Goal: Task Accomplishment & Management: Complete application form

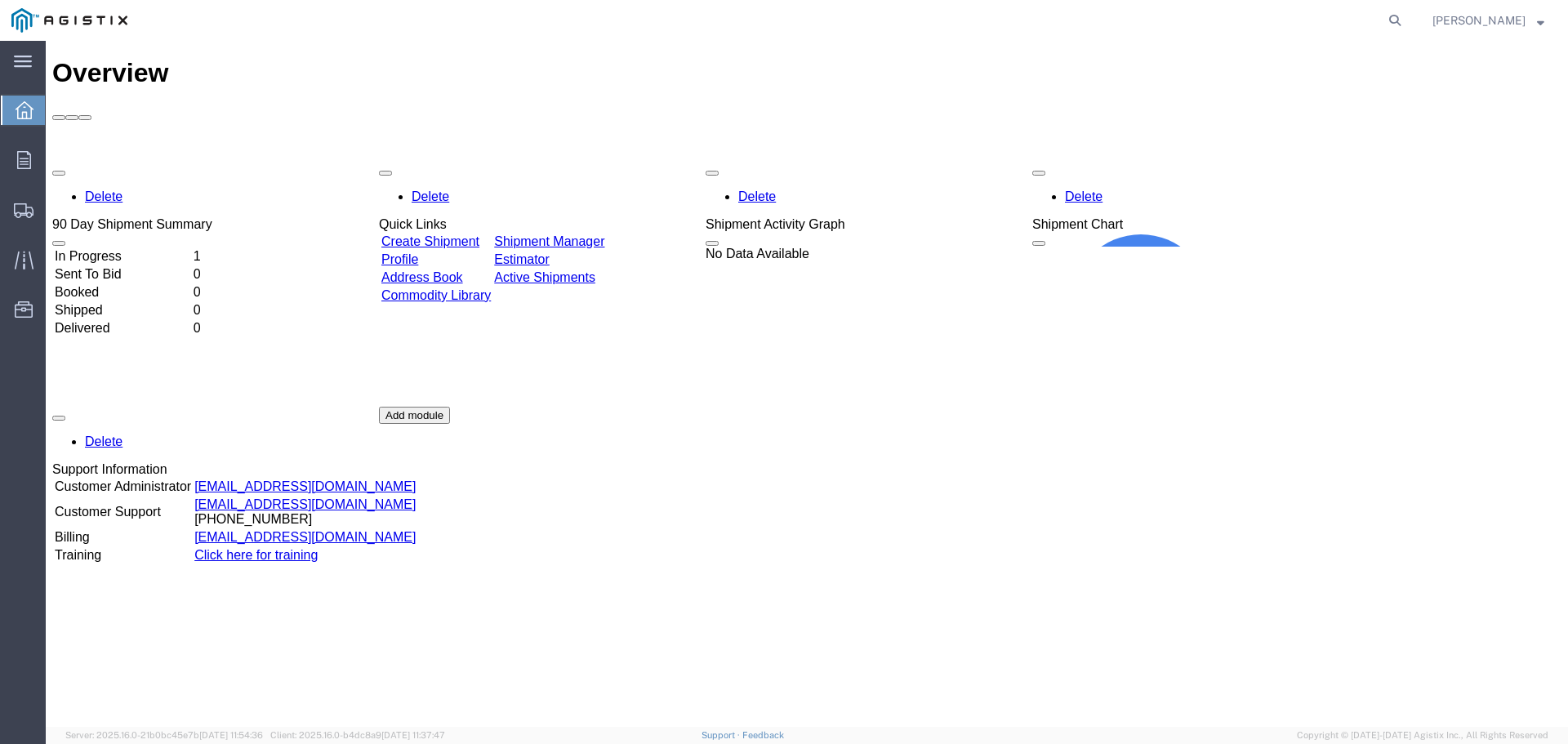
click at [467, 234] on link "Create Shipment" at bounding box center [430, 241] width 98 height 14
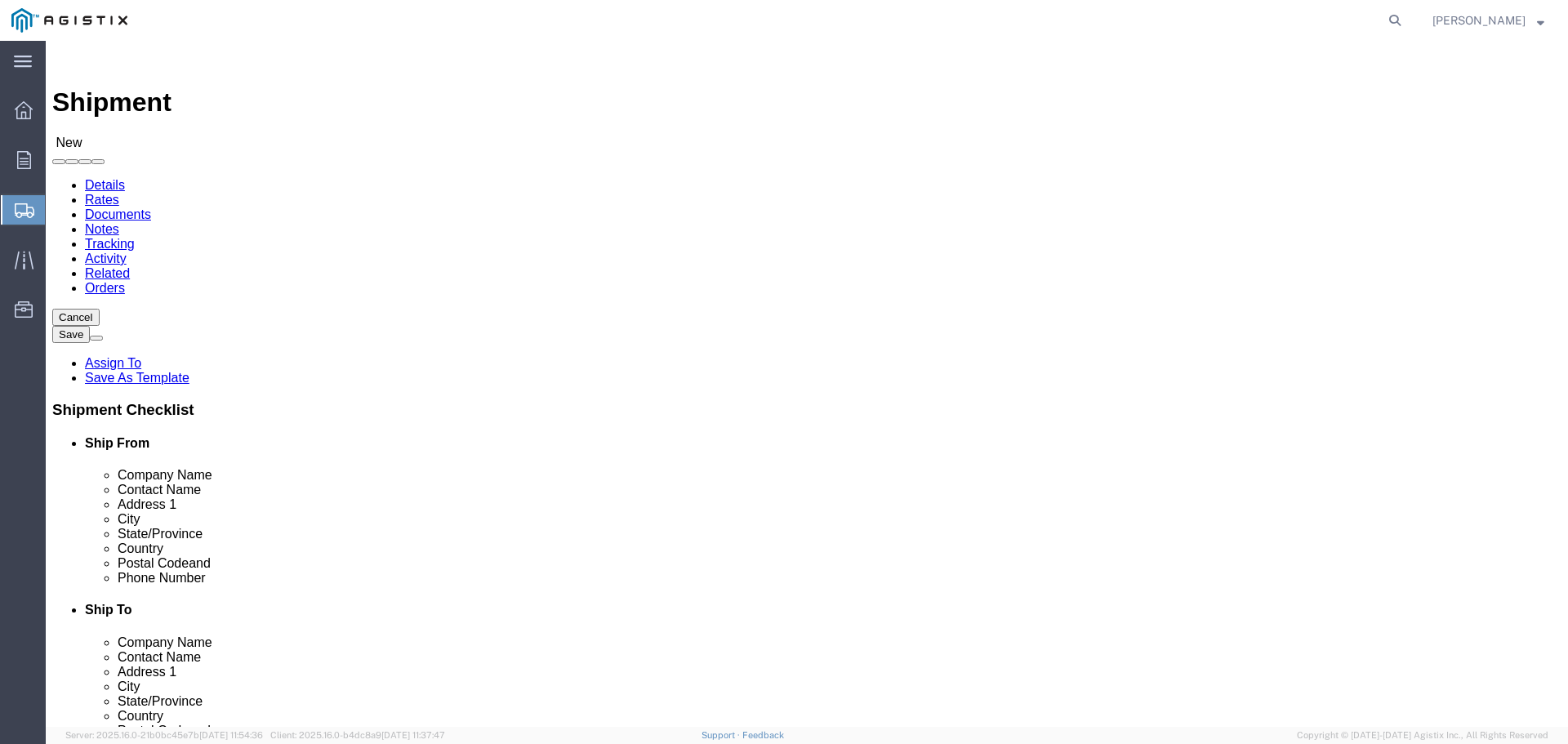
select select
click select "Select [PERSON_NAME] Graphite Inc of CA PG&E"
select select "9596"
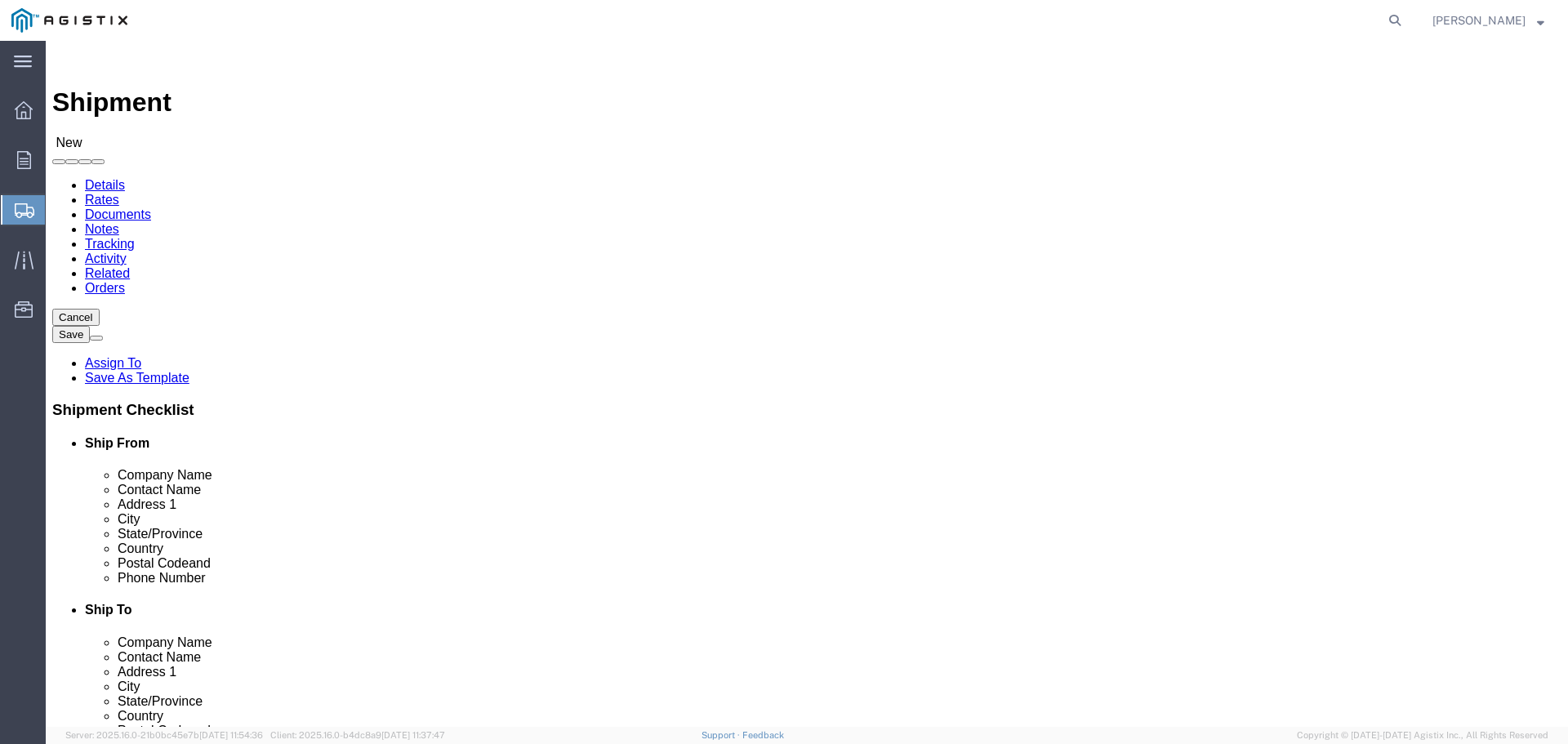
click select "Select [PERSON_NAME] Graphite Inc of CA PG&E"
select select "PURCHORD"
select select
click div "Account Select [PERSON_NAME] Graphite Inc of CA PG&E Location Select All Others…"
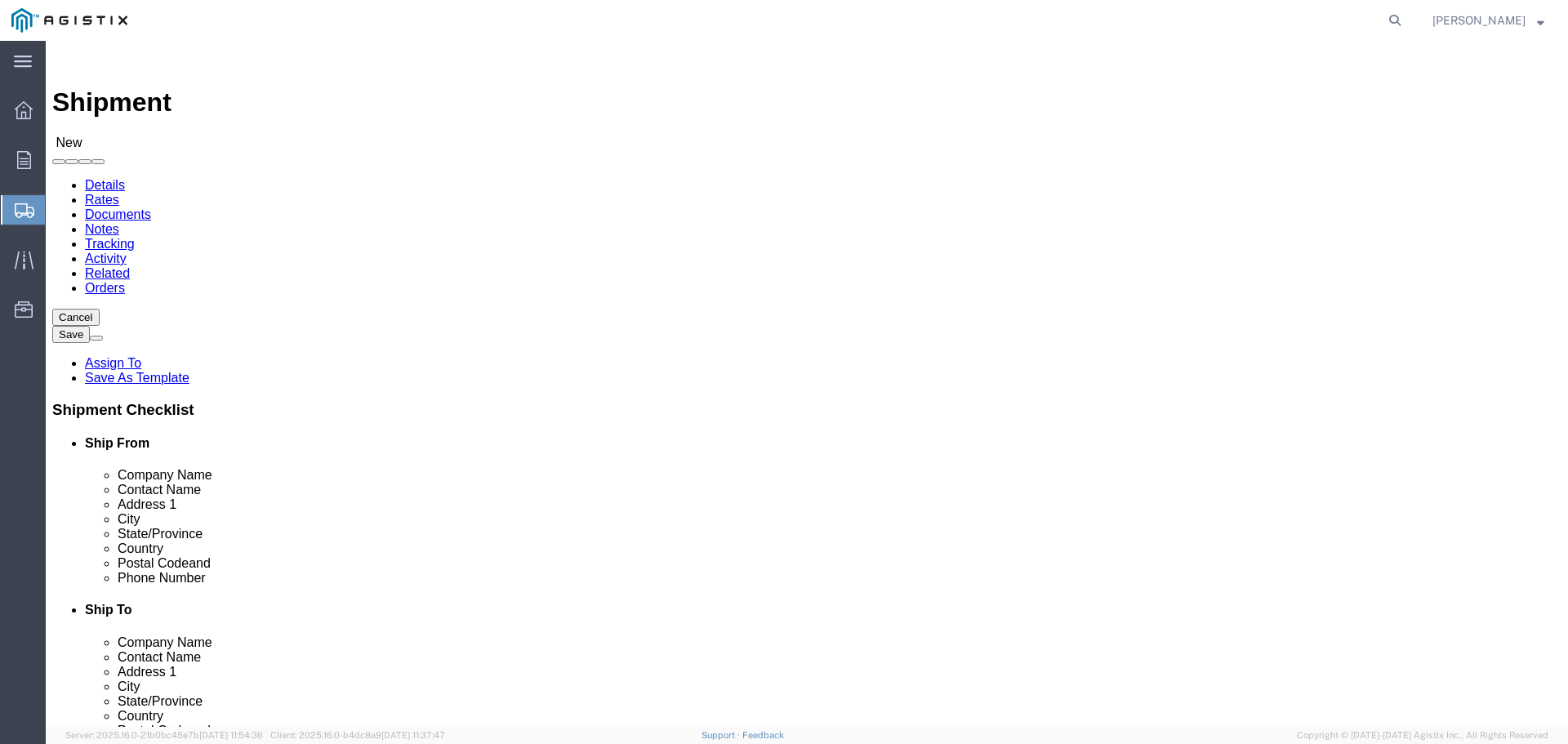
click select "Select All Others [GEOGRAPHIC_DATA] [GEOGRAPHIC_DATA] [GEOGRAPHIC_DATA] [GEOGRA…"
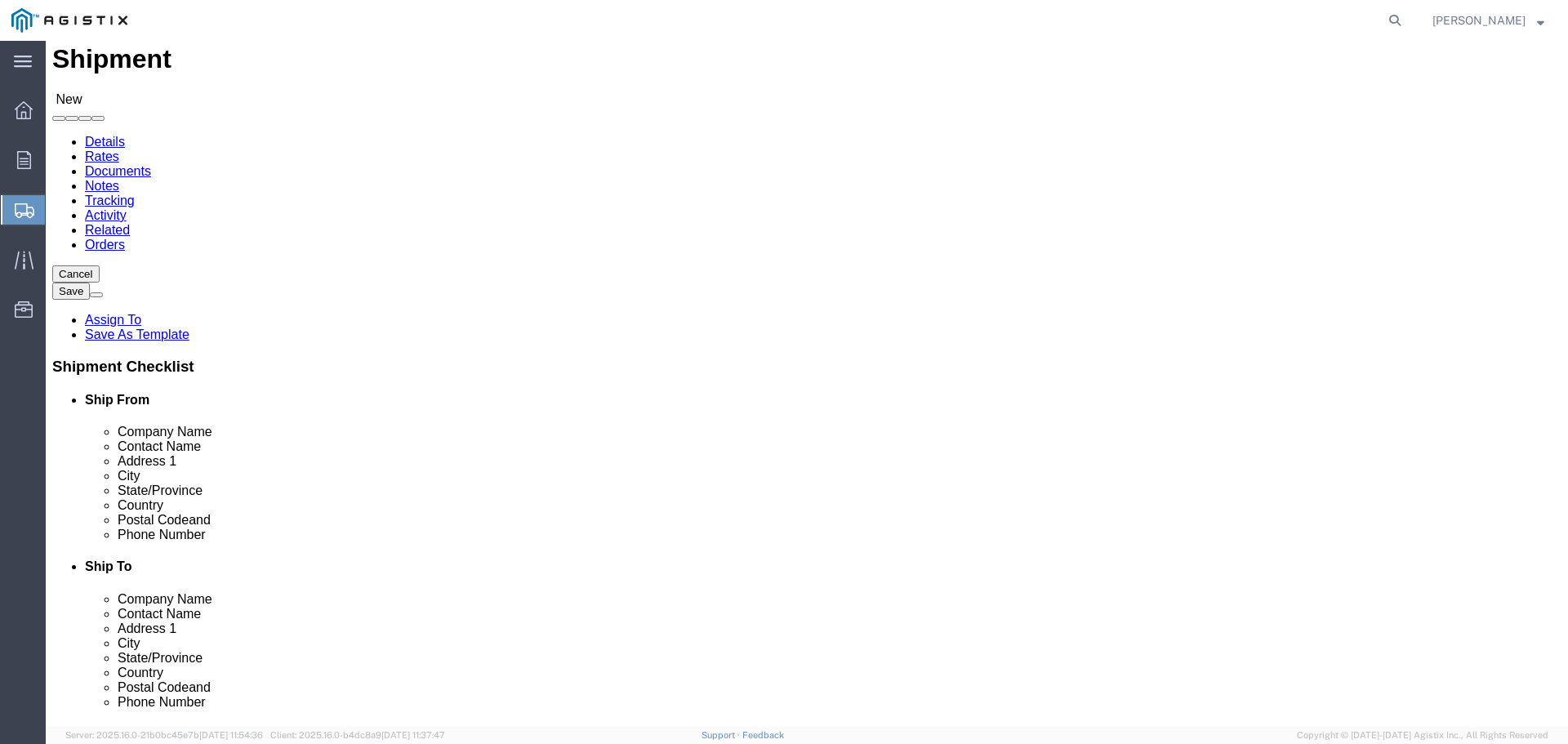
scroll to position [81, 0]
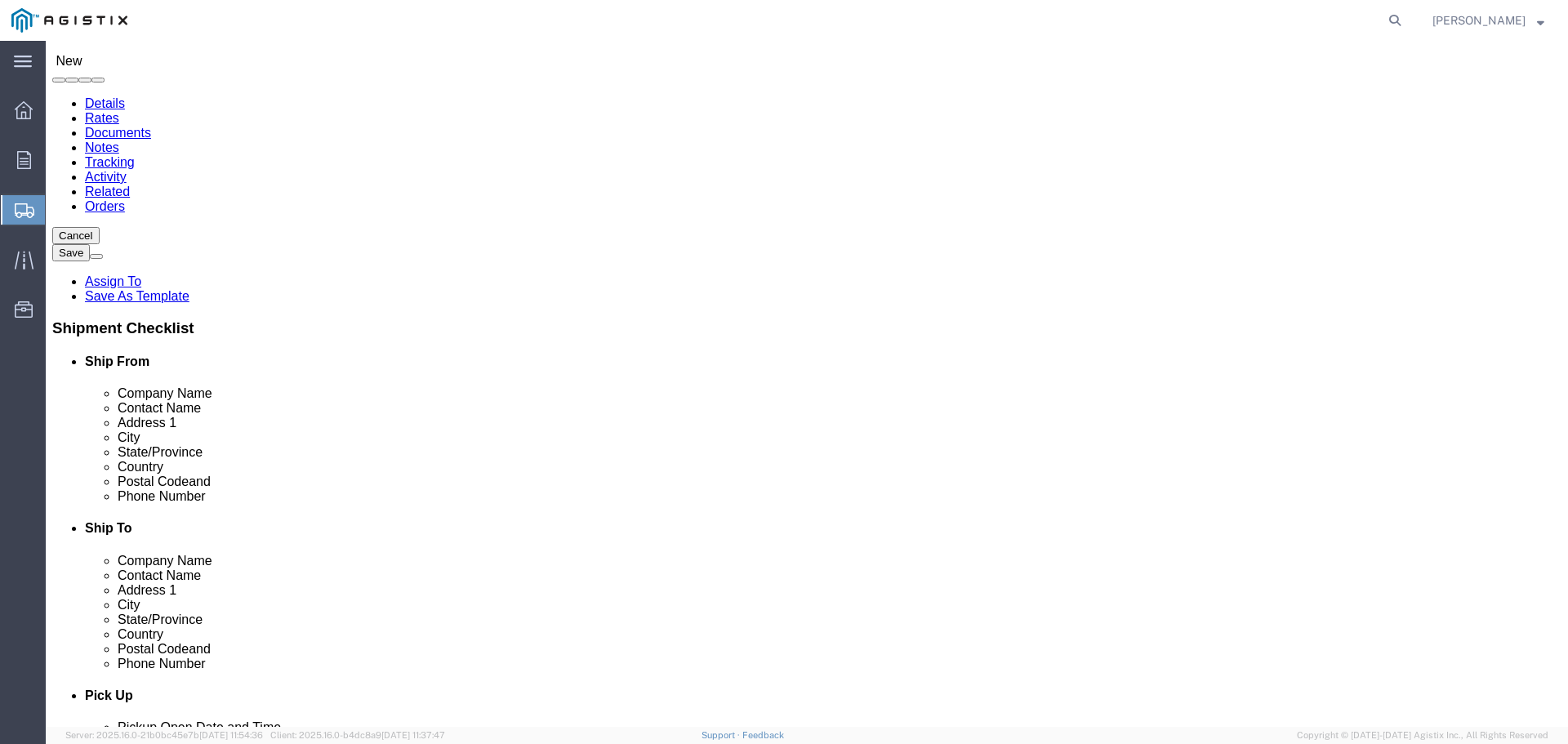
type input "8"
select select "20060"
type input "PG&E"
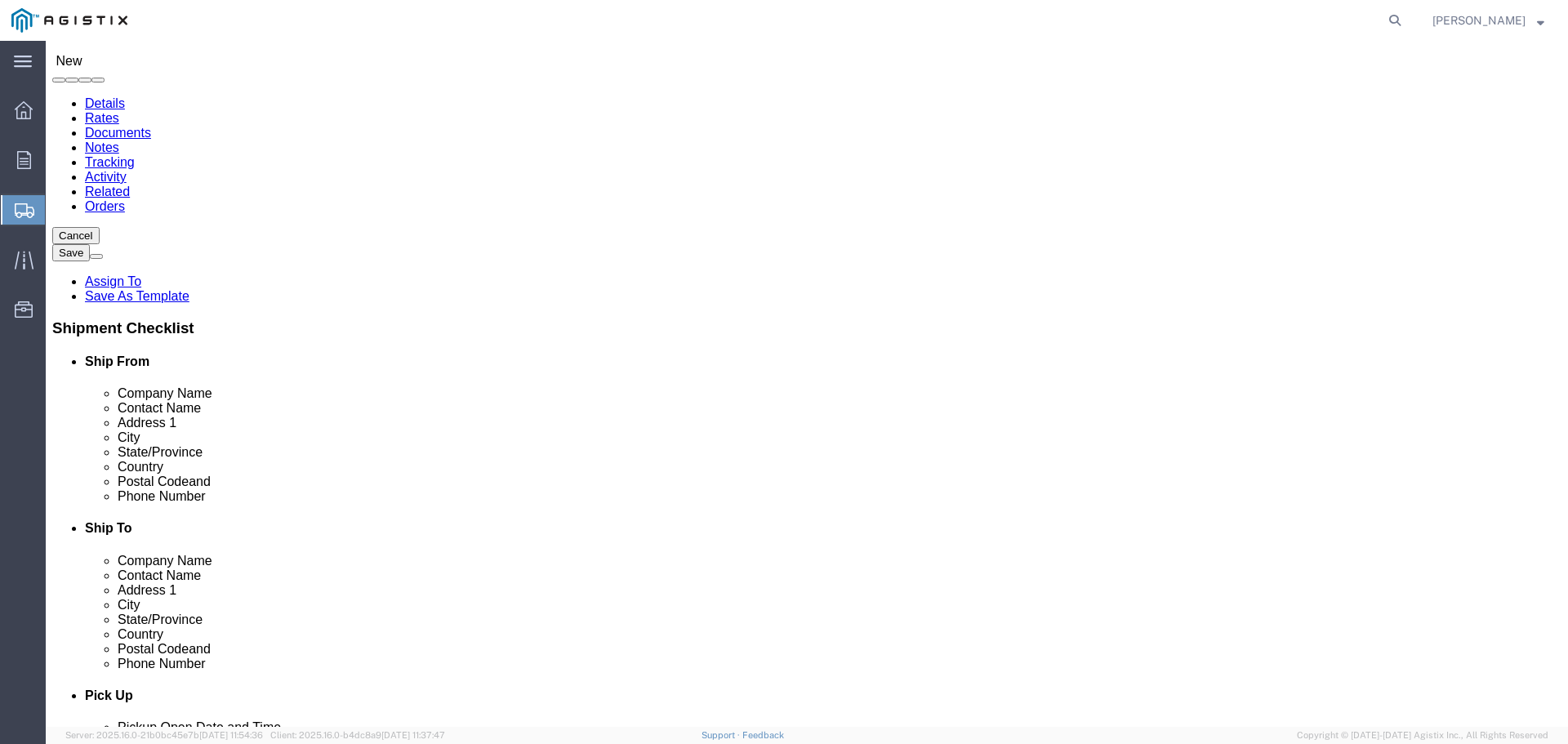
type input "[GEOGRAPHIC_DATA] Near [GEOGRAPHIC_DATA]"
type input "Geyserville"
type input "95441"
select select "CA"
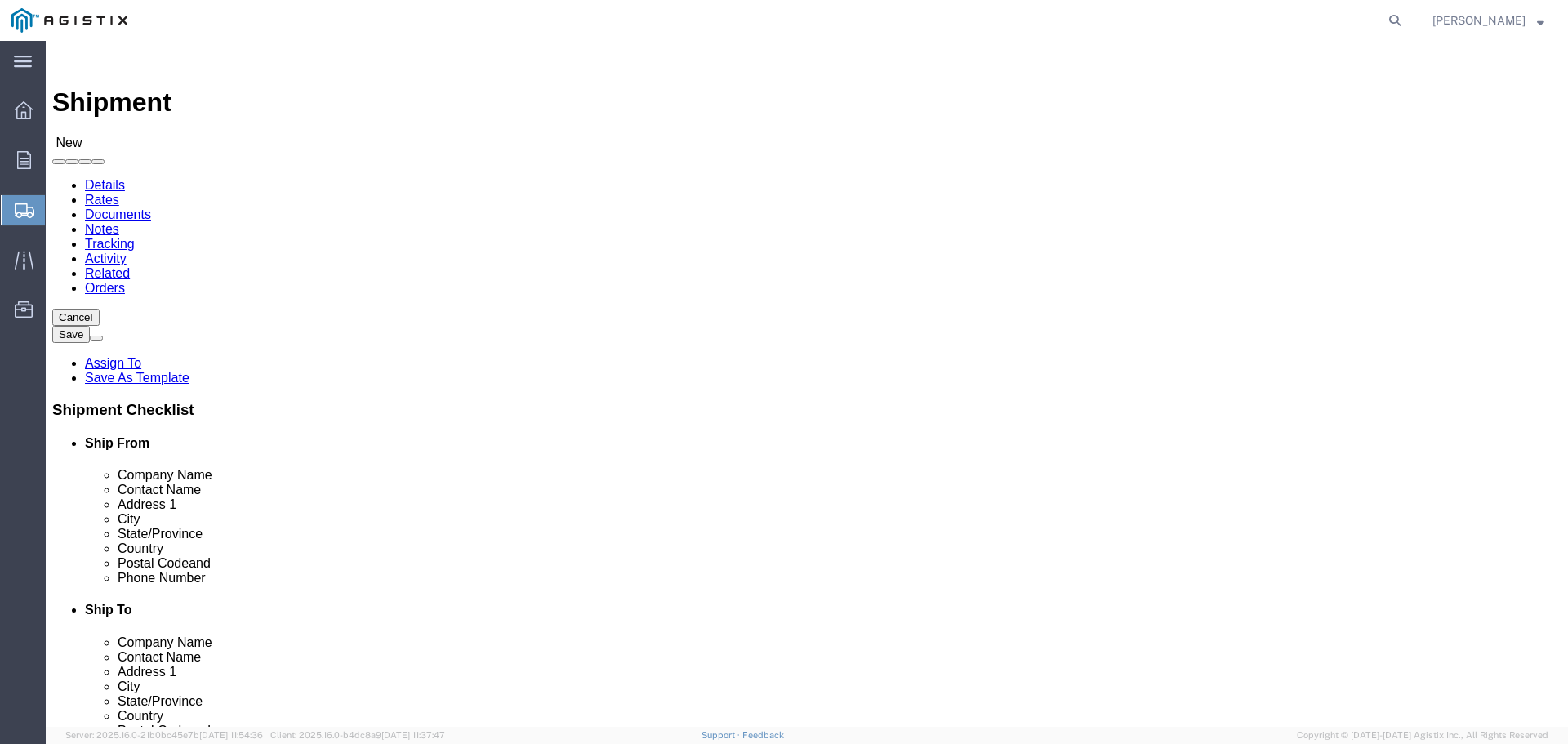
scroll to position [9578, 0]
select select "71760"
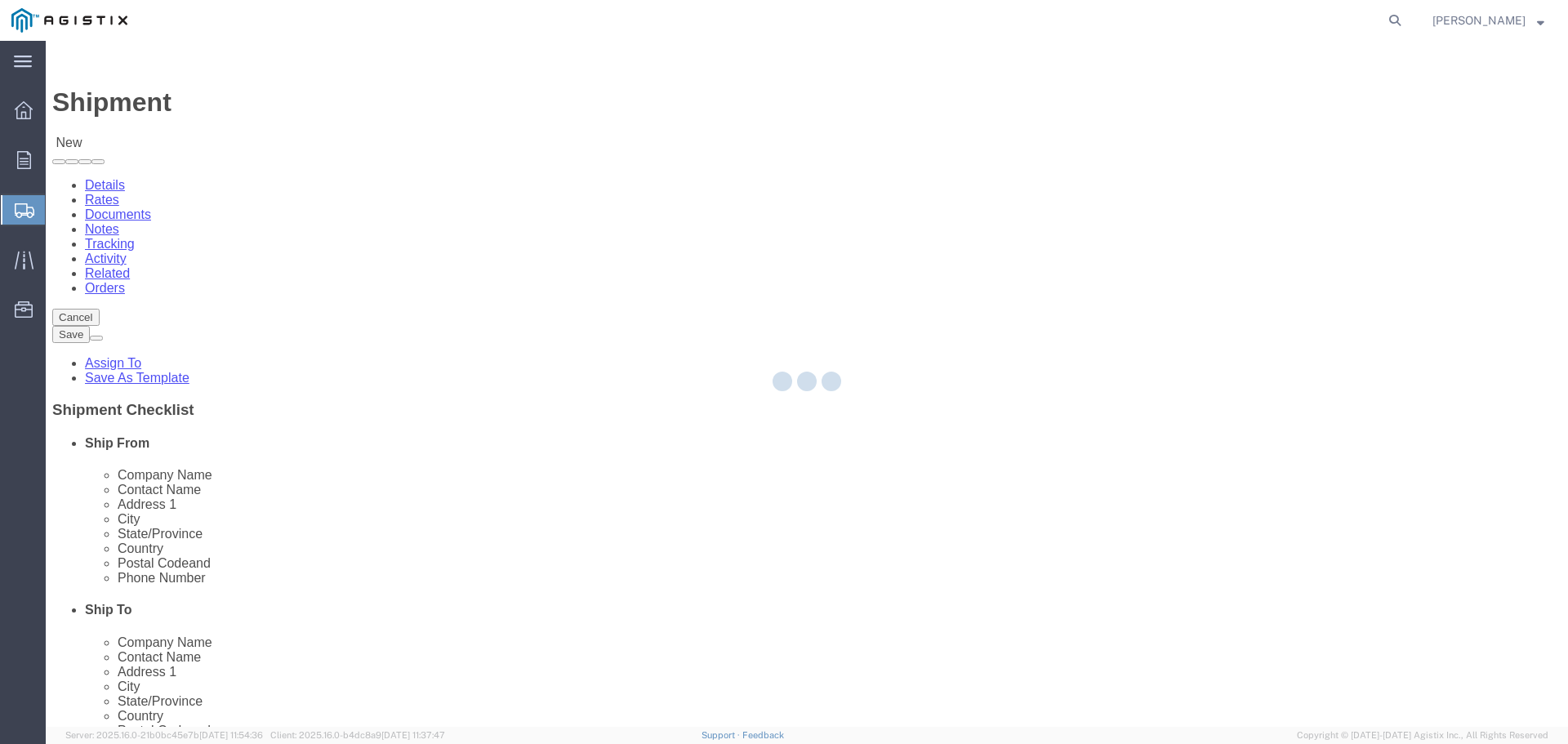
type input "[STREET_ADDRESS]"
type input "Stockton"
select select "CA"
type input "95206"
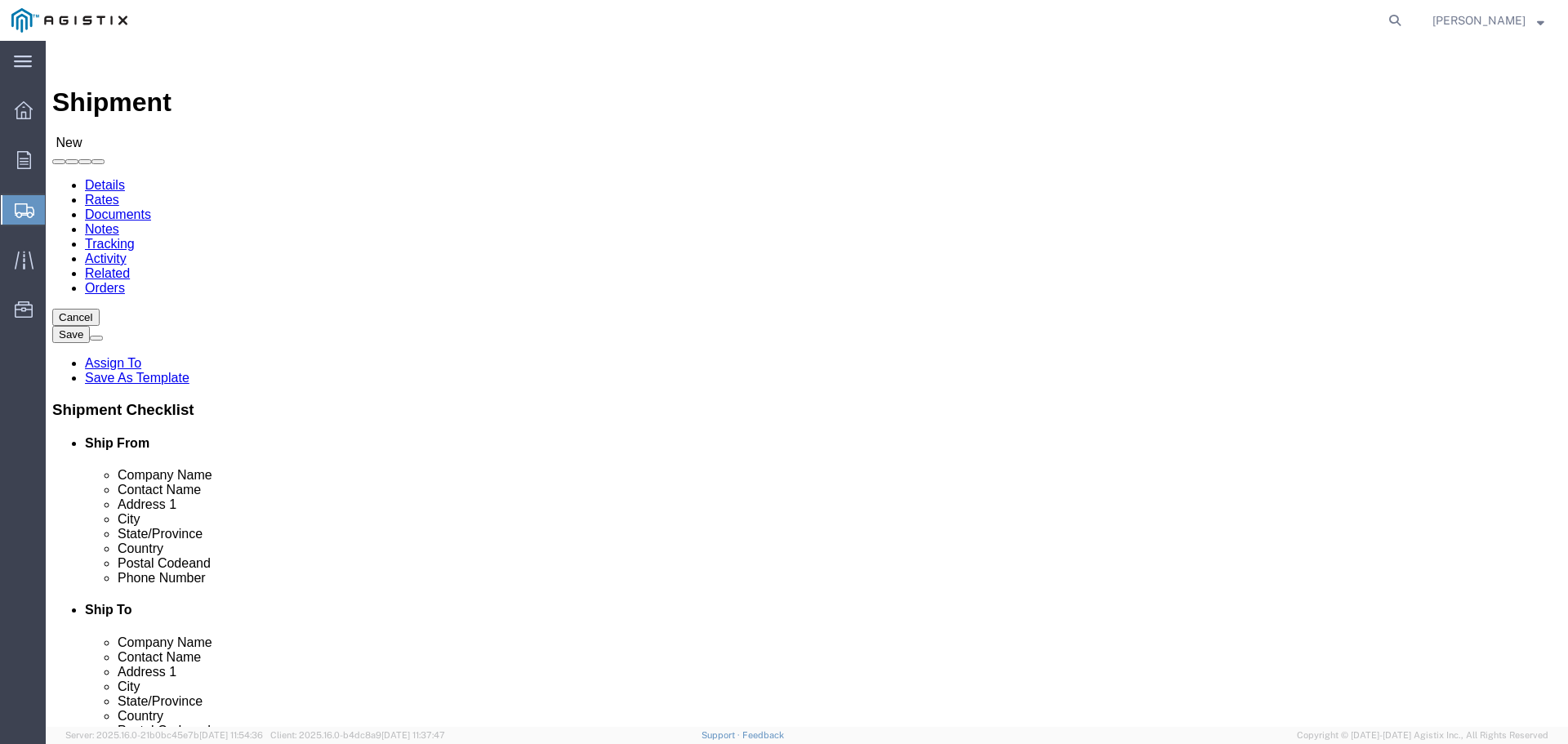
scroll to position [9420, 0]
select select "20076"
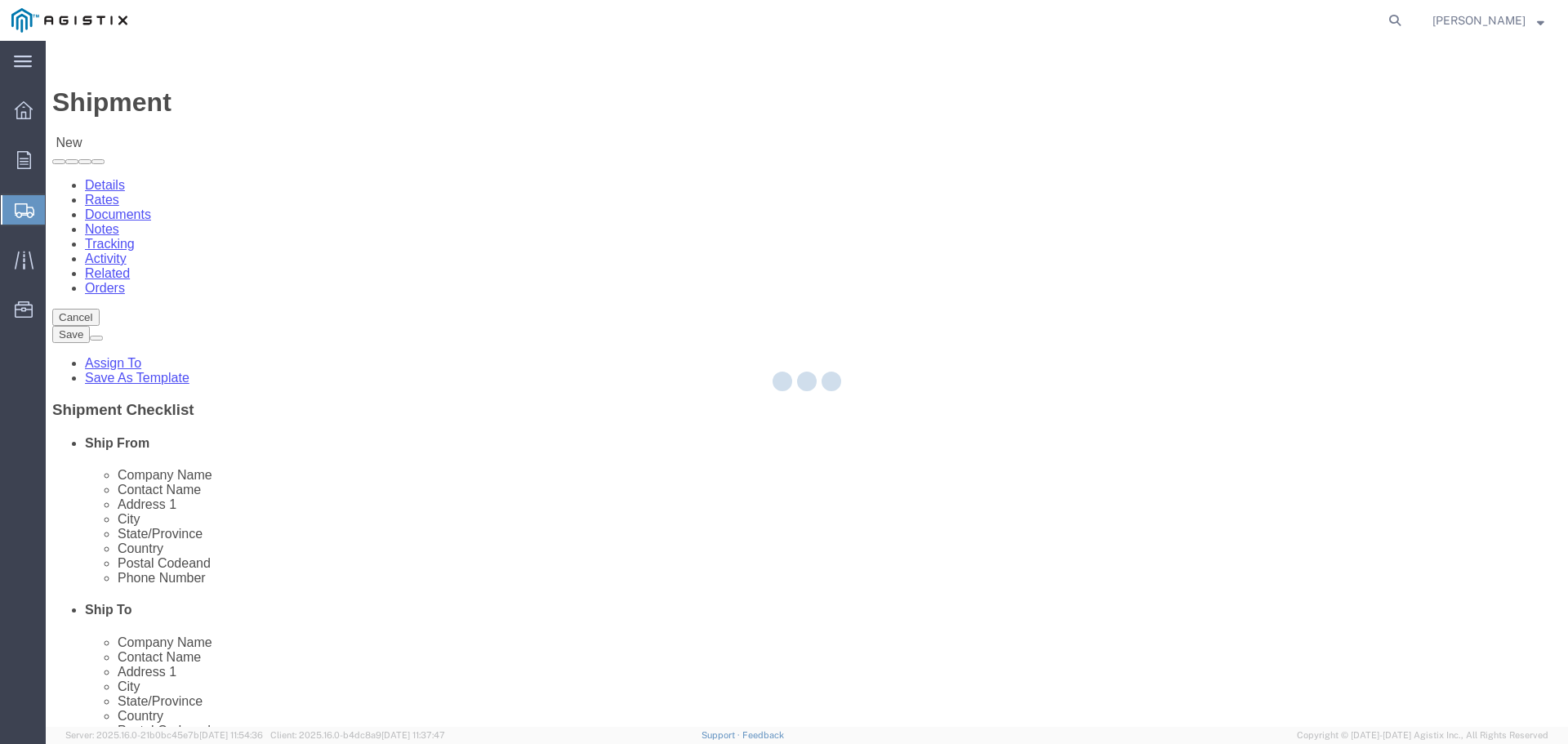
type input "[STREET_ADDRESS][PERSON_NAME]"
type input "95203-4945"
select select "CA"
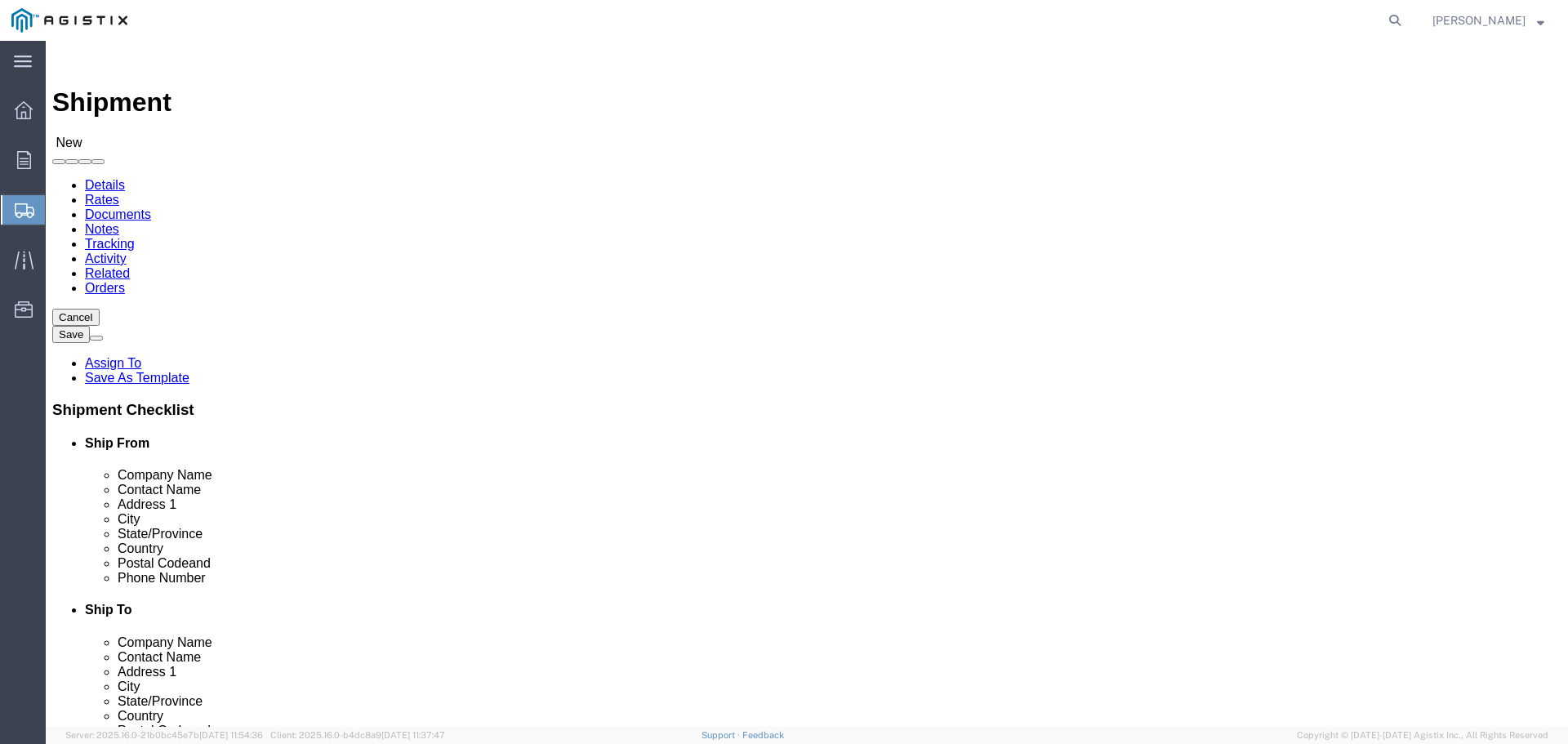
scroll to position [9326, 0]
select select "38226"
type input "[STREET_ADDRESS]"
type input "95206"
select select "CA"
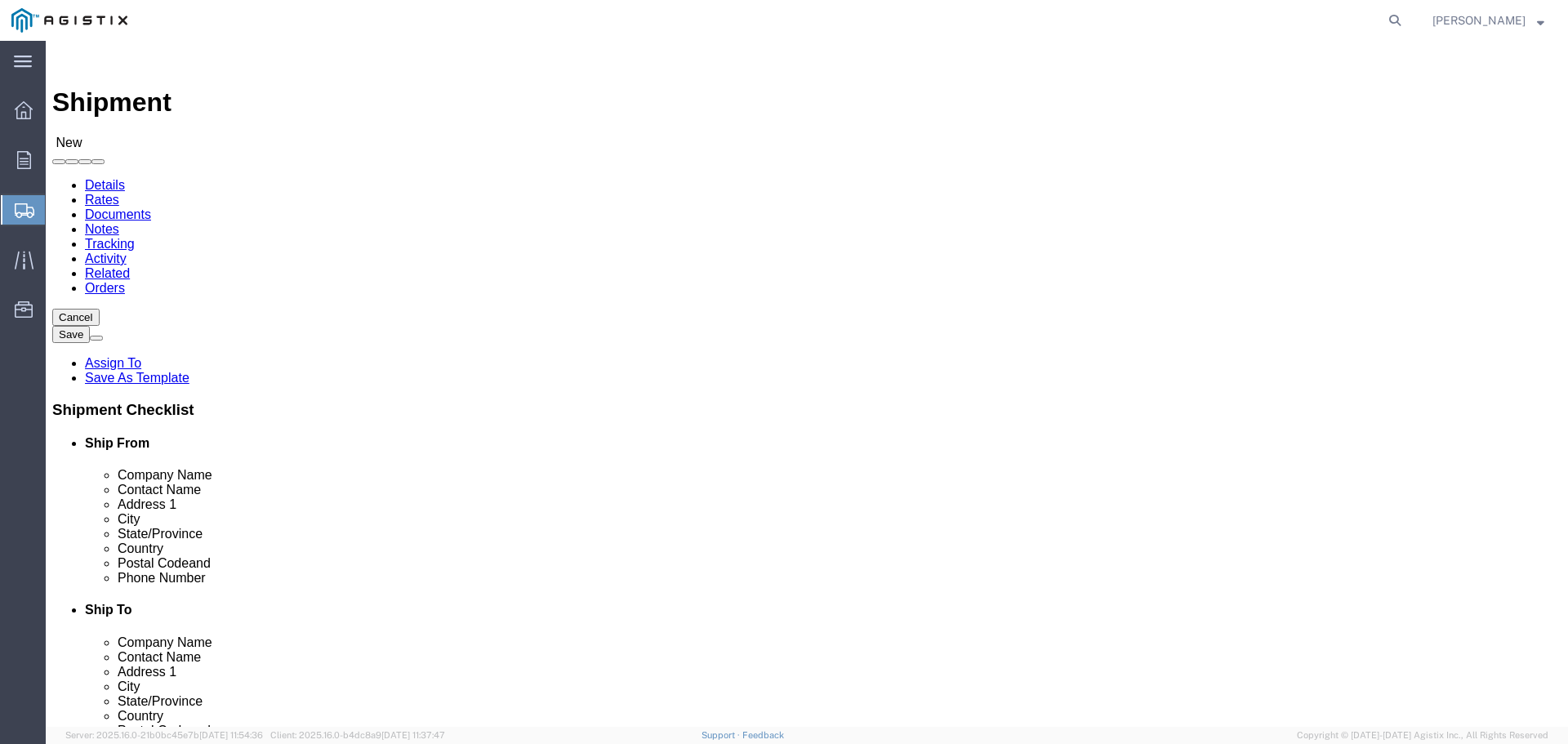
scroll to position [9452, 0]
select select "71756"
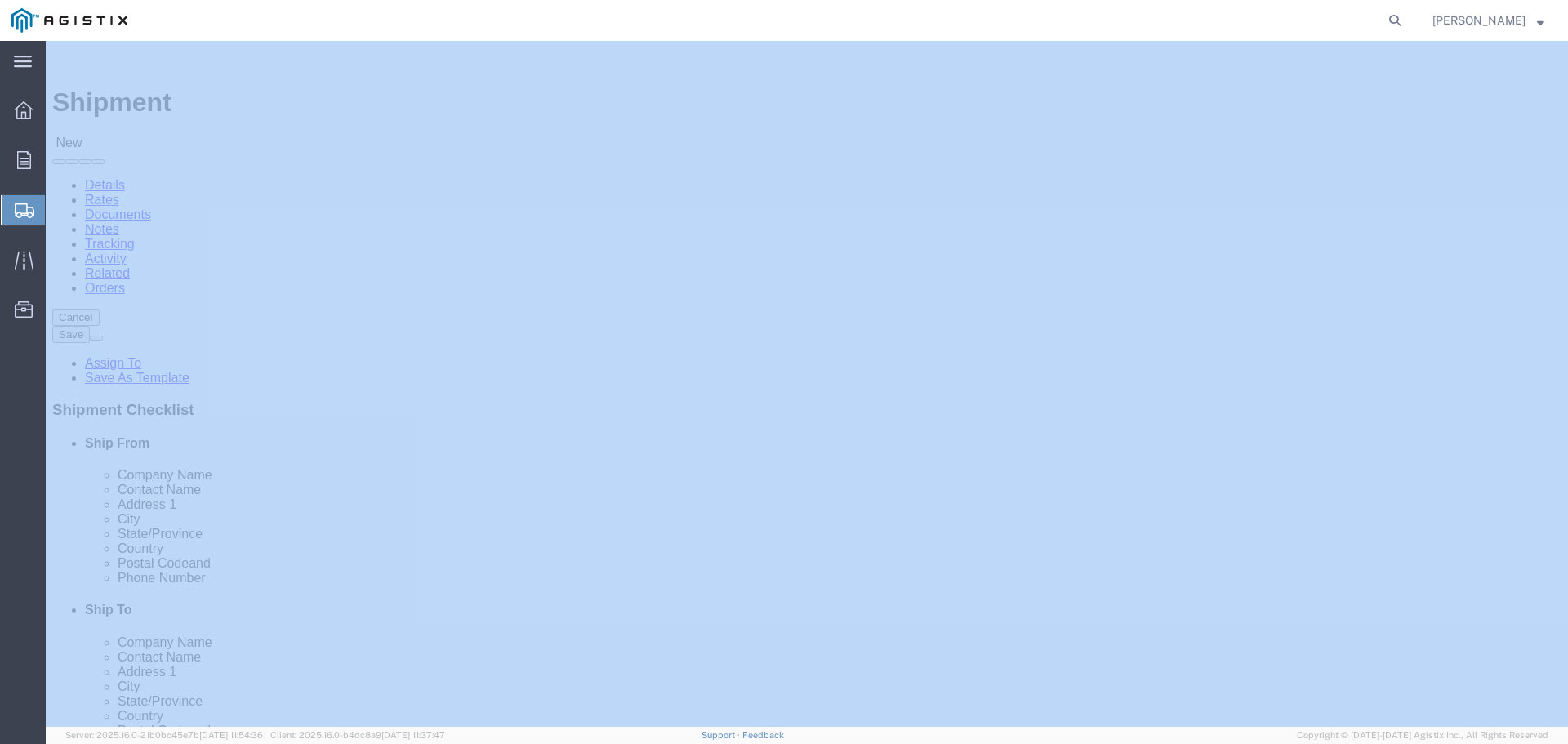
type input "[STREET_ADDRESS]"
type input "95202"
select select "CA"
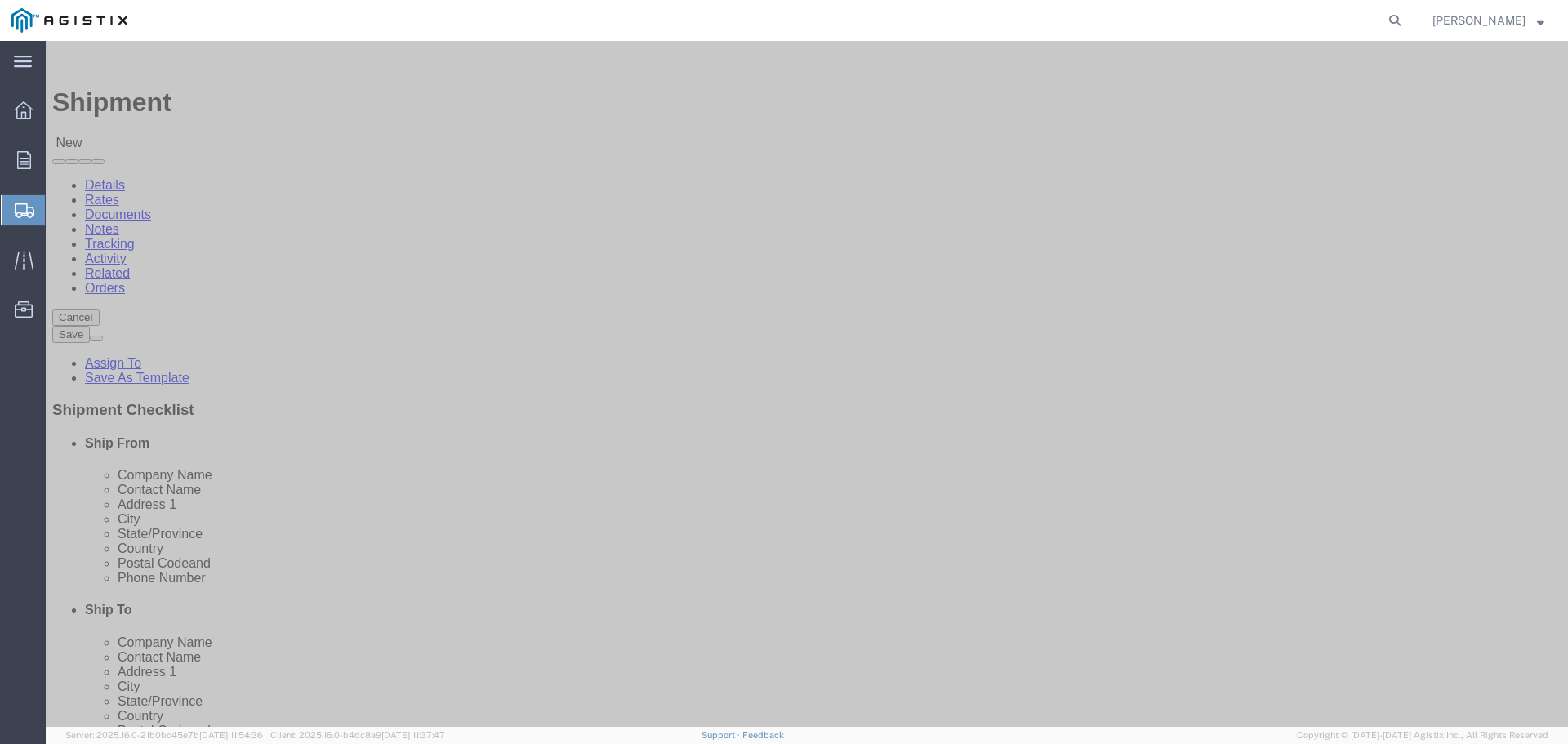
click div "Location [GEOGRAPHIC_DATA] CSO - Channel St My Profile Location (OBSOLETE) [GEO…"
select select "71763"
type input "[STREET_ADDRESS]"
type input "95204-2315"
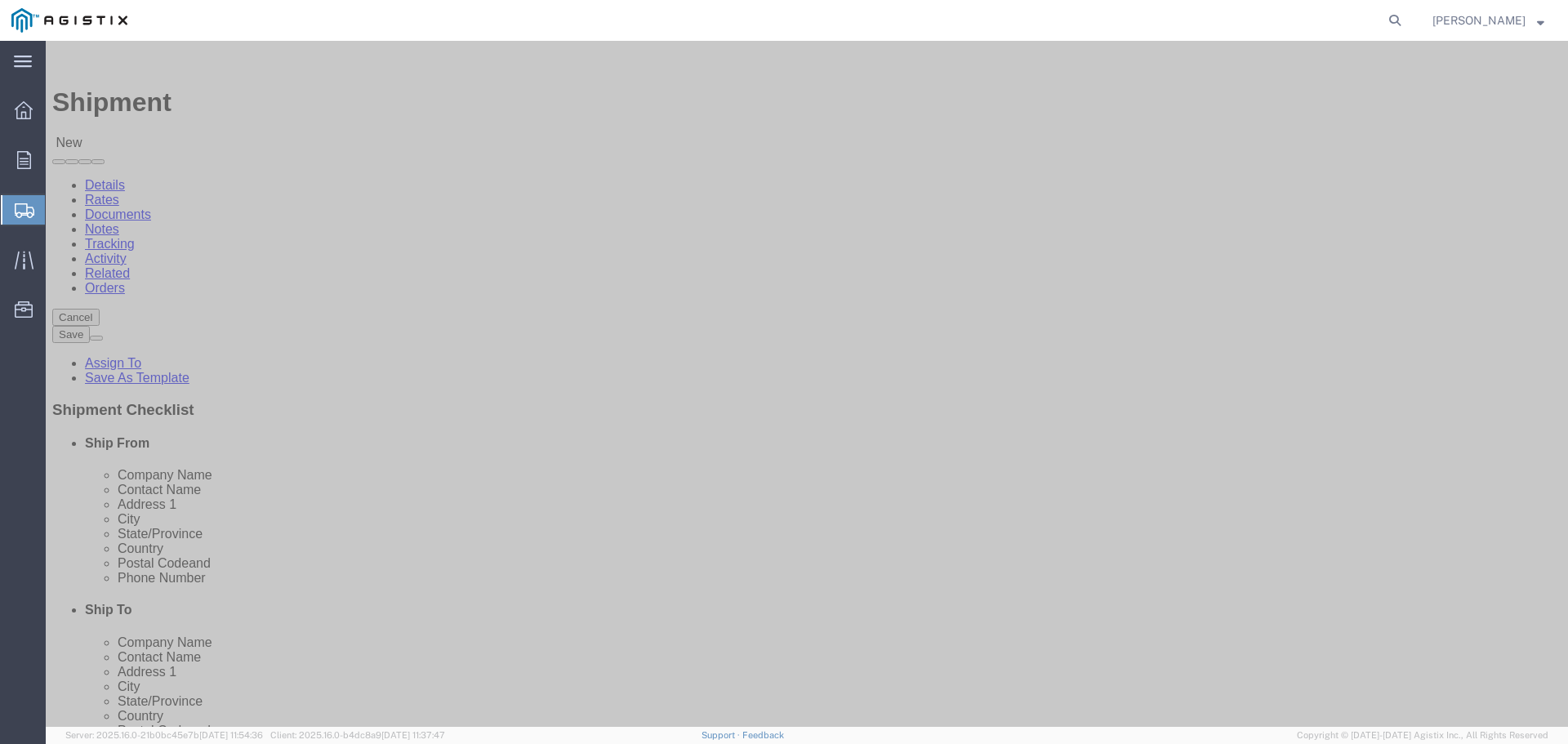
select select "CA"
click div "Location [GEOGRAPHIC_DATA] Training Center My Profile Location (OBSOLETE) [GEOG…"
select select "28881"
type input "187402"
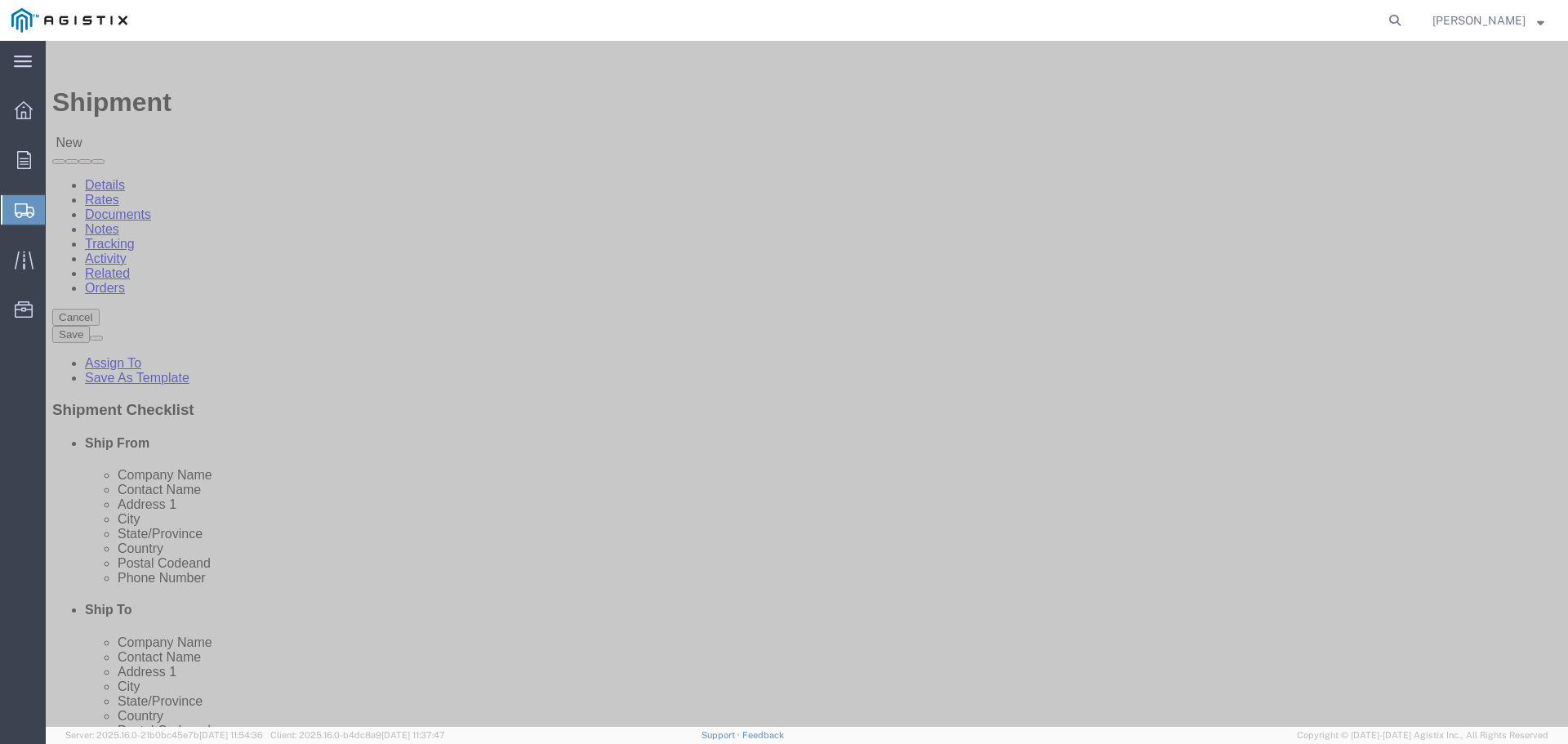
type input "[STREET_ADDRESS]"
type input "STOCKTON"
type input "95204-2442"
select select "CA"
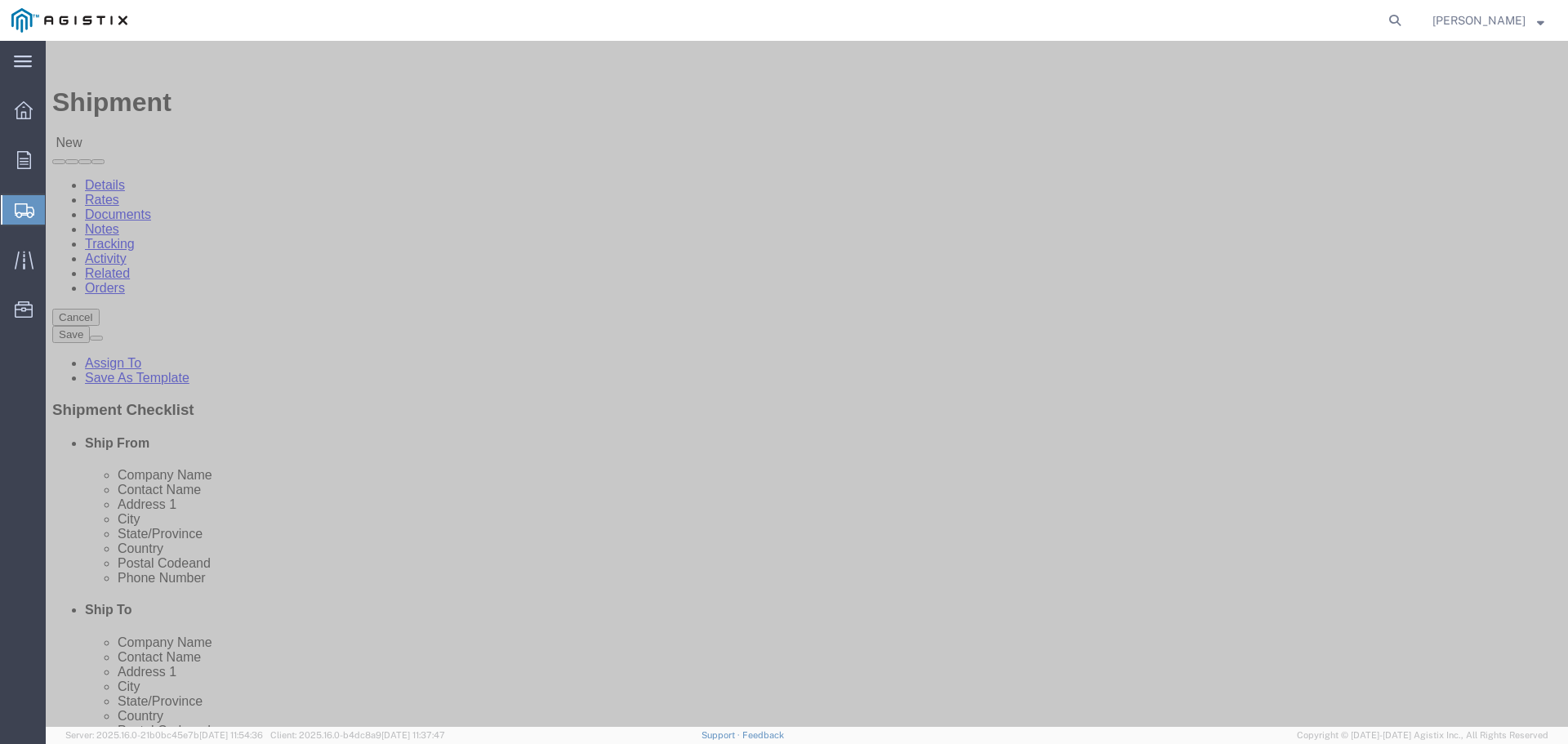
select select "46111"
type input "[STREET_ADDRESS][PERSON_NAME]"
type input "Stockton"
type input "95204"
select select "CA"
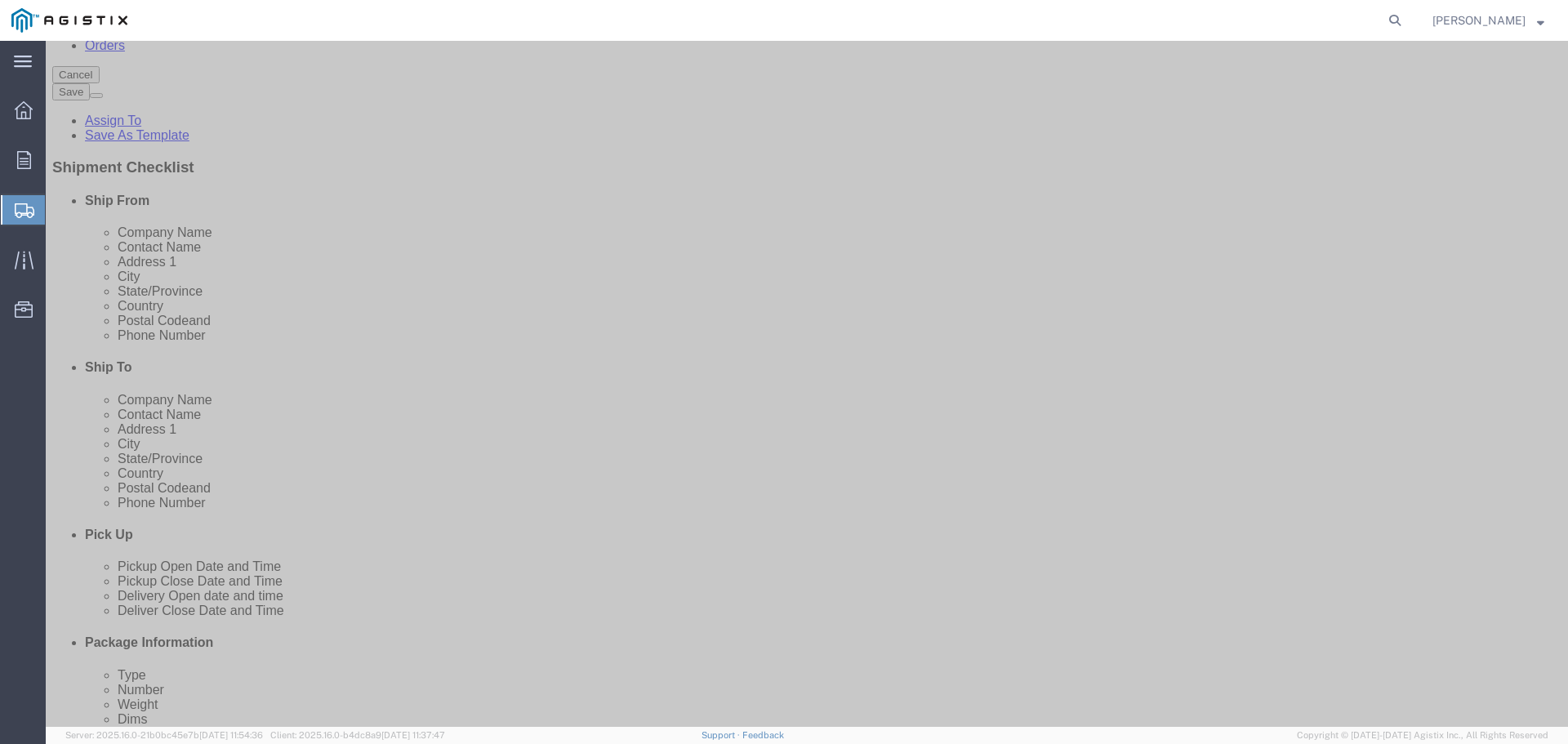
scroll to position [245, 0]
click input "text"
paste input "310/532-9524"
click input "310/532-9524"
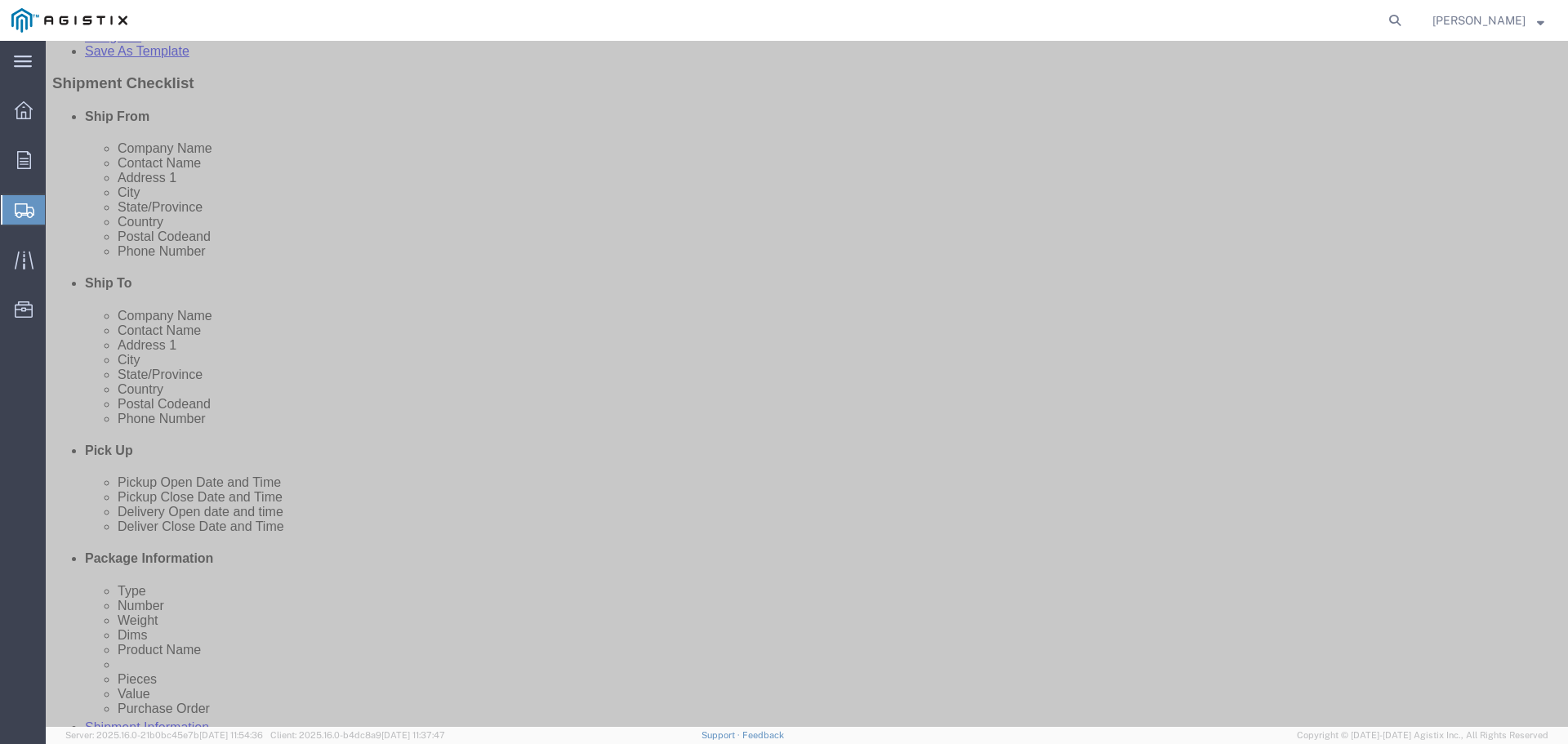
scroll to position [0, 0]
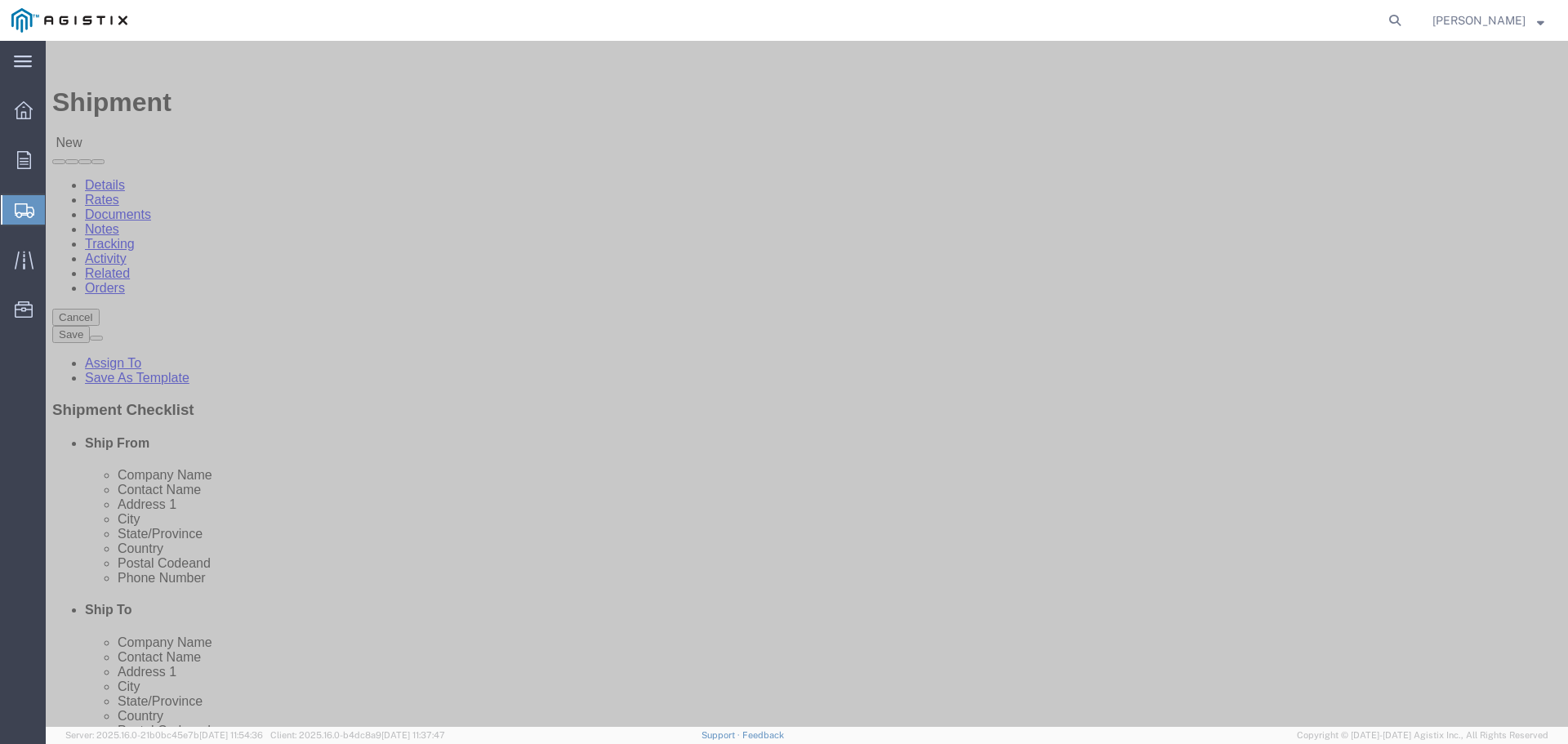
type input "[PHONE_NUMBER]"
type input "s"
type input "a"
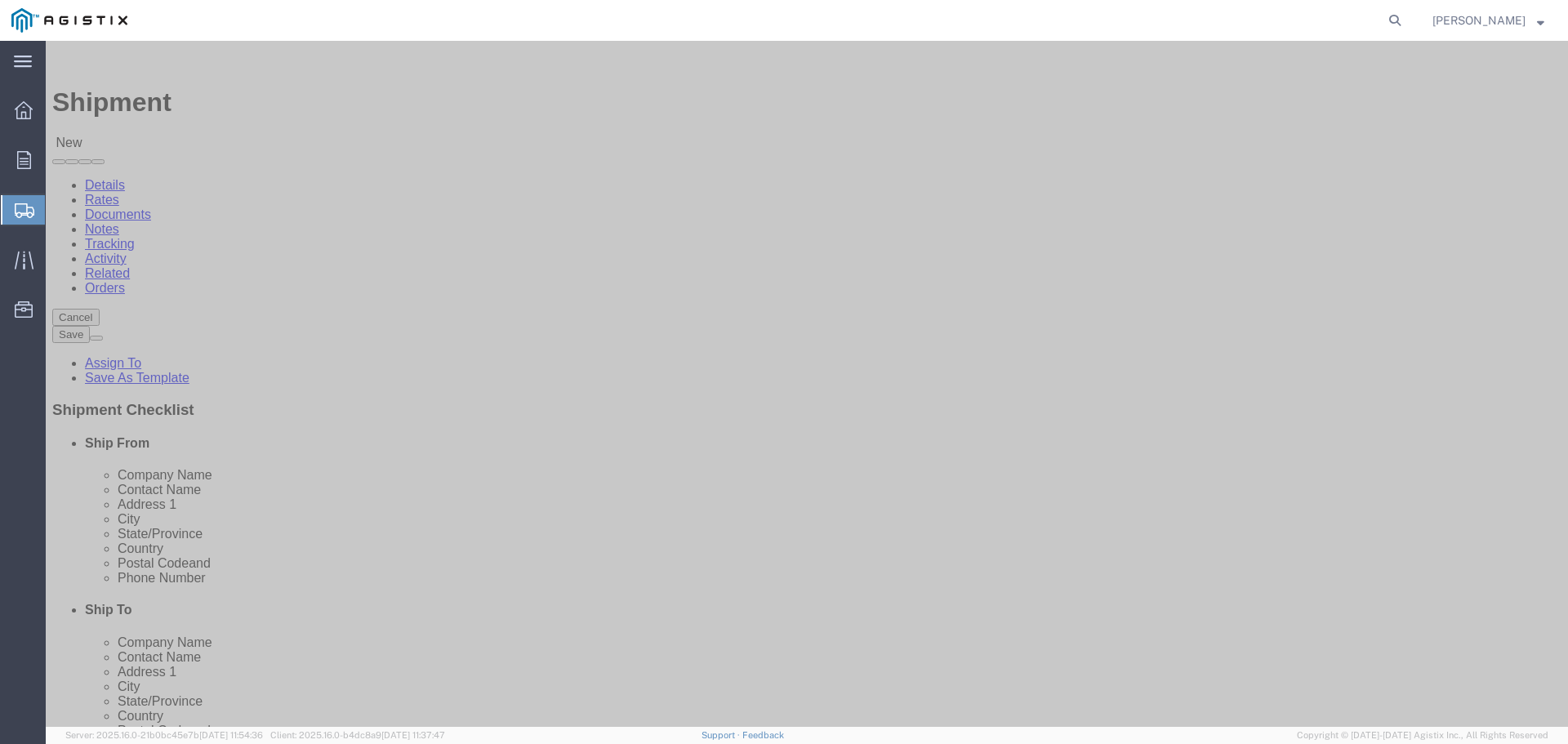
click input "text"
click input "SOuthwestern Graphite"
type input "Southwestern Graphite"
drag, startPoint x: 281, startPoint y: 460, endPoint x: 281, endPoint y: 469, distance: 9.0
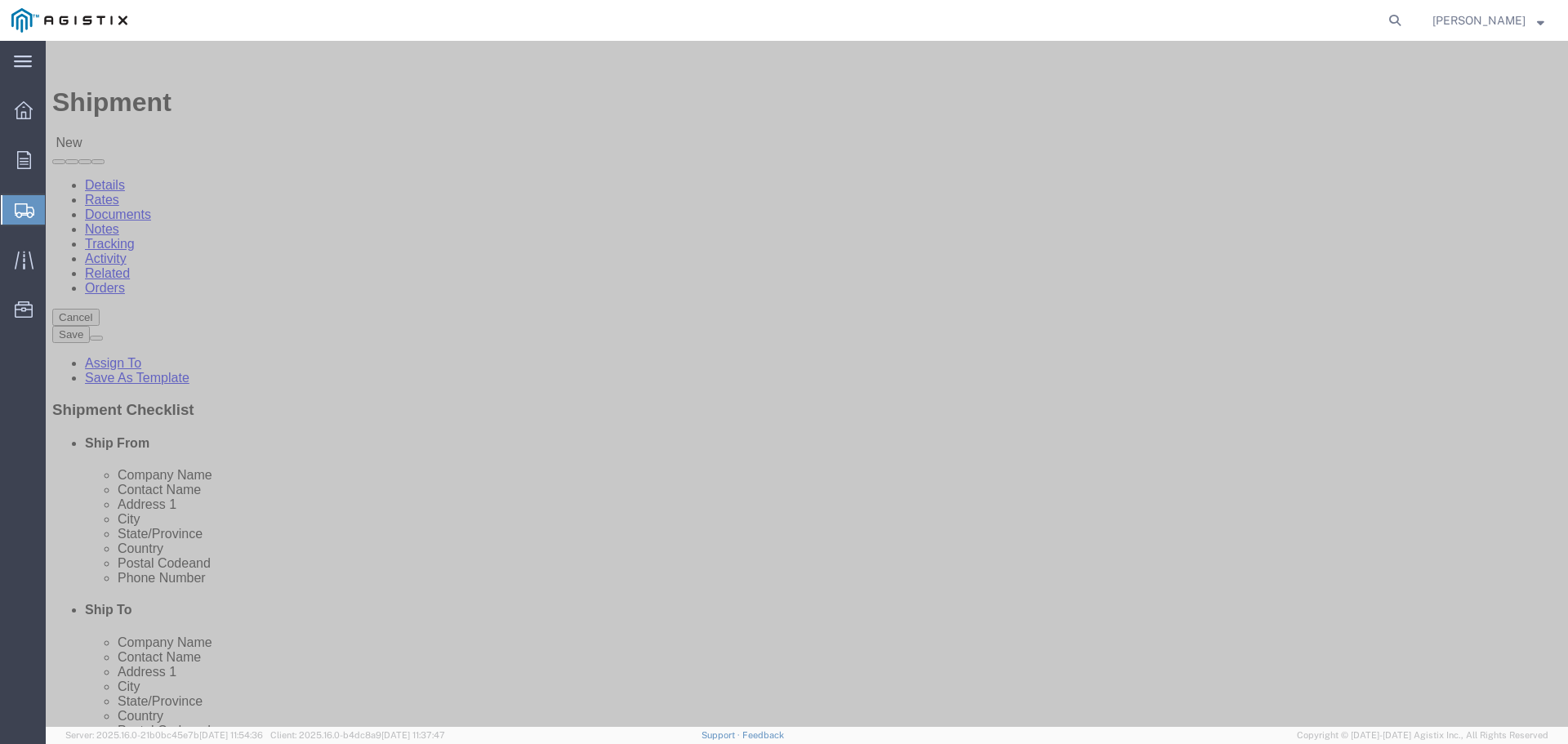
click input "text"
type input "[PERSON_NAME]"
type input "[STREET_ADDRESS]"
select select
type input "Dequincy"
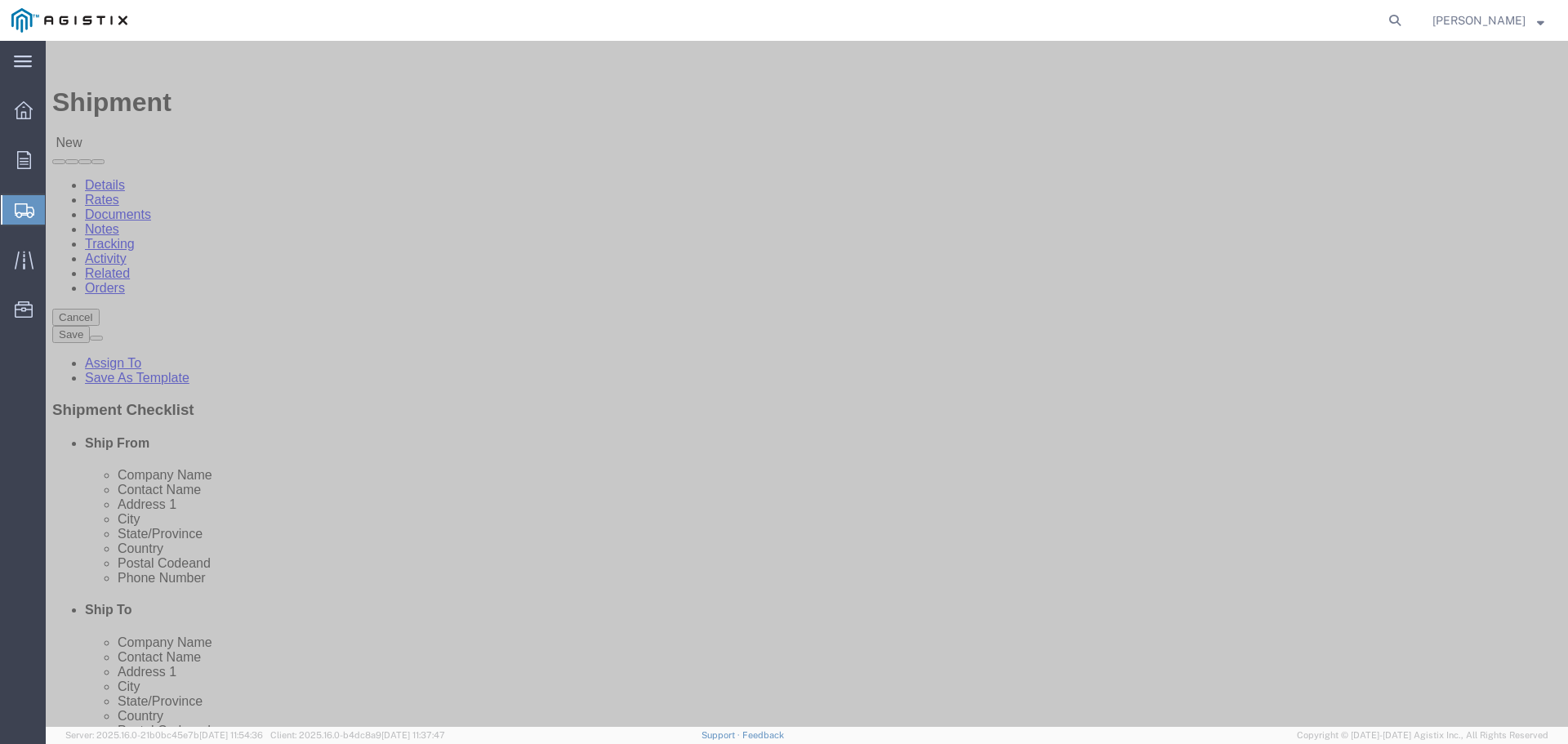
scroll to position [411, 0]
select select
select select "LA"
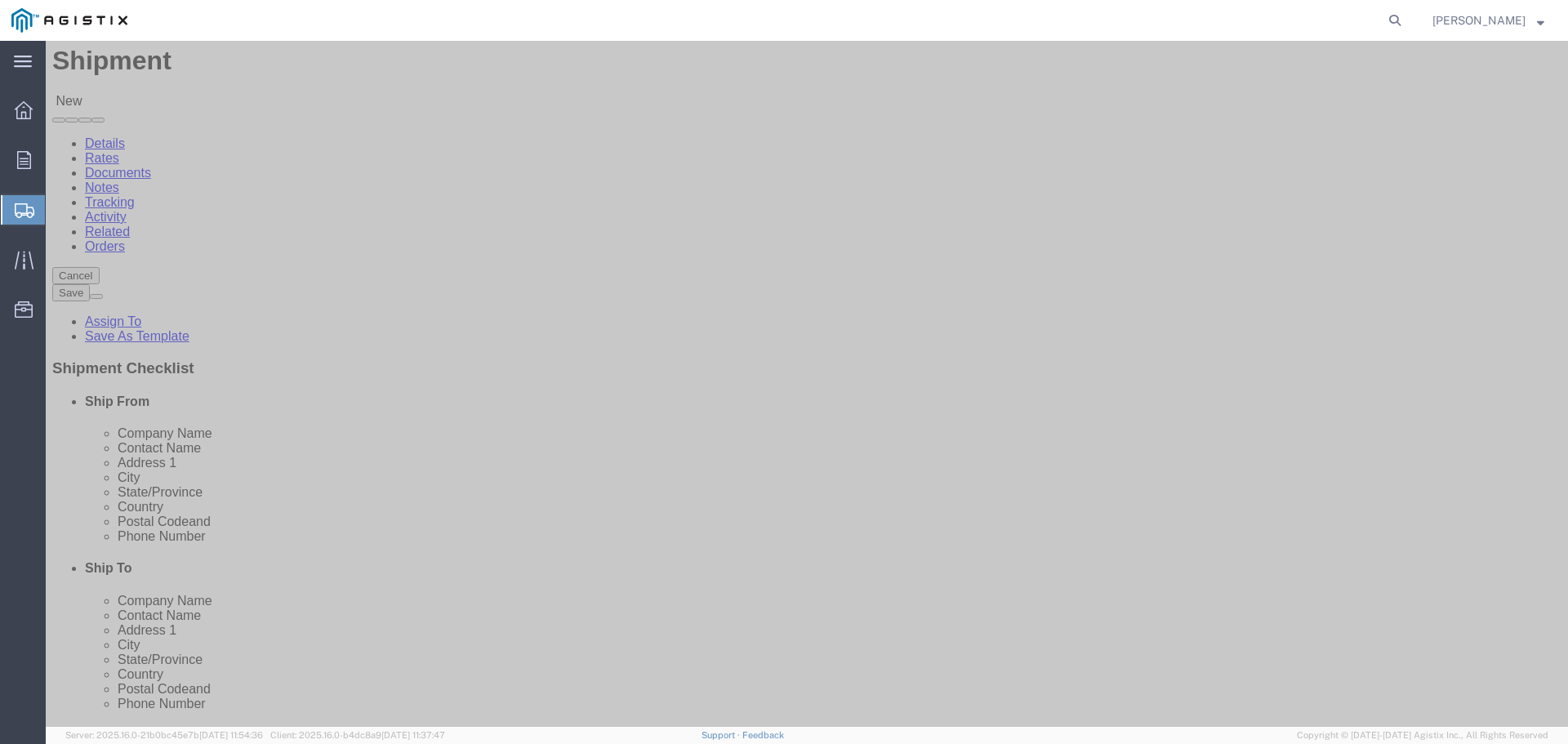
scroll to position [163, 0]
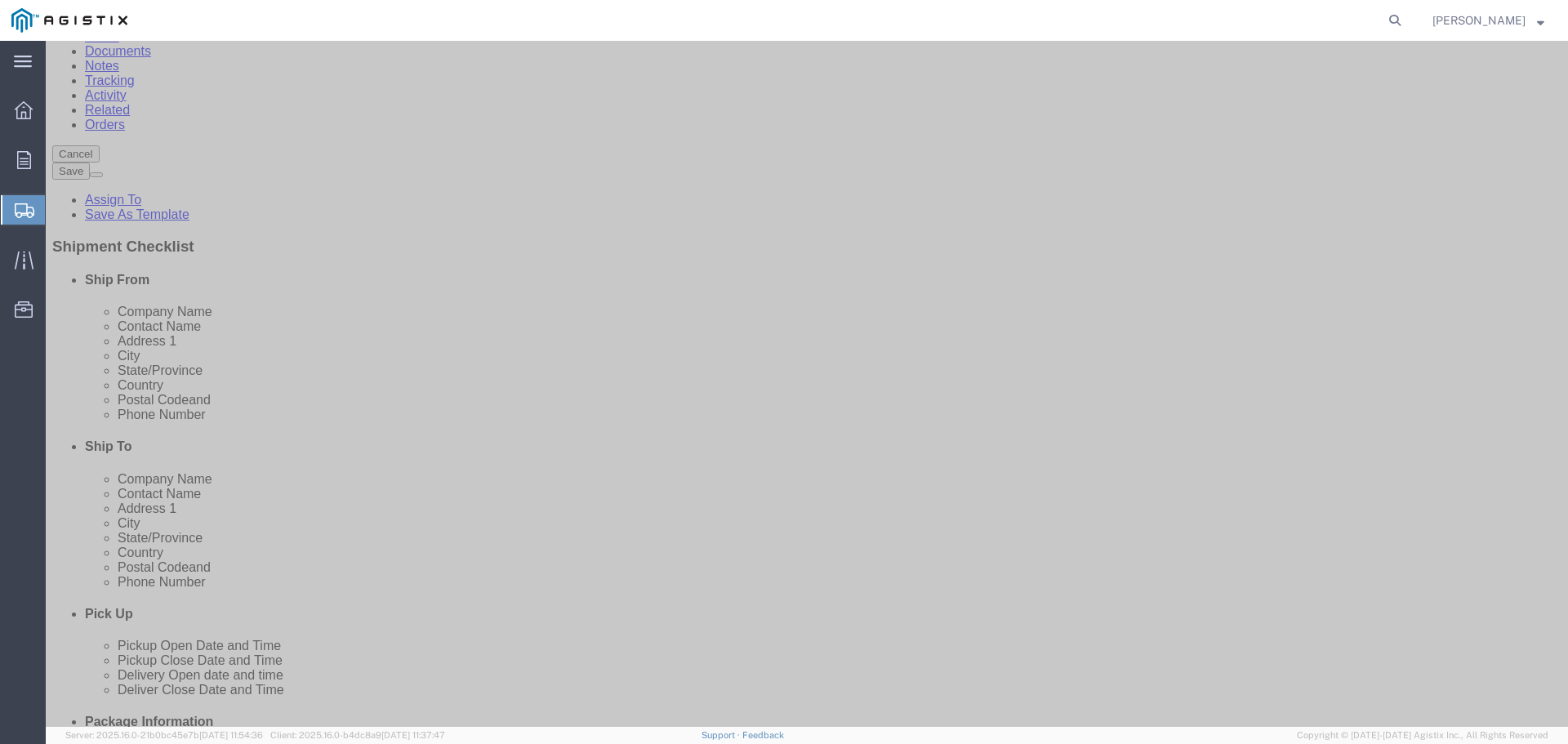
click input "text"
type input "70633"
click input "text"
select select
type input "3"
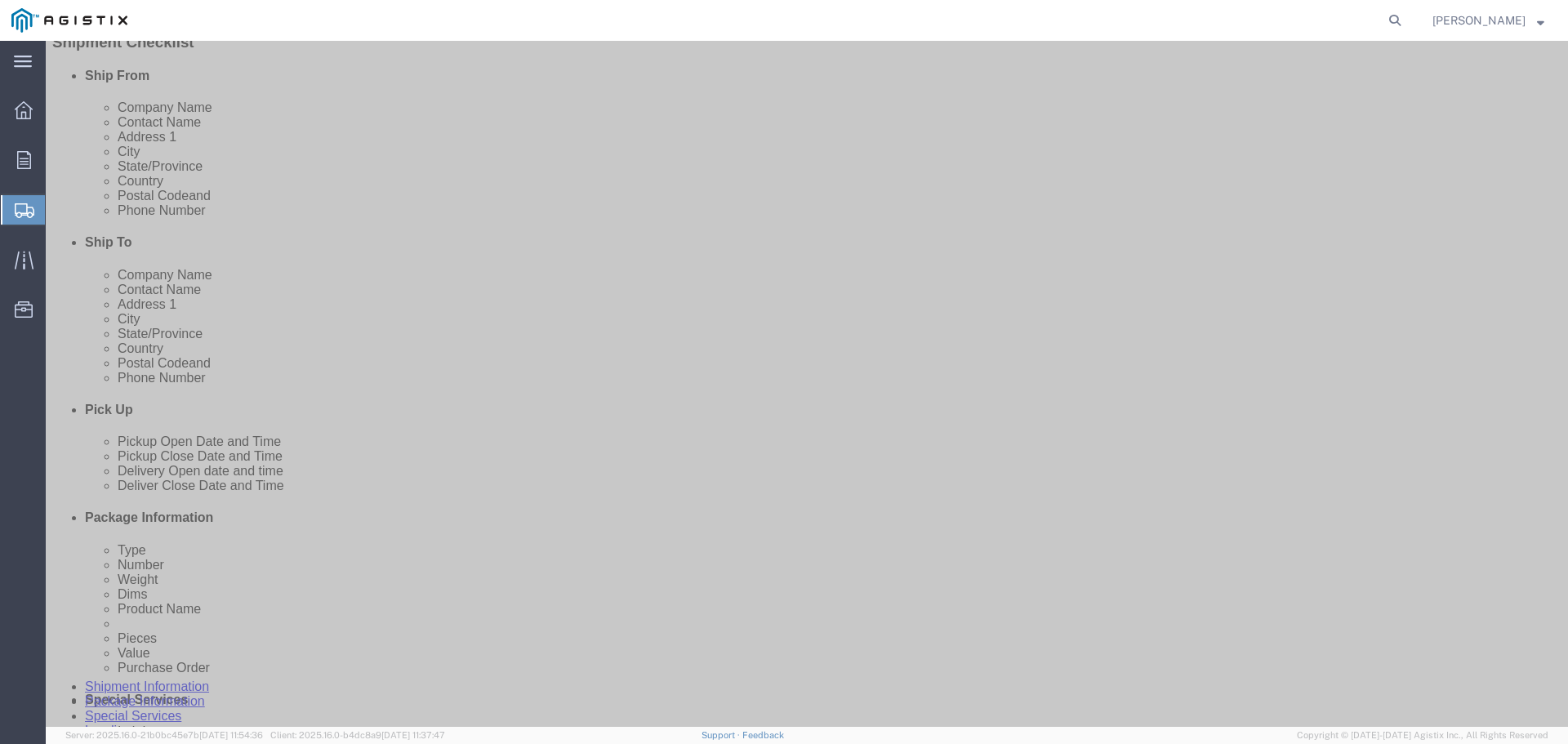
scroll to position [408, 0]
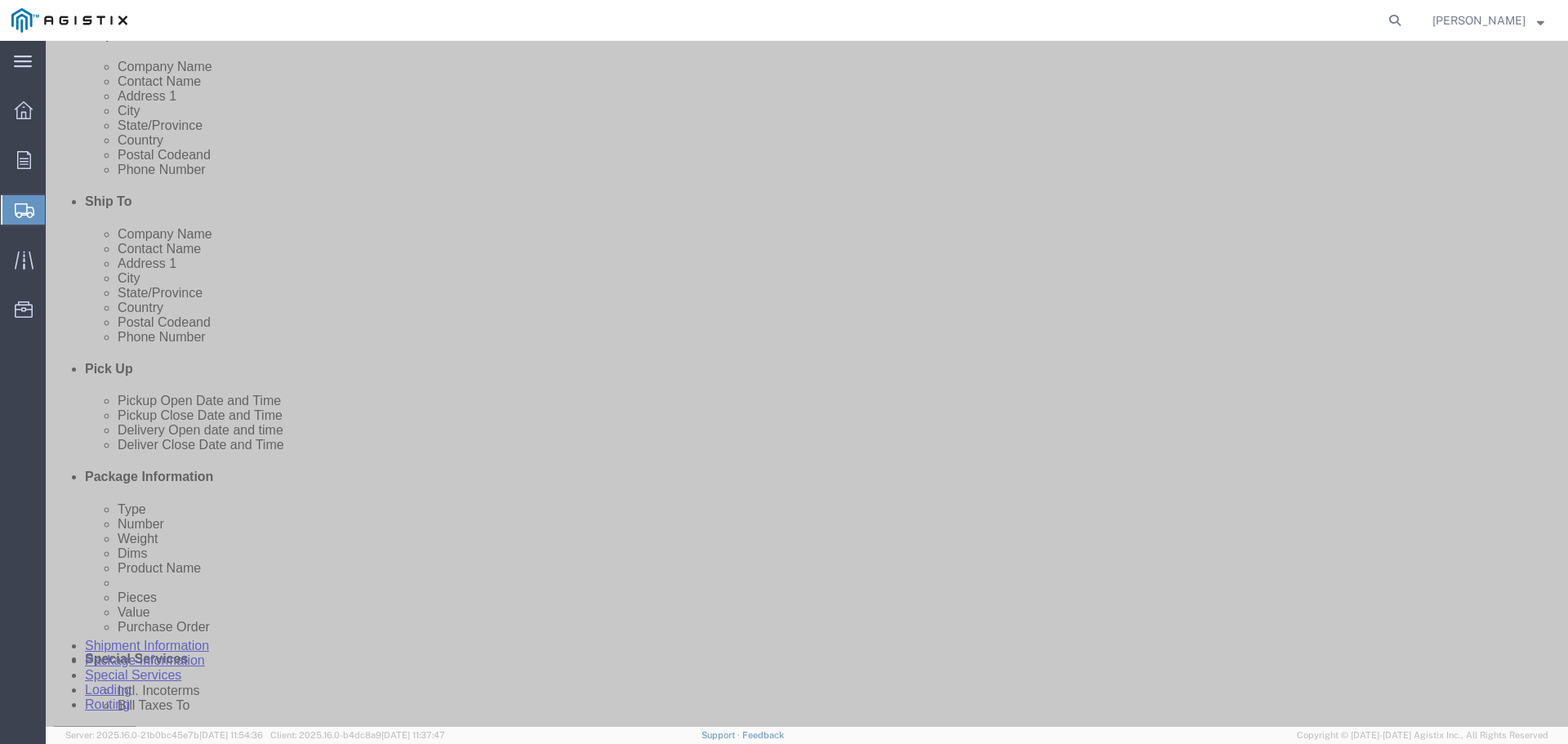
type input "3377865905"
click input "text"
type input "[EMAIL_ADDRESS][PERSON_NAME][DOMAIN_NAME]"
click input "checkbox"
click label
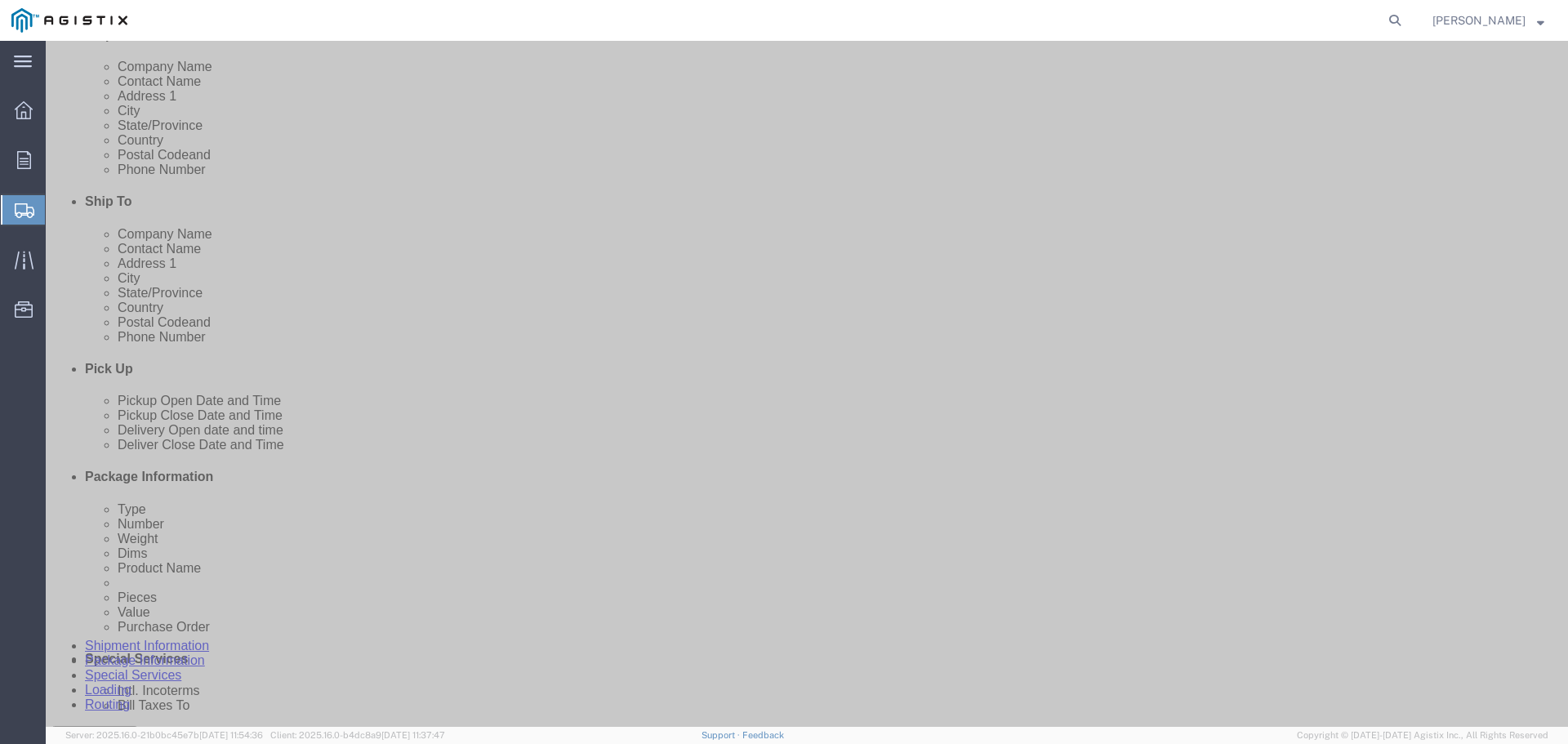
click input "checkbox"
checkbox input "true"
click link "ADDITIONAL INFORMATION"
click div "Location Type Select Select Business No Loading Dock Business Business w/ Loadi…"
select select "BWLD"
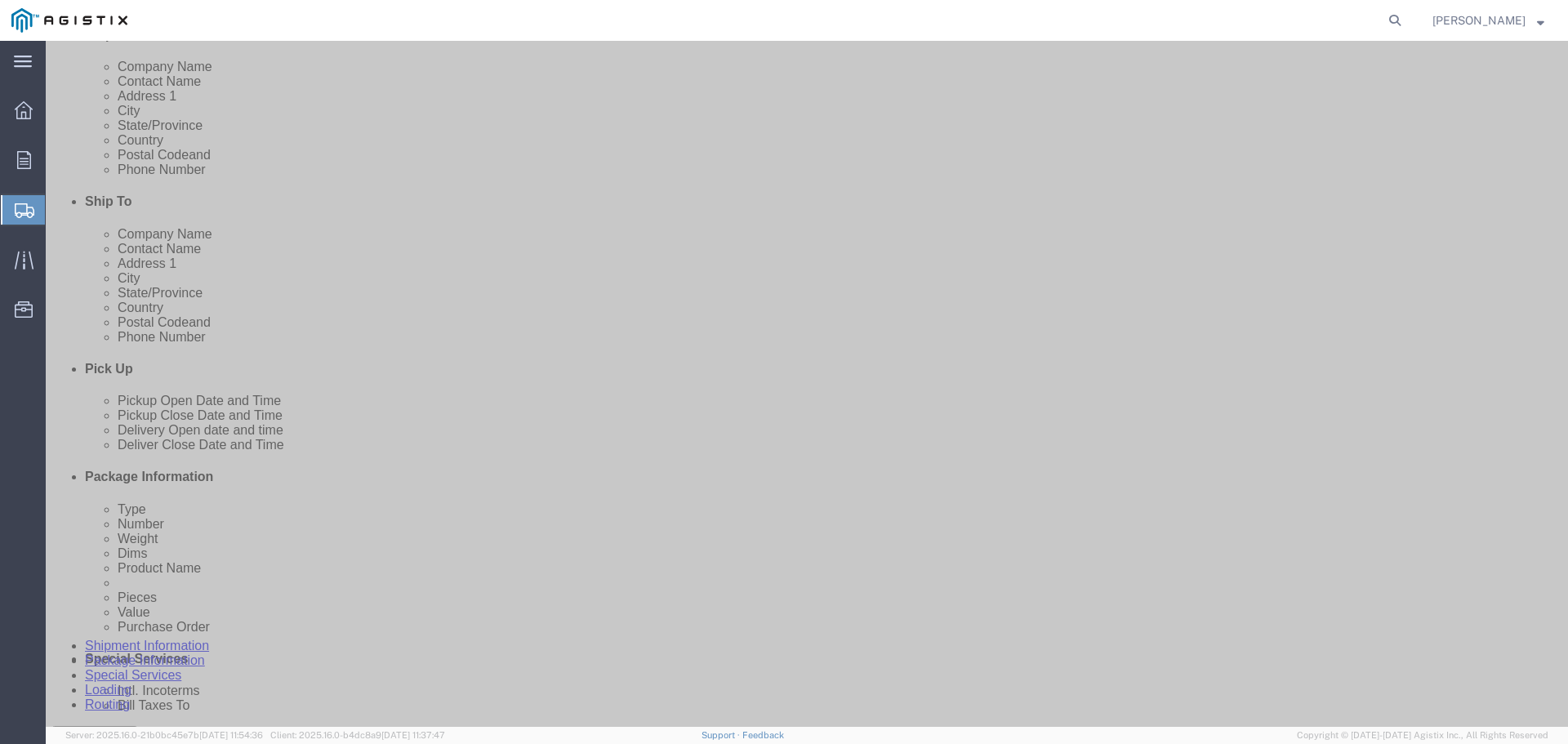
click input "checkbox"
checkbox input "true"
click link "ADDITIONAL INFORMATION"
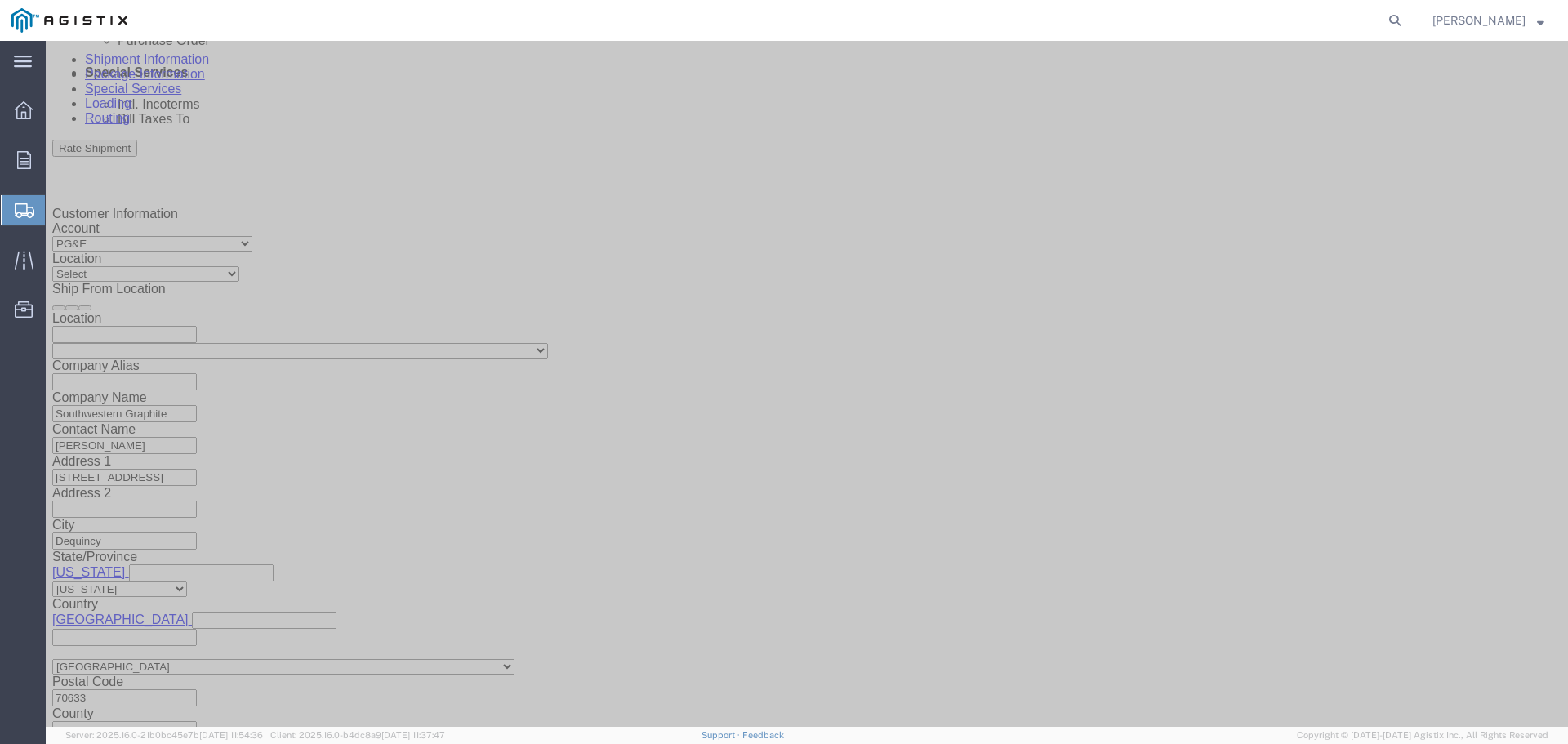
scroll to position [1076, 0]
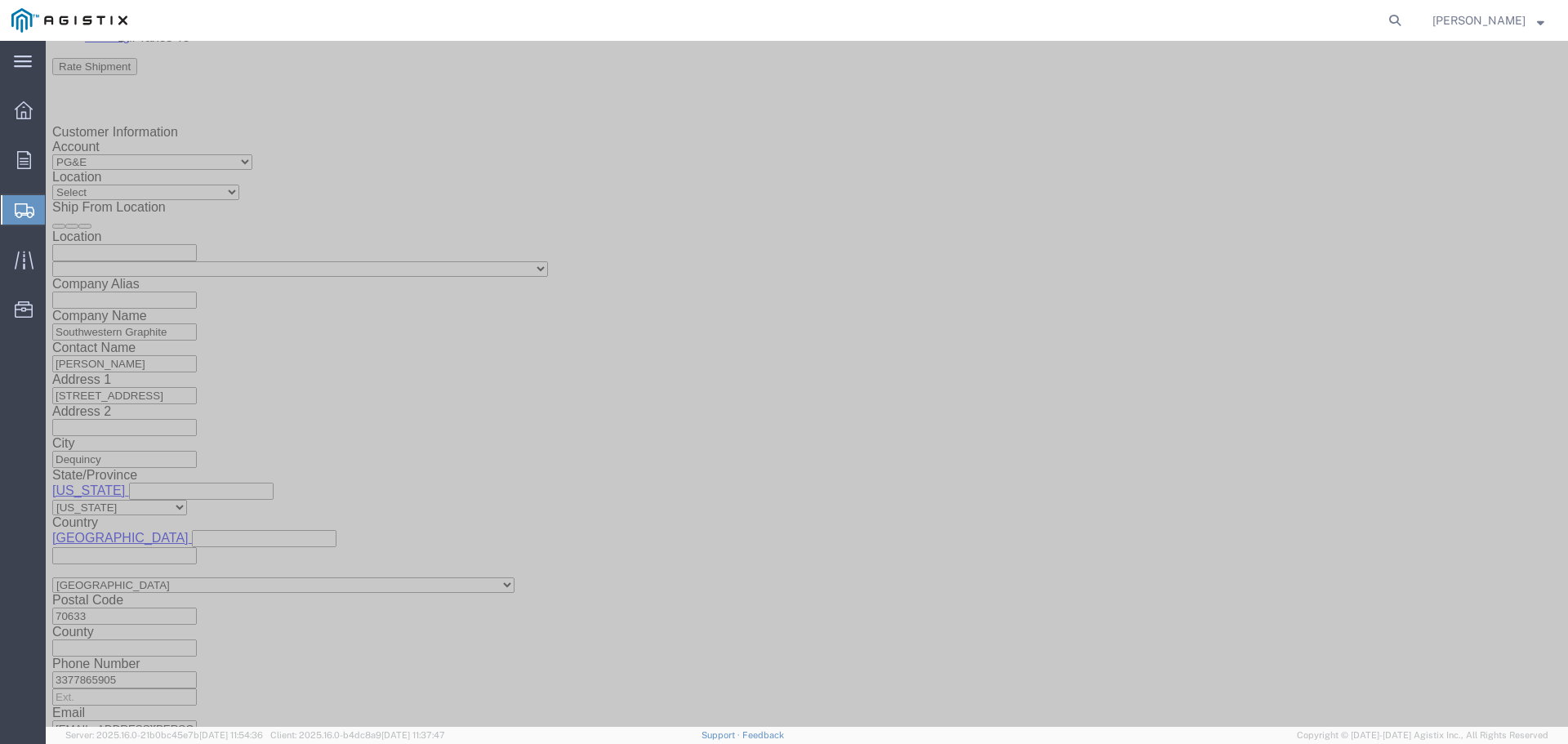
click div "[DATE] 4:00 PM"
click div "Open Time 4:00 PM"
click input "4:00 PM"
type input "6:00 AM"
click button "Apply"
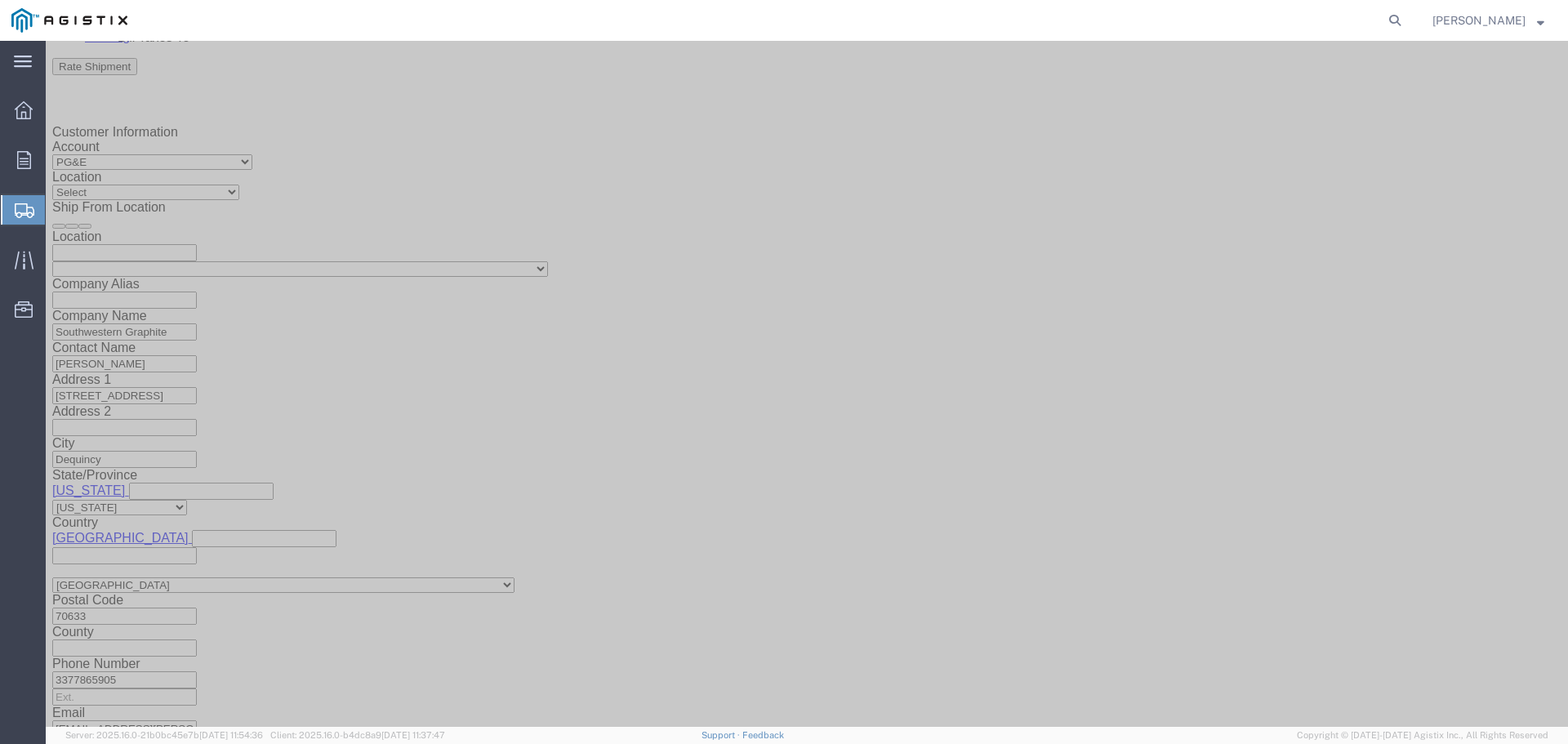
click div "[DATE] 7:00 AM"
type input "5:00 PM"
click button "Apply"
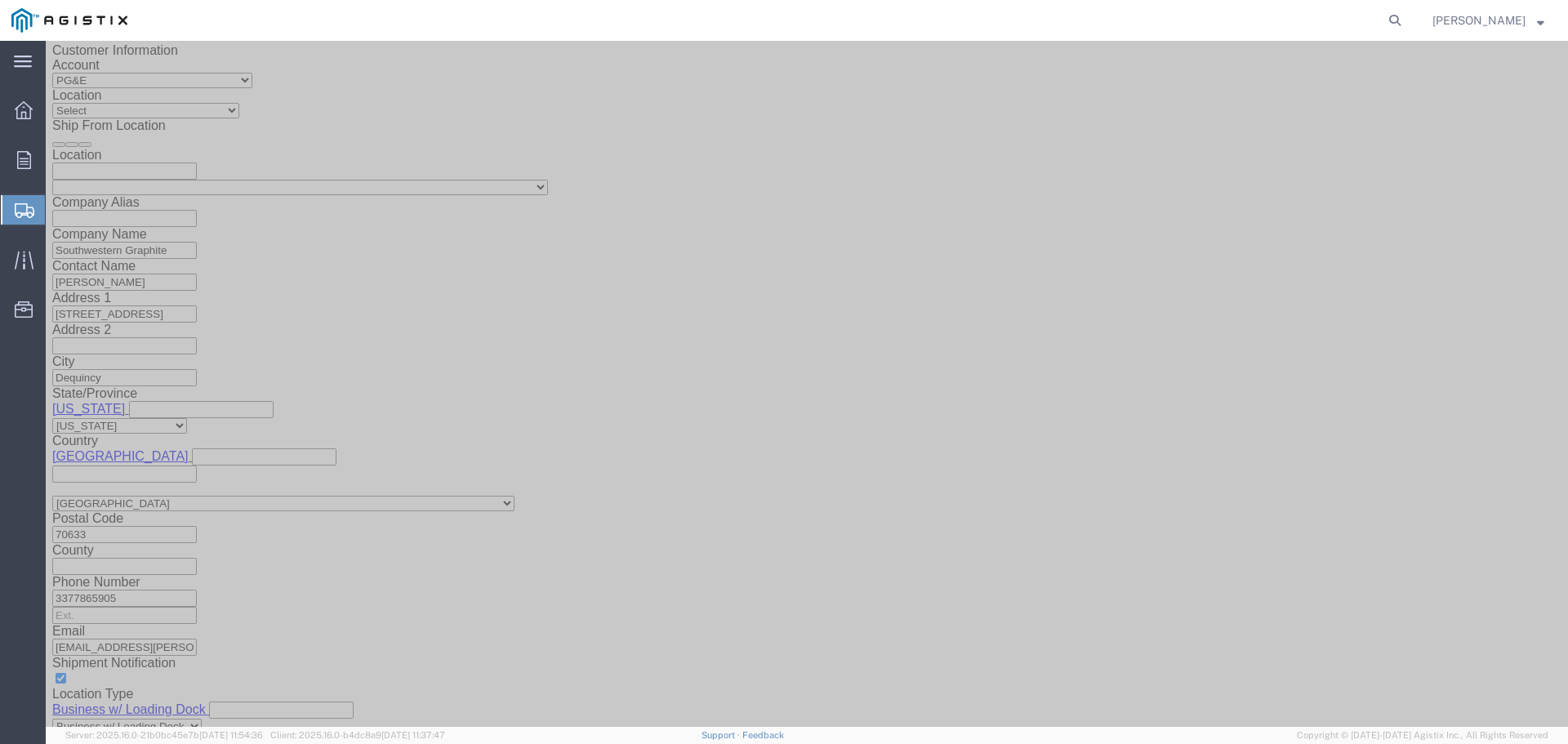
click div
click input "6:00 PM"
type input "8:00 AM"
click button "Apply"
click div
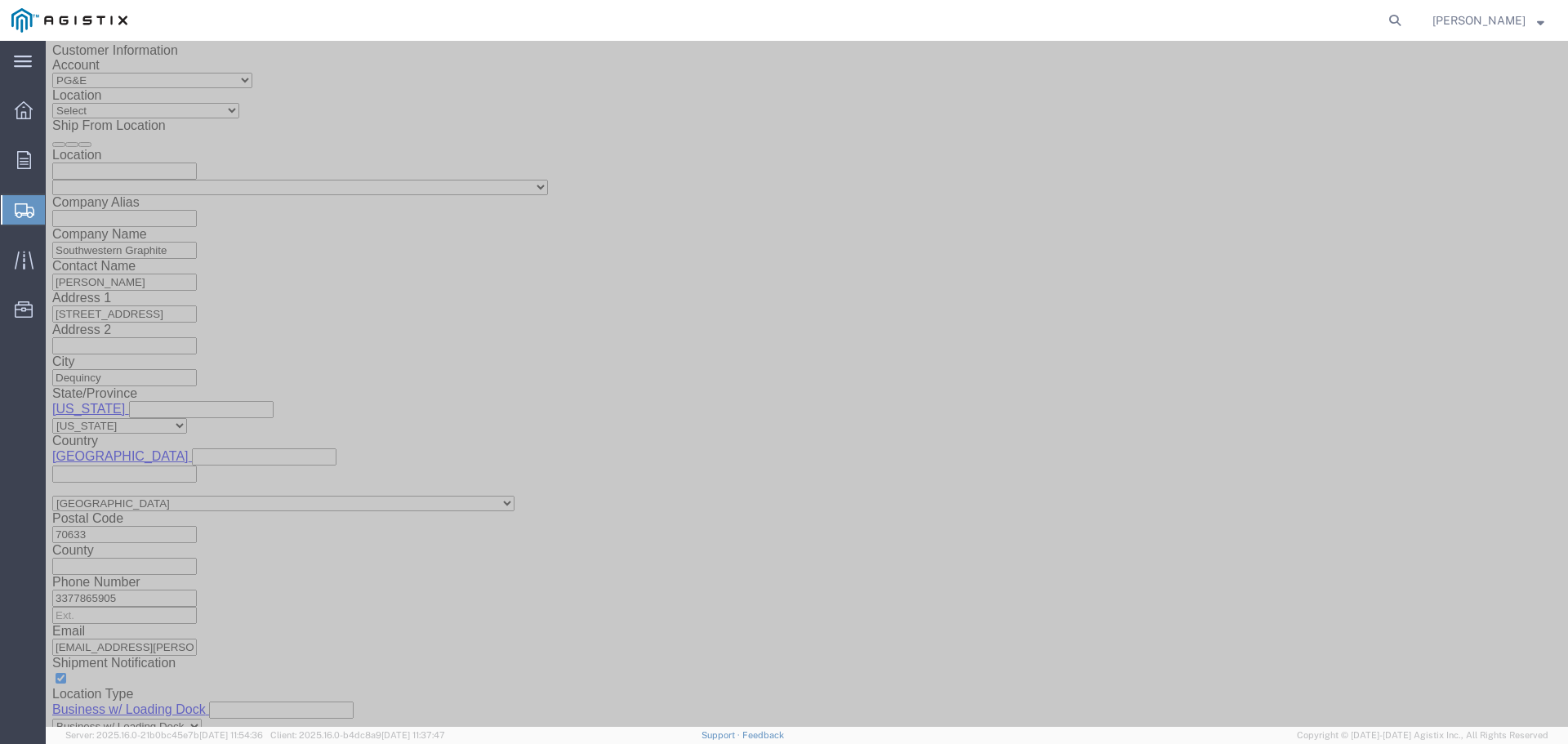
type input "2:00 PM"
click button "Apply"
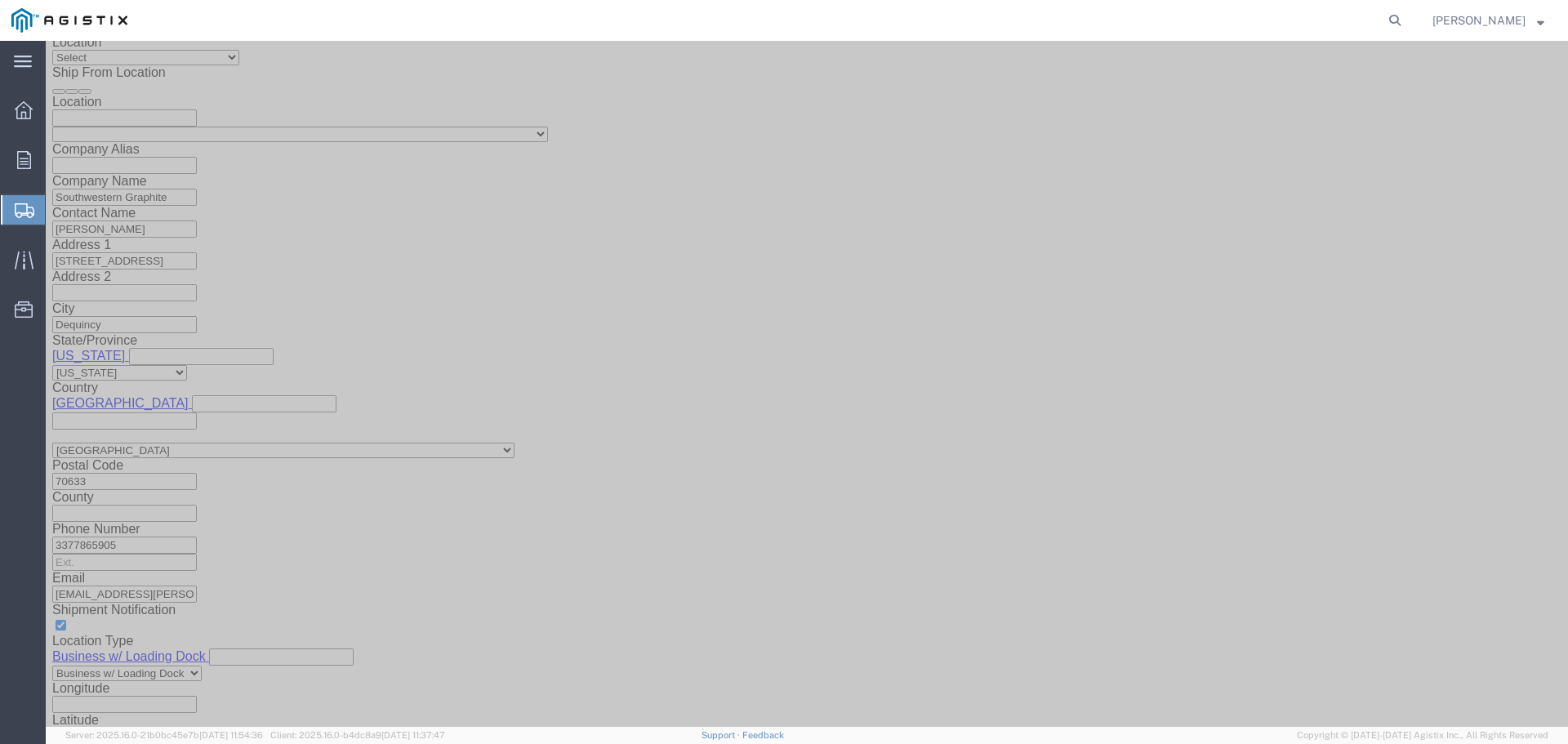
scroll to position [1240, 0]
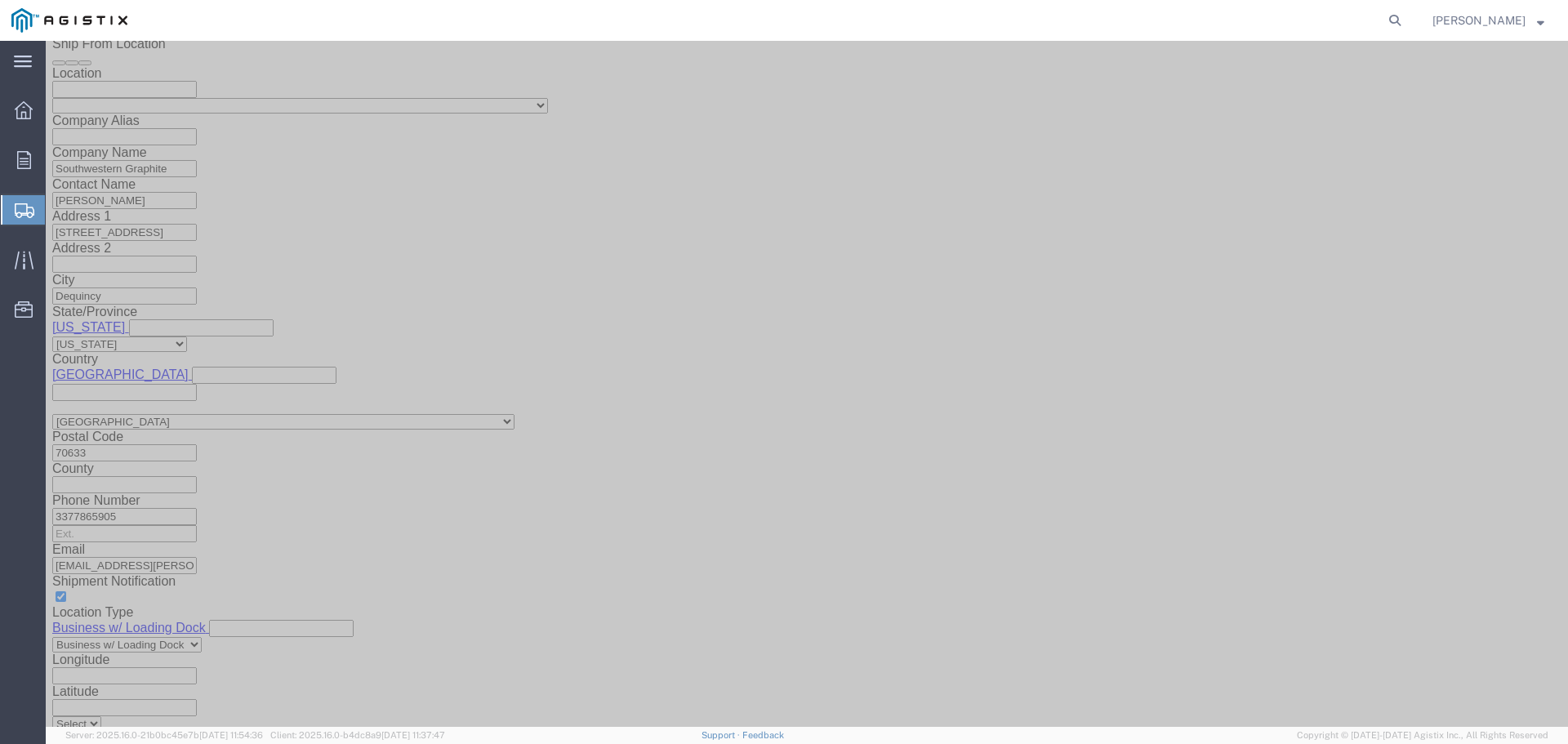
click input "text"
click select "Select Account Type Activity ID Airline Appointment Number ASN Batch Request # …"
click input "0185792"
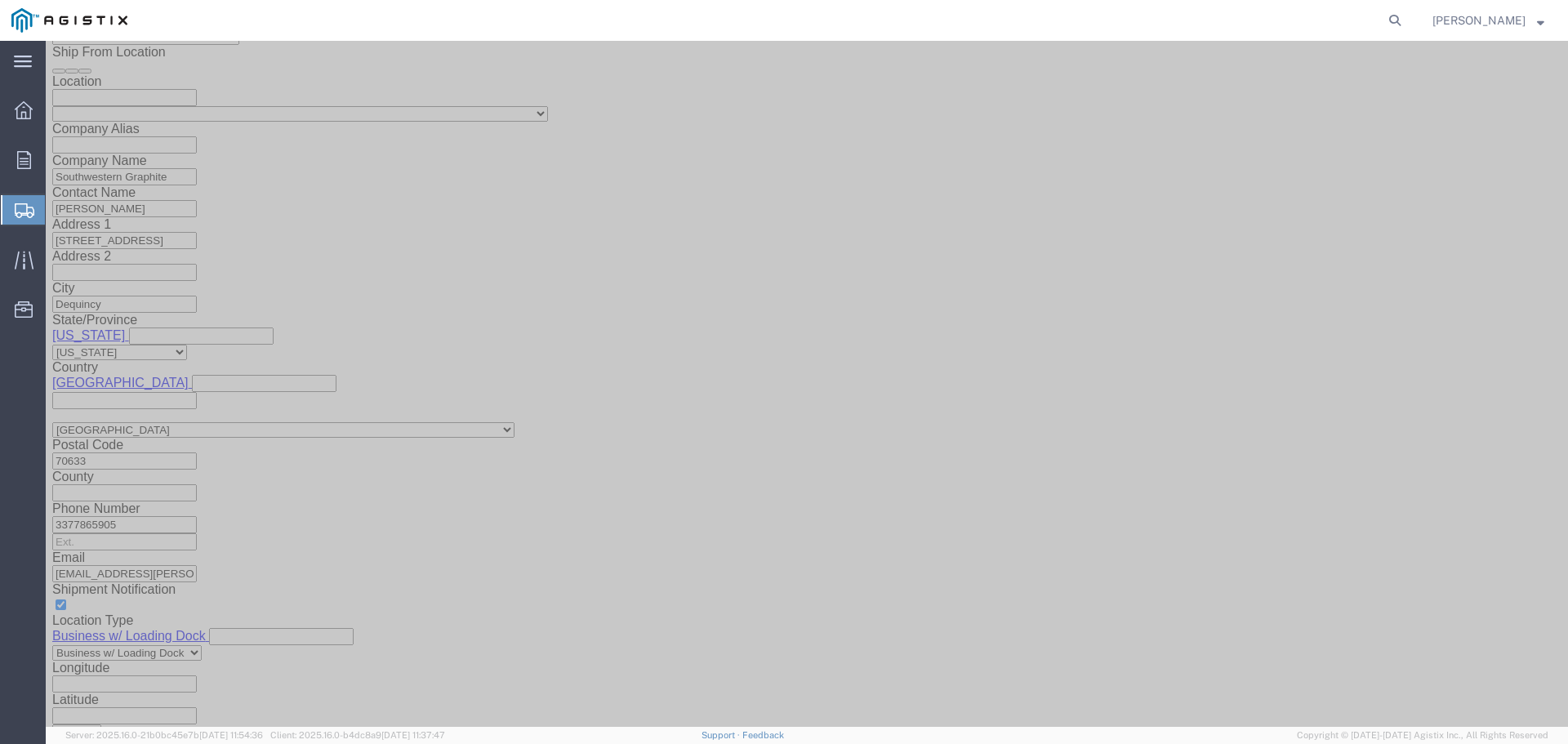
click input "0185792"
type input "0185792"
click select "Select Account Type Activity ID Airline Appointment Number ASN Batch Request # …"
select select "PICKUPNUM"
click select "Select Account Type Activity ID Airline Appointment Number ASN Batch Request # …"
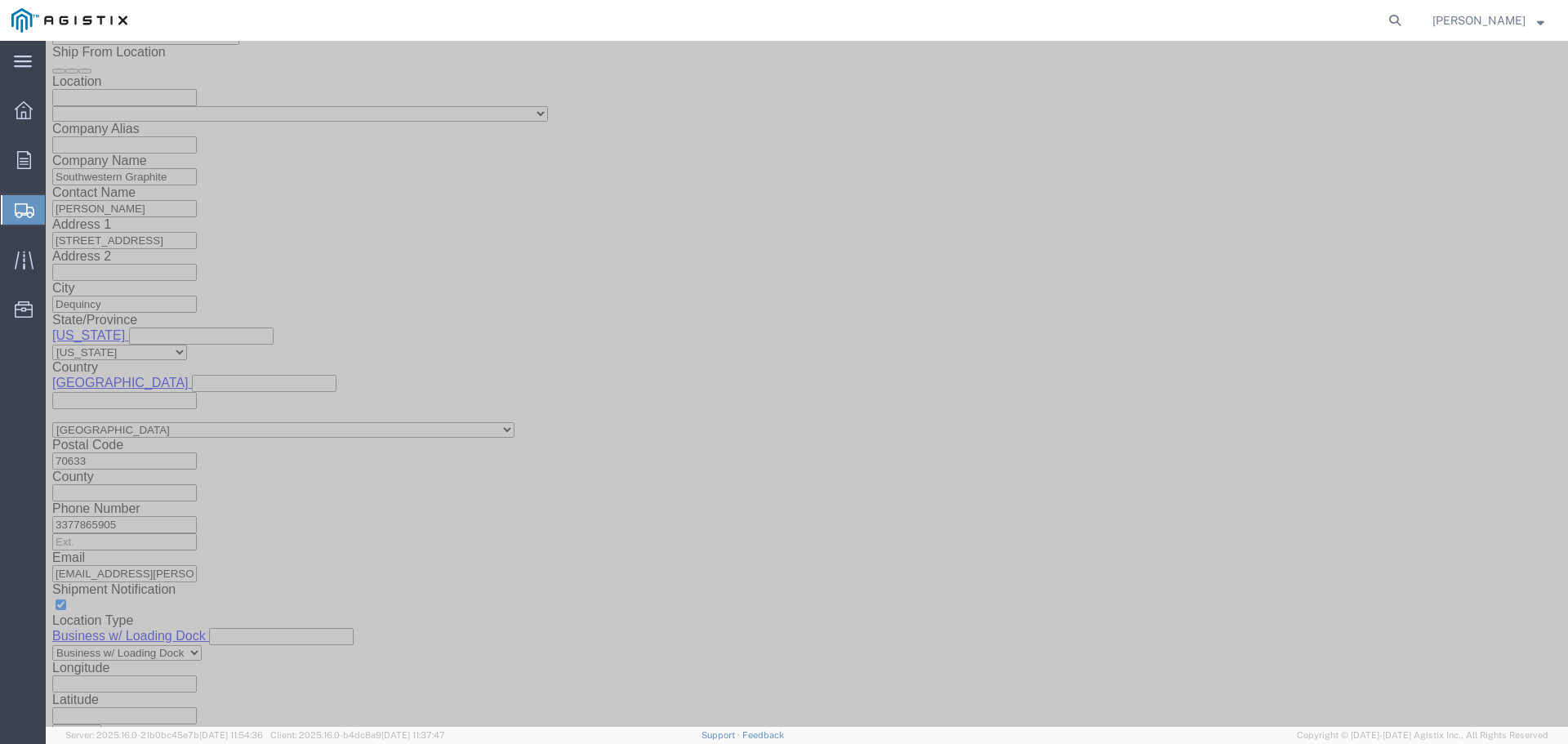
click select "Select Account Type Activity ID Airline Appointment Number ASN Batch Request # …"
click div "Select Account Type Activity ID Airline Appointment Number ASN Batch Request # …"
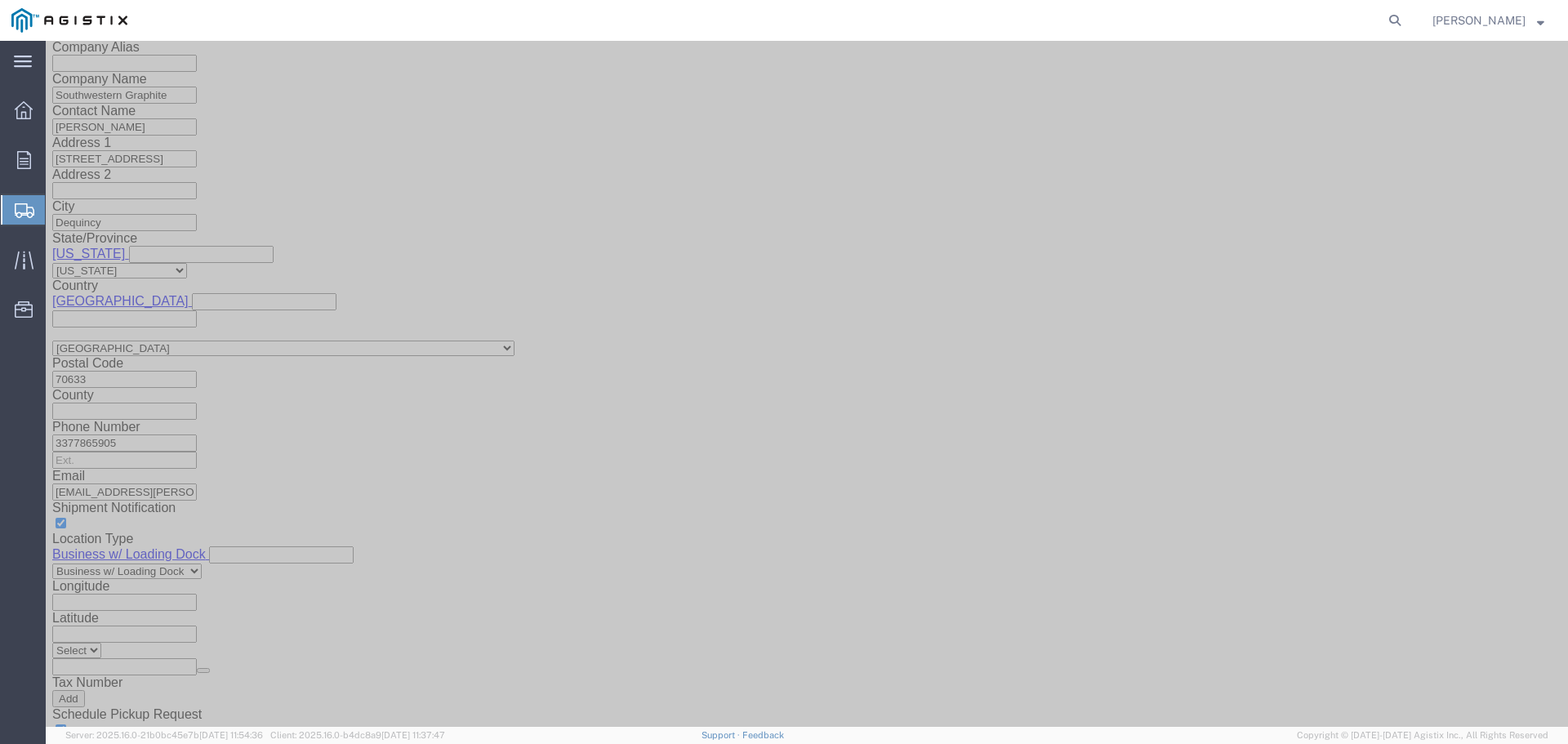
click div "Select Account Type Activity ID Airline Appointment Number ASN Batch Request # …"
click input "text"
type input "363496"
click div "Select Account Type Activity ID Airline Appointment Number ASN Batch Request # …"
click div "Shipping Mode (Optional)"
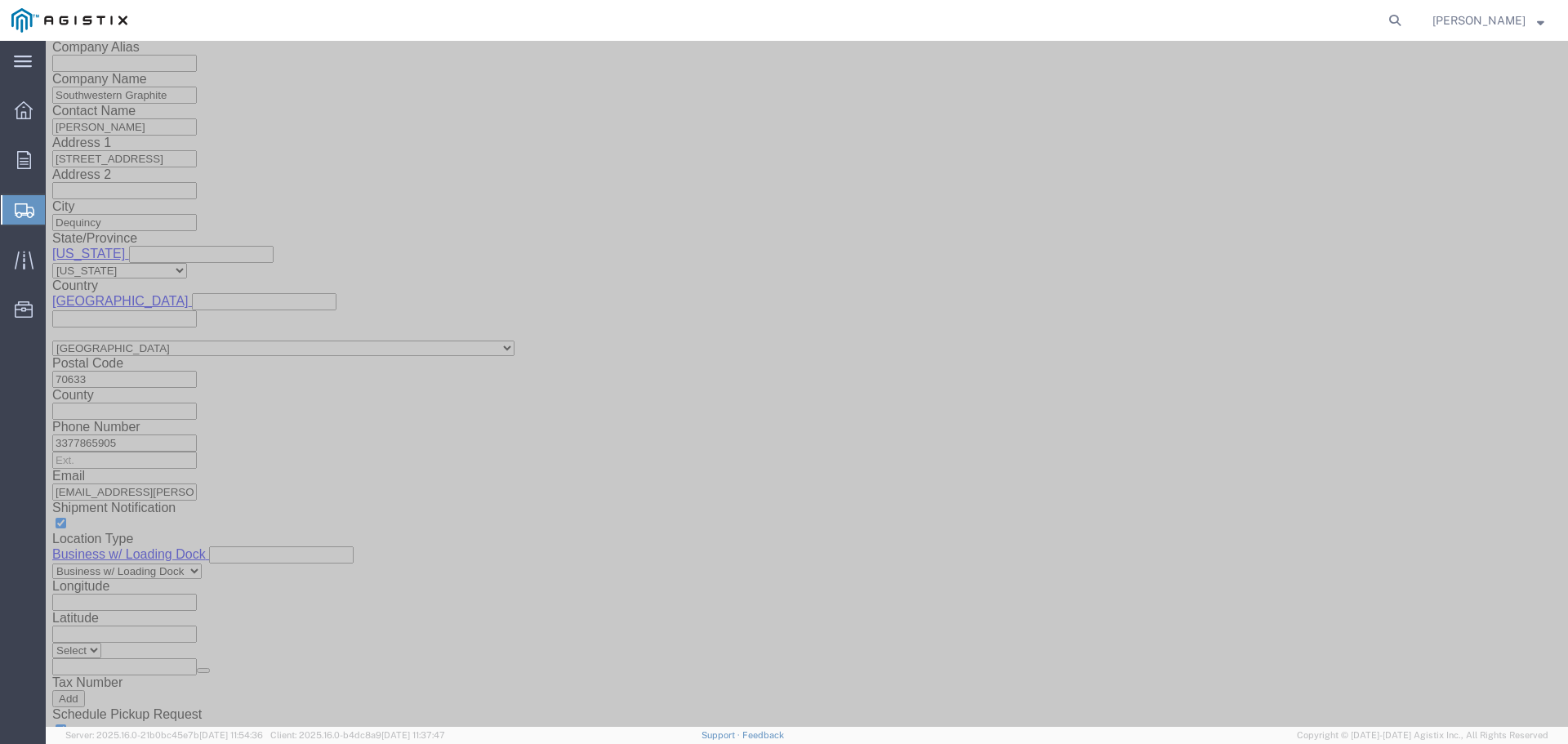
click select "Select Air Less than Truckload Multi-Leg Ocean Freight Rail Small Parcel Truckl…"
select select "TL"
click select "Select Air Less than Truckload Multi-Leg Ocean Freight Rail Small Parcel Truckl…"
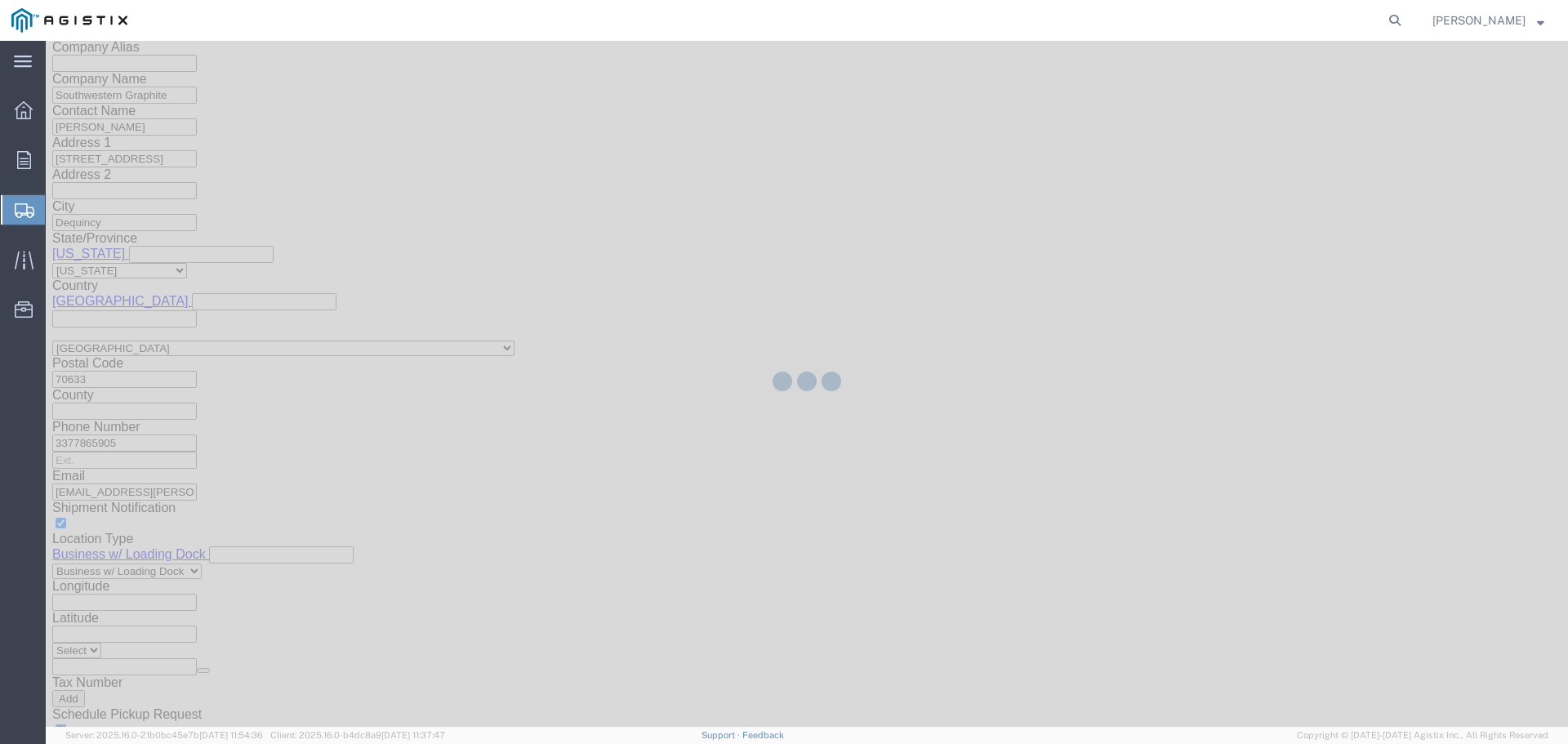
select select
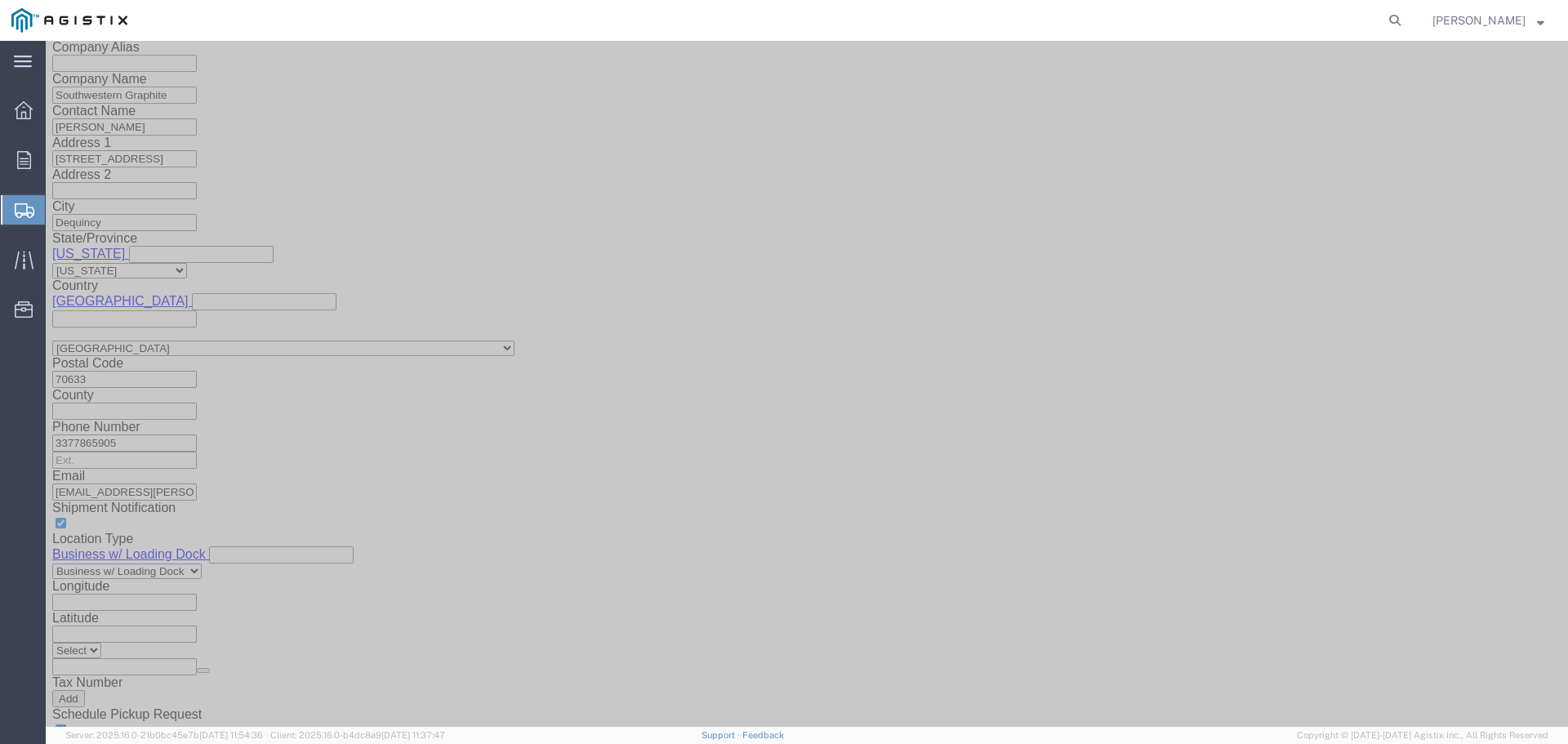
click select "Select Air Less than Truckload Multi-Leg Ocean Freight Rail Small Parcel Truckl…"
click input "text"
click td "15"
type input "[DATE]"
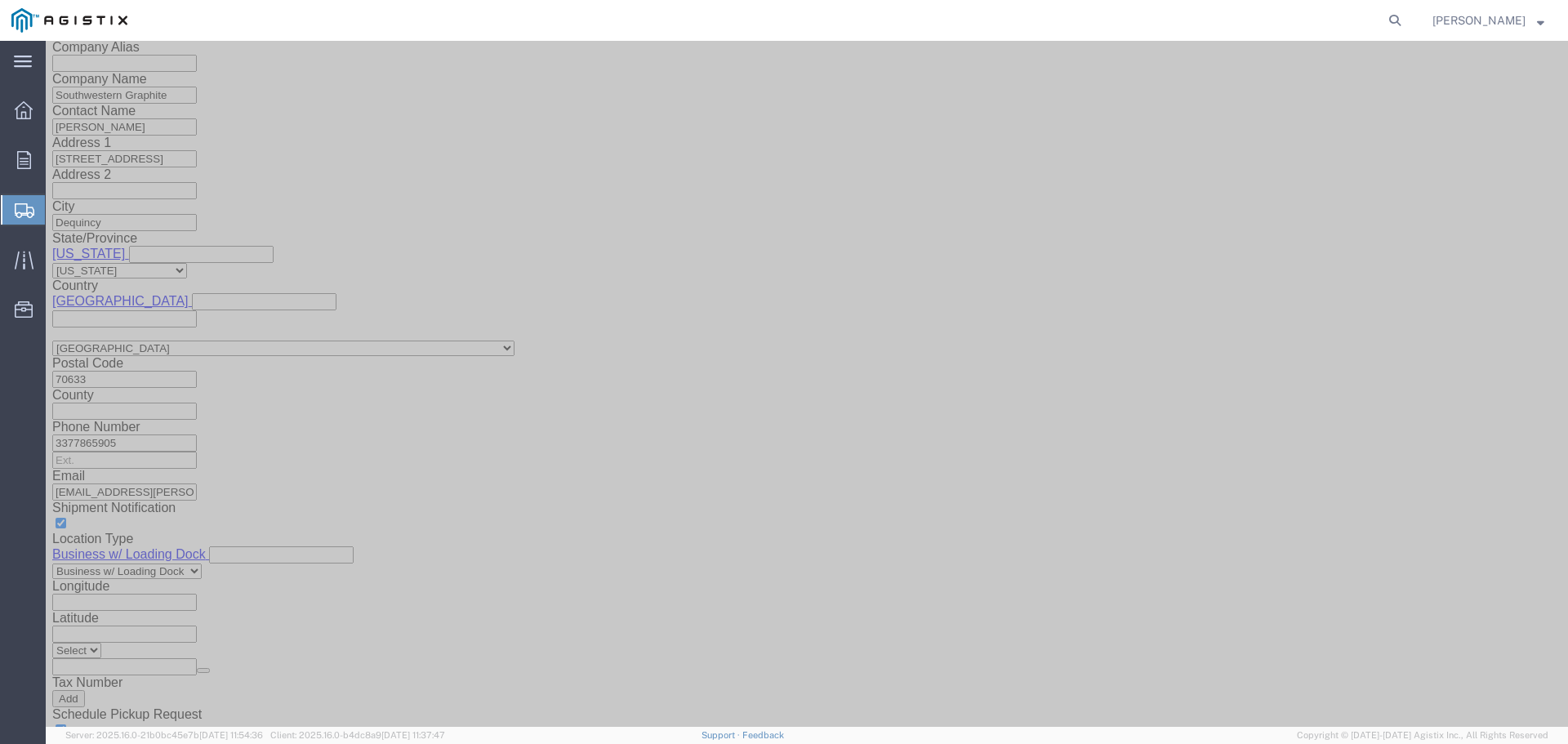
click input "text"
click input "[DATE]"
click input "text"
click td "15"
type input "[DATE]"
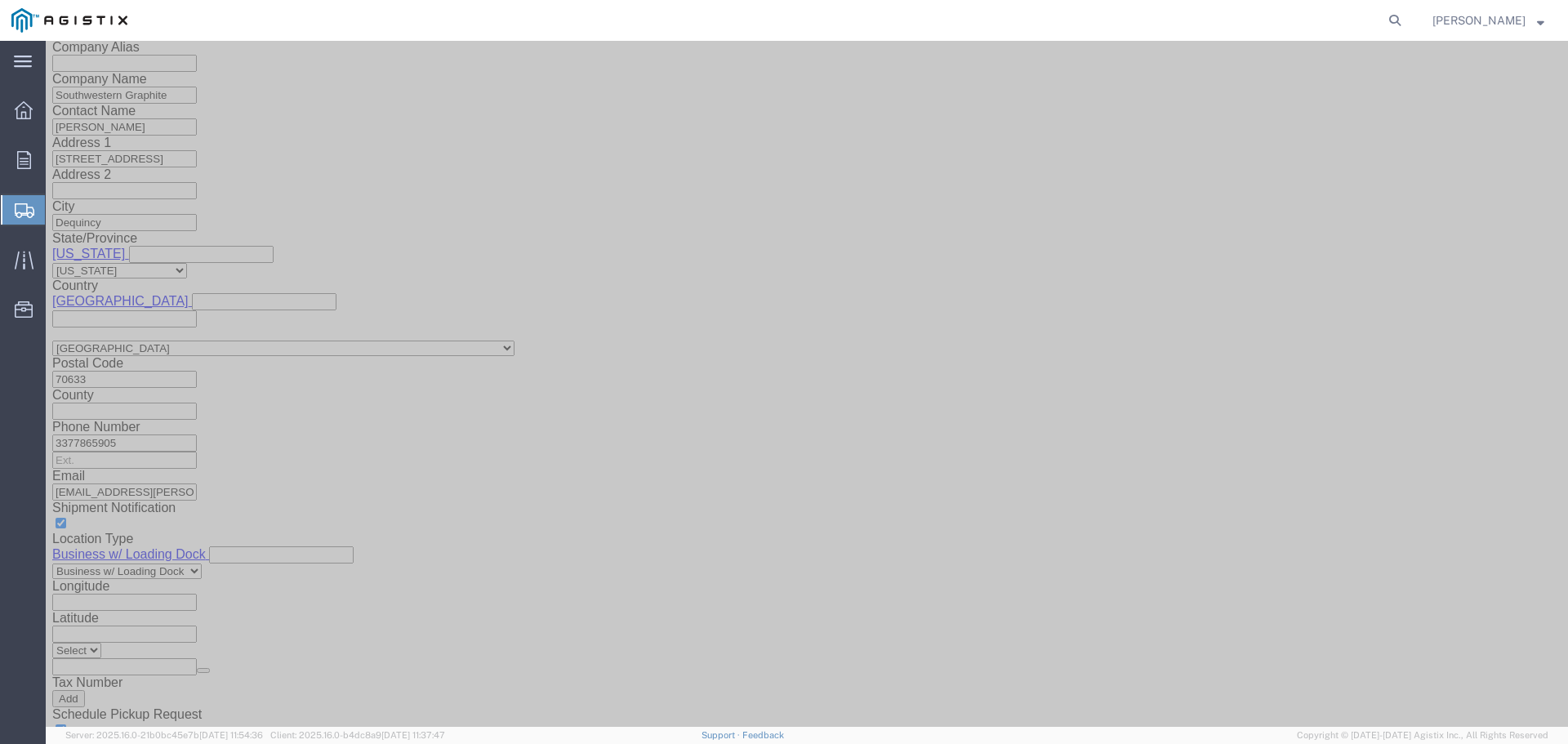
click input "[DATE]"
click td "18"
type input "[DATE]"
click select "Select 1-Ton (PSS) 10 Wheel 10 Yard Dump Truck 20 Yard Dump Truck Bobtail Botto…"
select select "STDV"
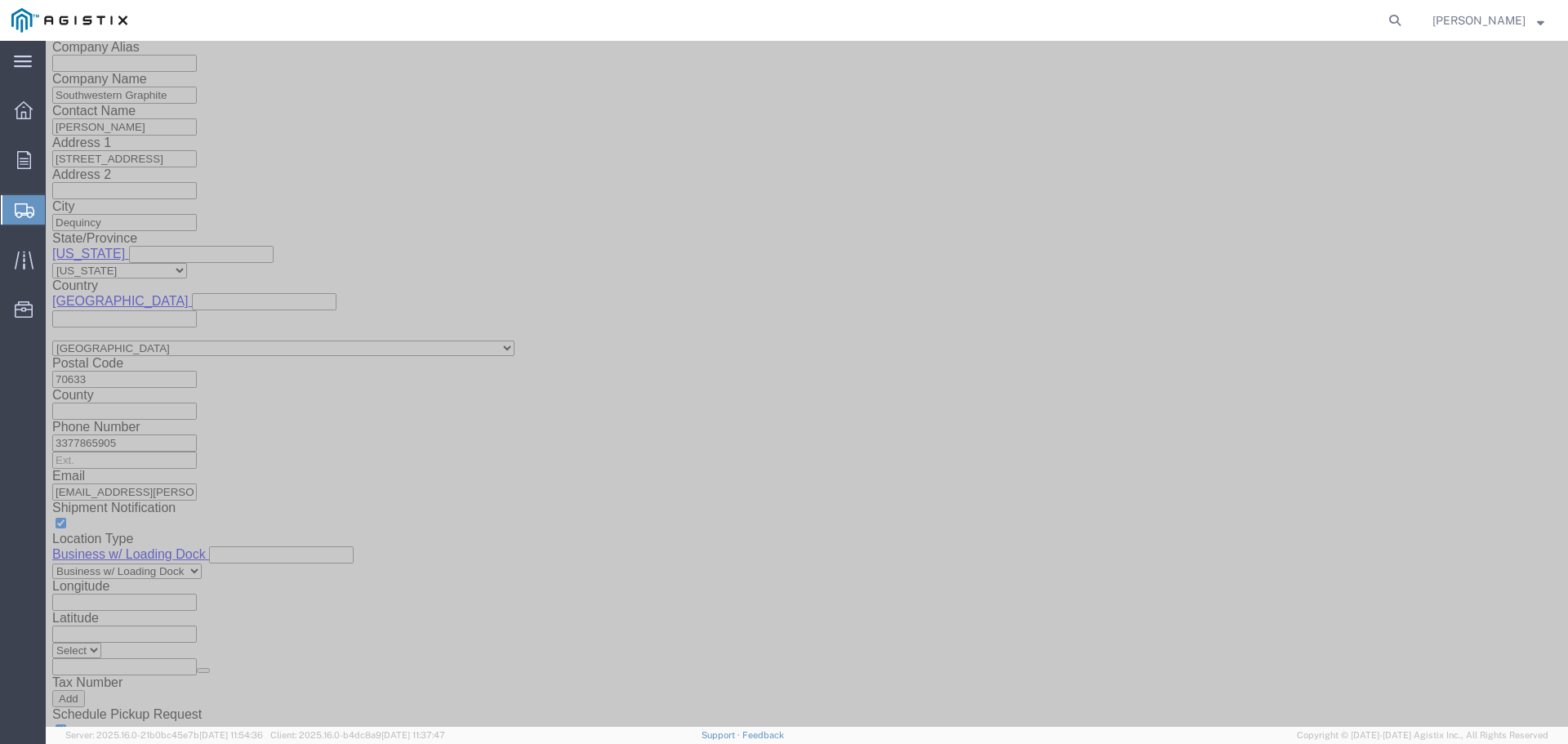
click select "Select 1-Ton (PSS) 10 Wheel 10 Yard Dump Truck 20 Yard Dump Truck Bobtail Botto…"
click select "Select 53 Feet 20 Feet 35 Feet 48 Feet"
select select "53FT"
click select "Select 53 Feet 20 Feet 35 Feet 48 Feet"
click input "text"
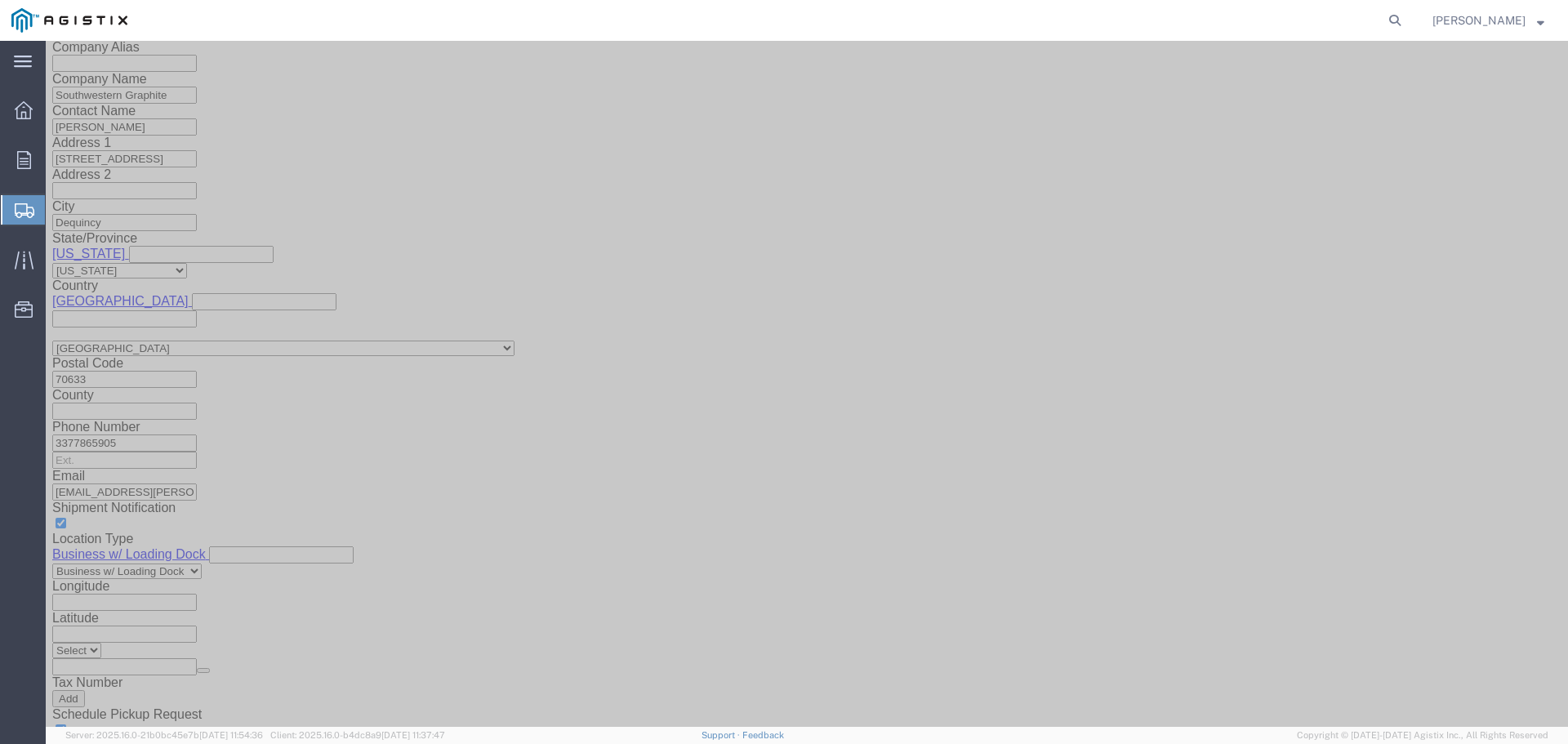
click button "Continue"
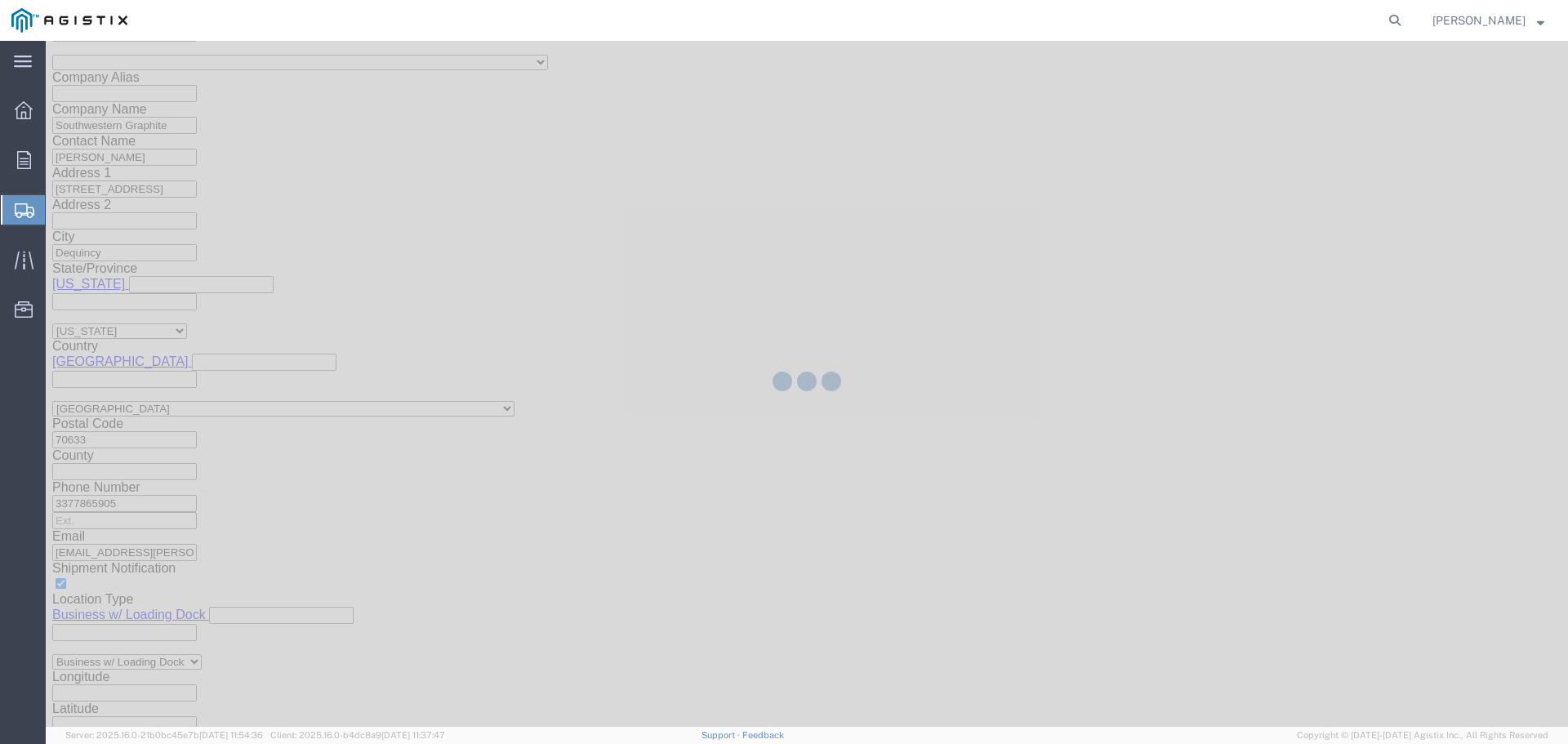
select select "46111"
select select "CUSTREF"
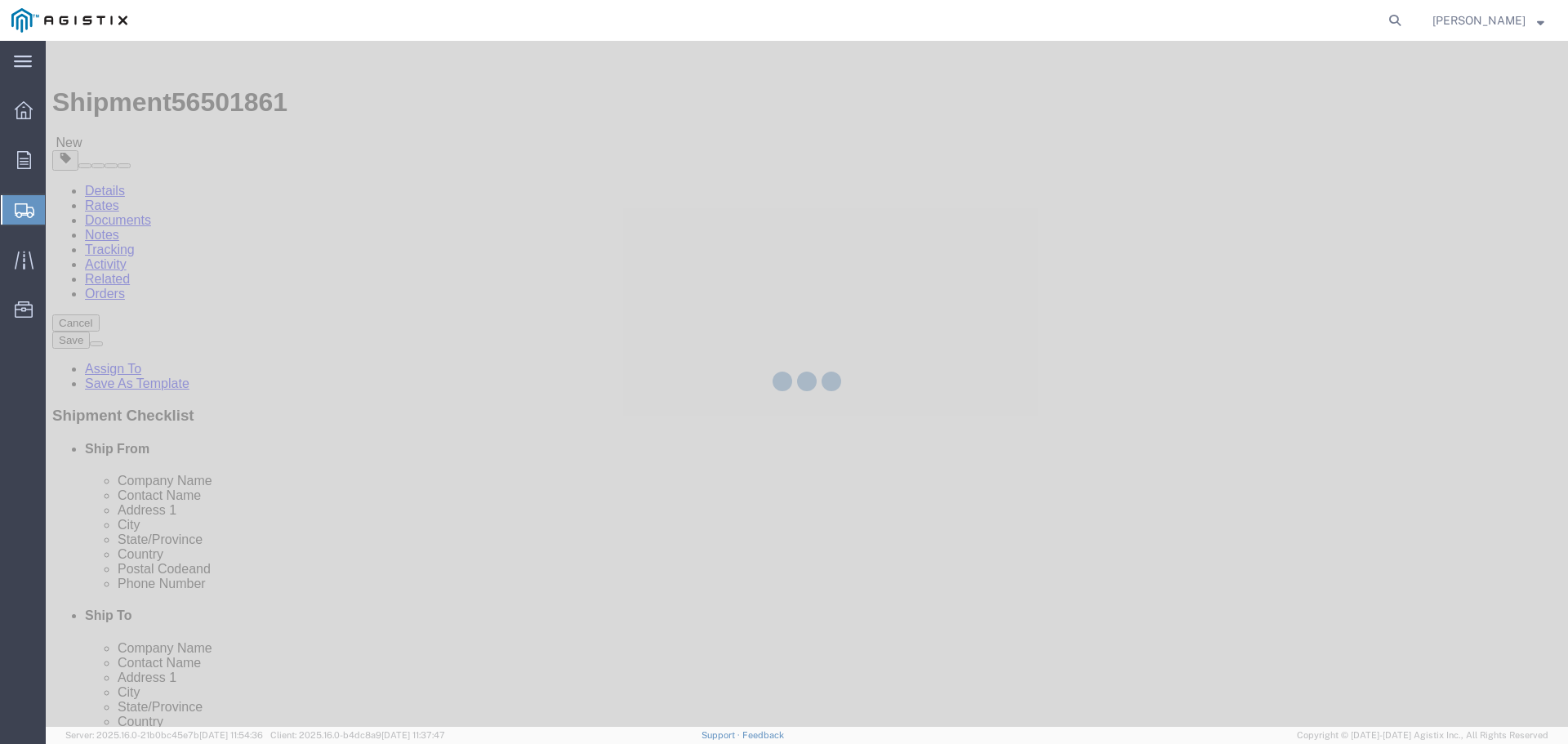
select select "CBOX"
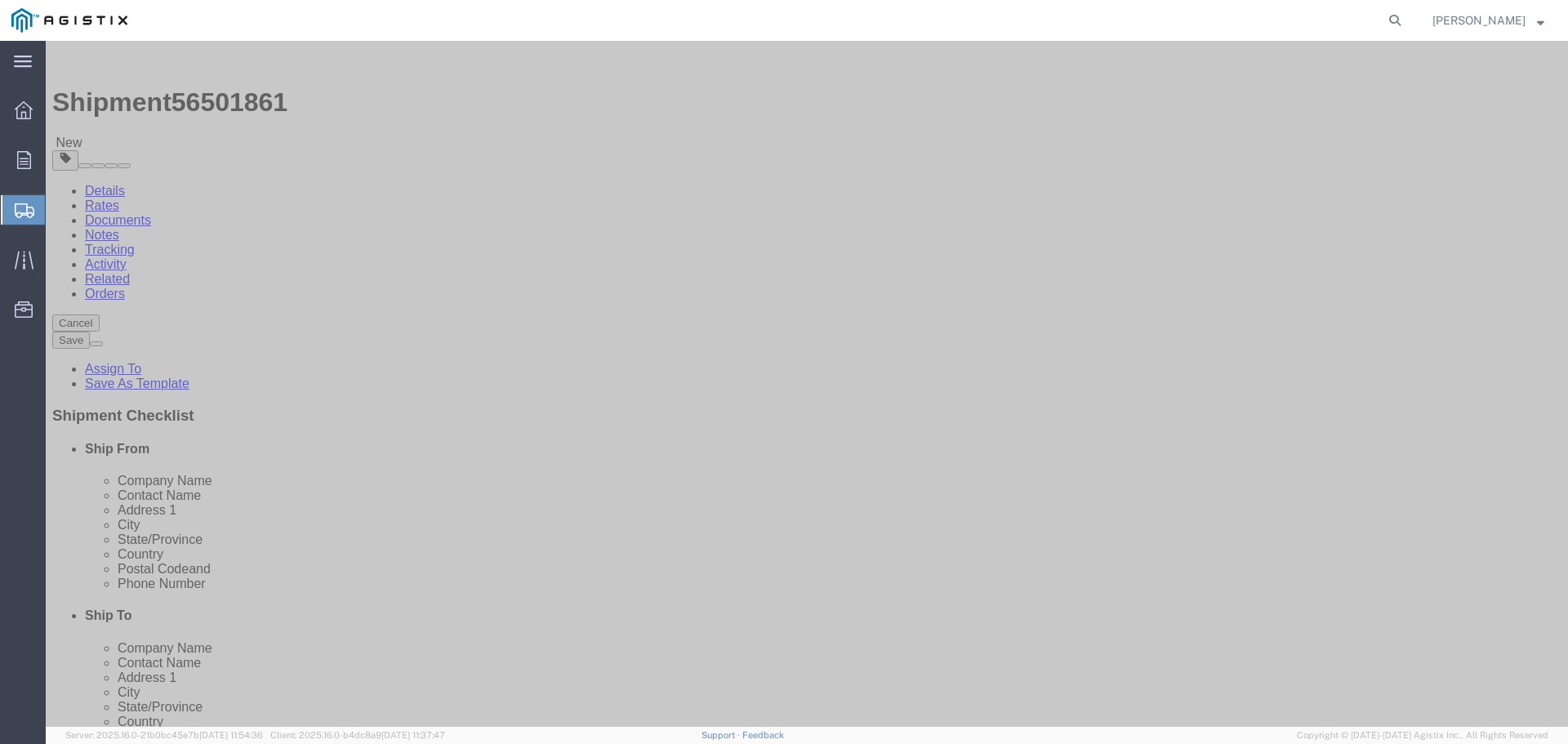
click span "Contact Name"
click h4 "Ship To"
click link "Shipment Information"
click input "text"
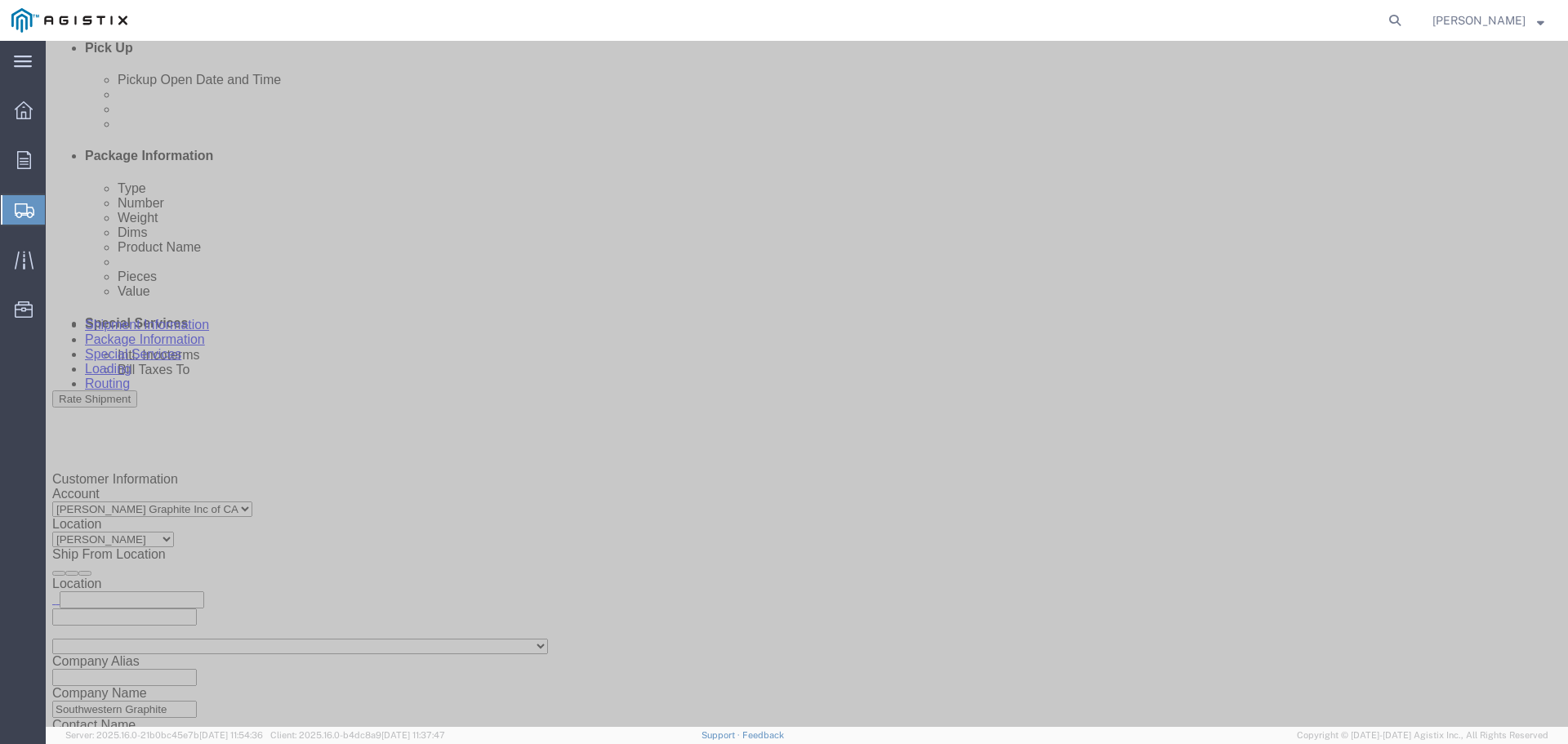
scroll to position [1109, 0]
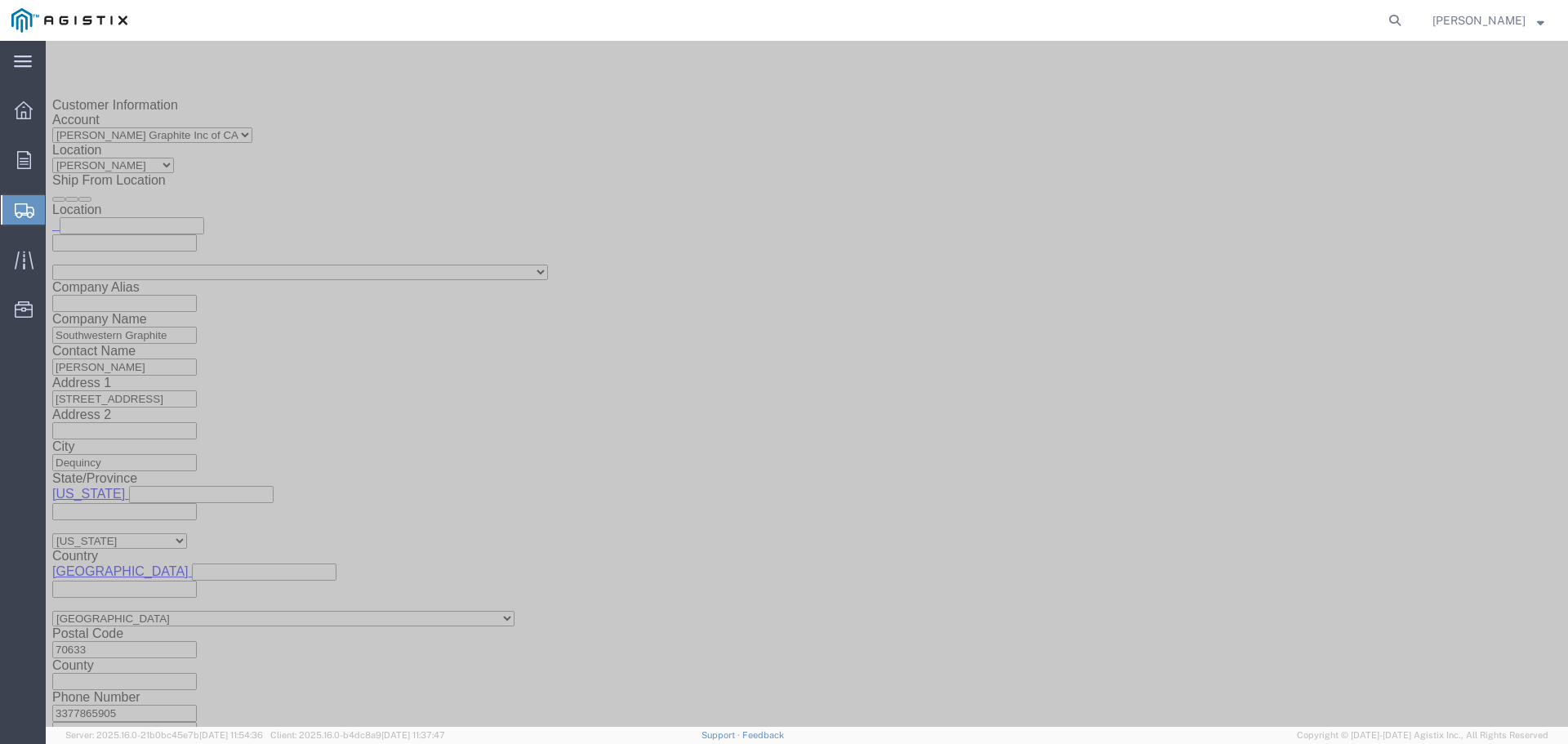
type input "[PERSON_NAME]"
click button "Continue"
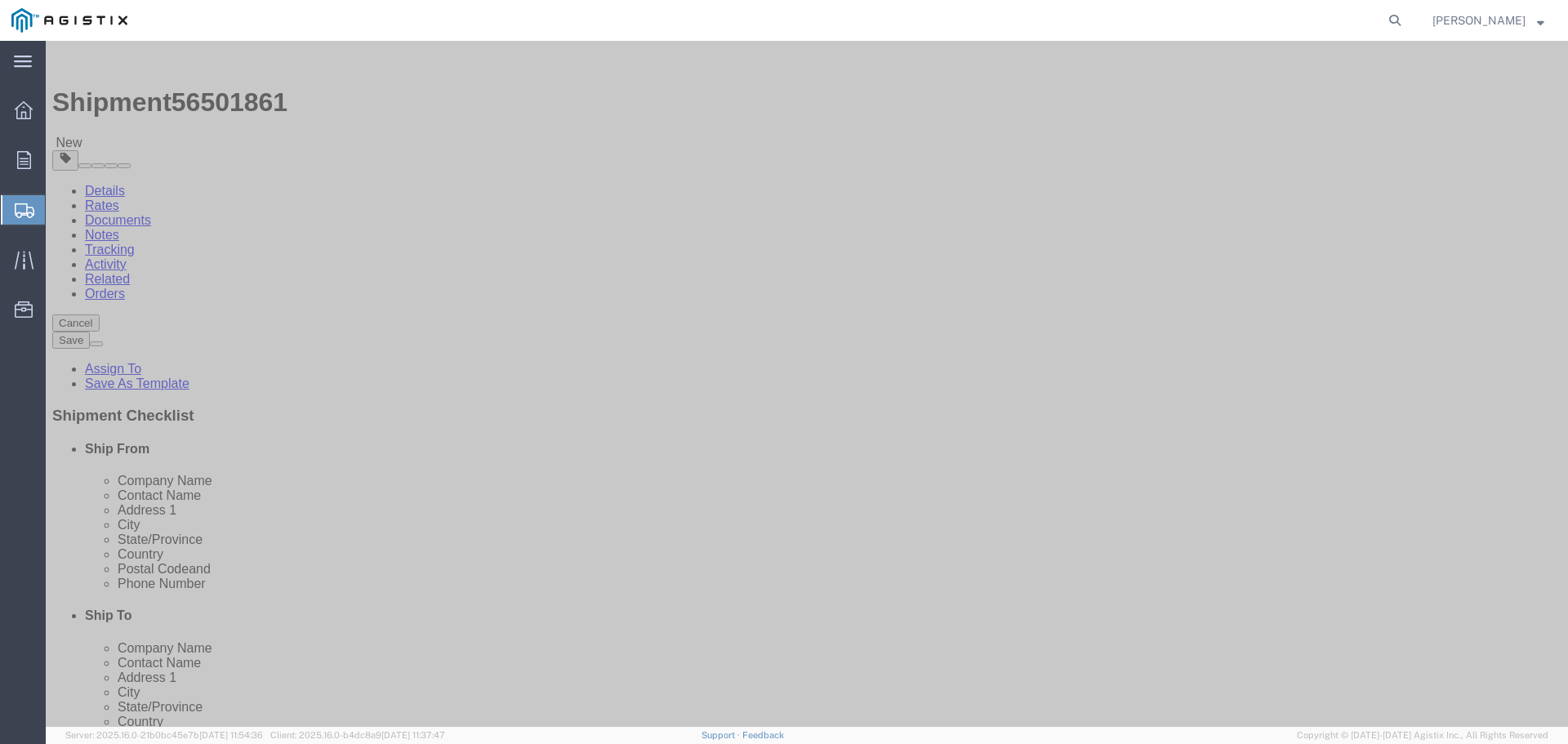
click select "Select Bale(s) Basket(s) Bolt(s) Bottle(s) Buckets Bulk Bundle(s) Can(s) Cardbo…"
select select "PSNS"
click select "Select Bale(s) Basket(s) Bolt(s) Bottle(s) Buckets Bulk Bundle(s) Can(s) Cardbo…"
click input "text"
click input "1"
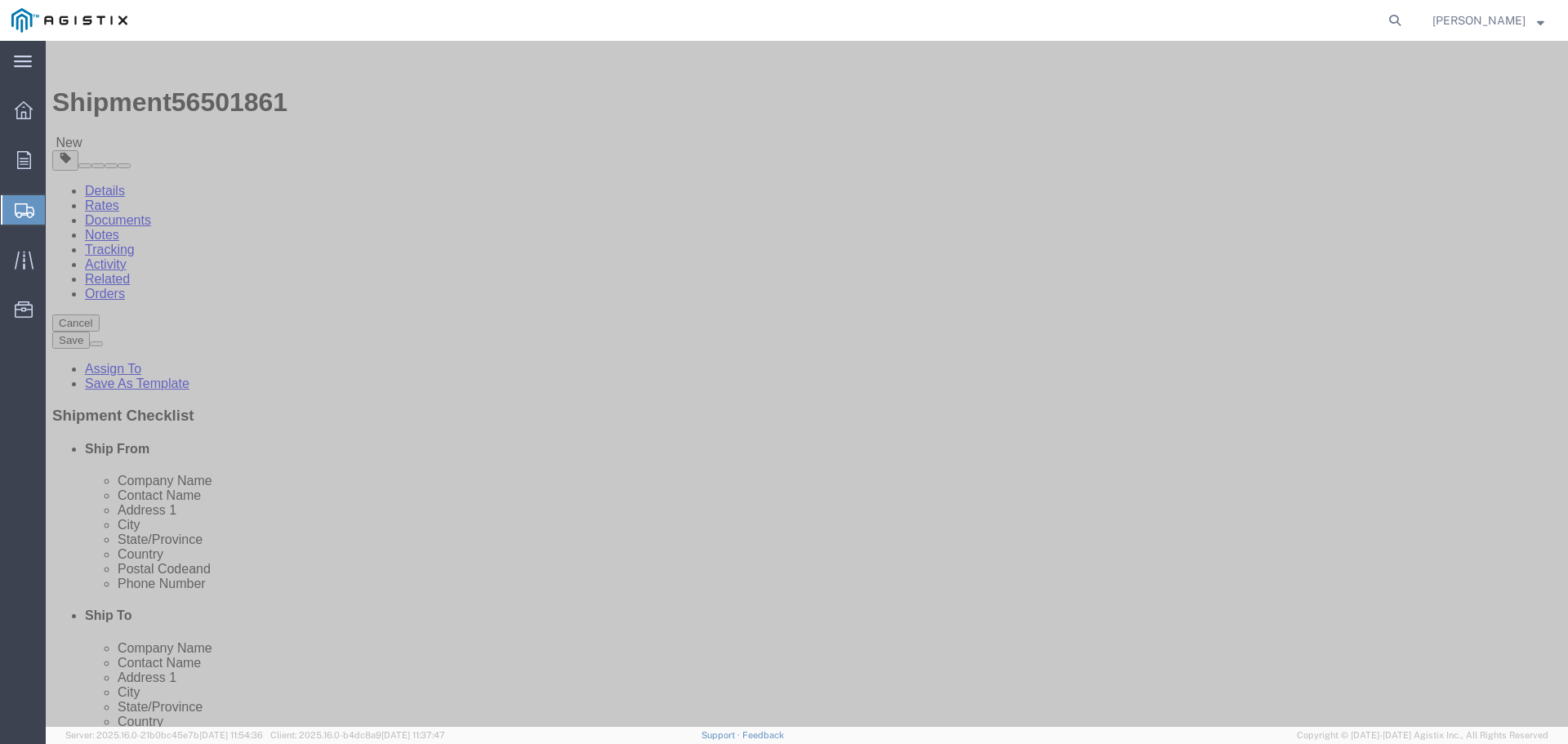
type input "14"
click input "text"
type input "44"
type input "60"
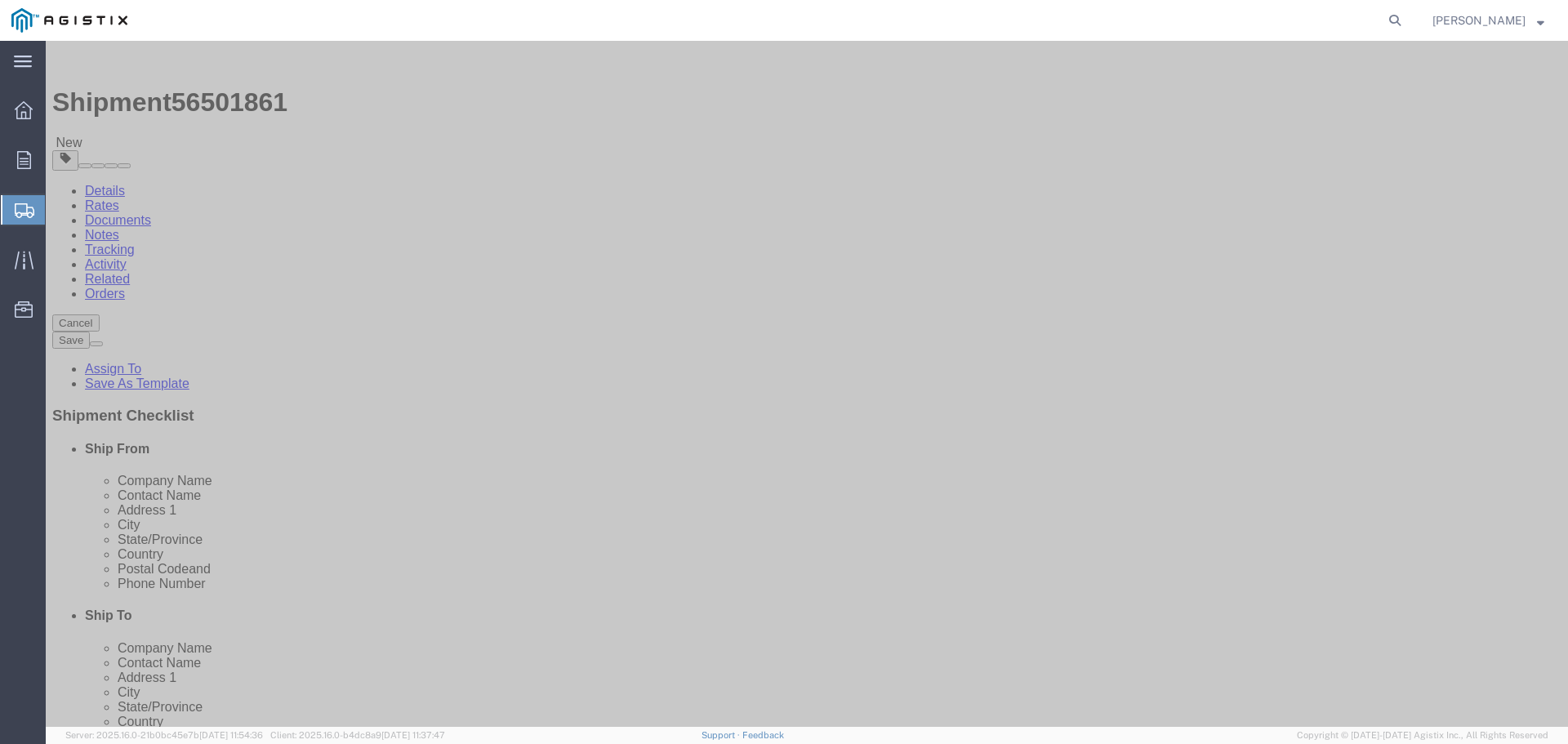
click input "0.00"
type input "0"
type input "35350"
click div "Package Type Select Bale(s) Basket(s) Bolt(s) Bottle(s) Buckets Bulk Bundle(s) …"
click link "Add Content"
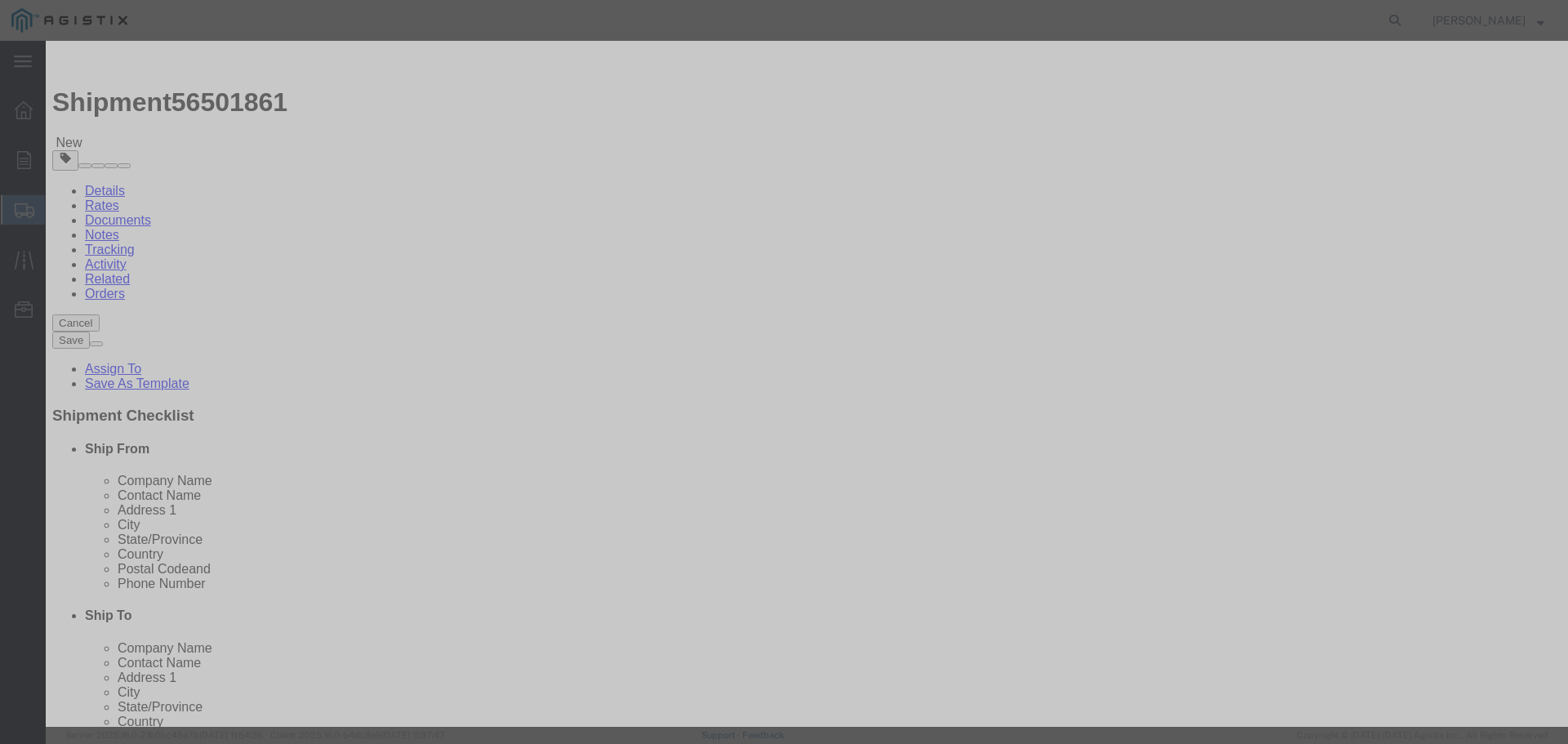
click input "0"
click input "text"
click div "Product Name Pieces 0 Select Bag Barrels 100Board Feet Bottle Box Blister Pack …"
click input "text"
type input "218L"
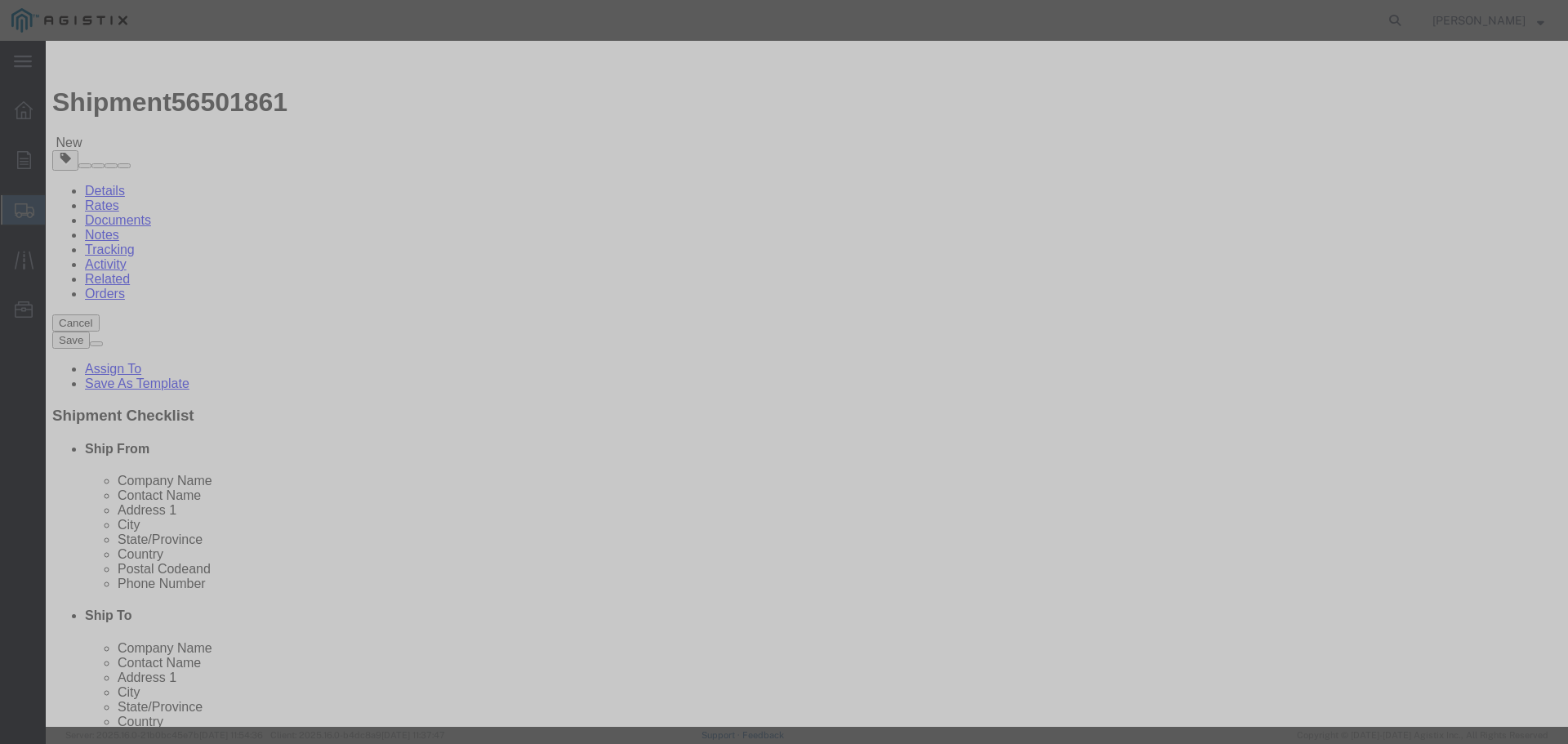
click input "0"
drag, startPoint x: 517, startPoint y: 154, endPoint x: 448, endPoint y: 162, distance: 69.5
click div "Pieces Number of pieces inside all the packages 0 Select Bag Barrels 100Board F…"
type input "14"
click input "text"
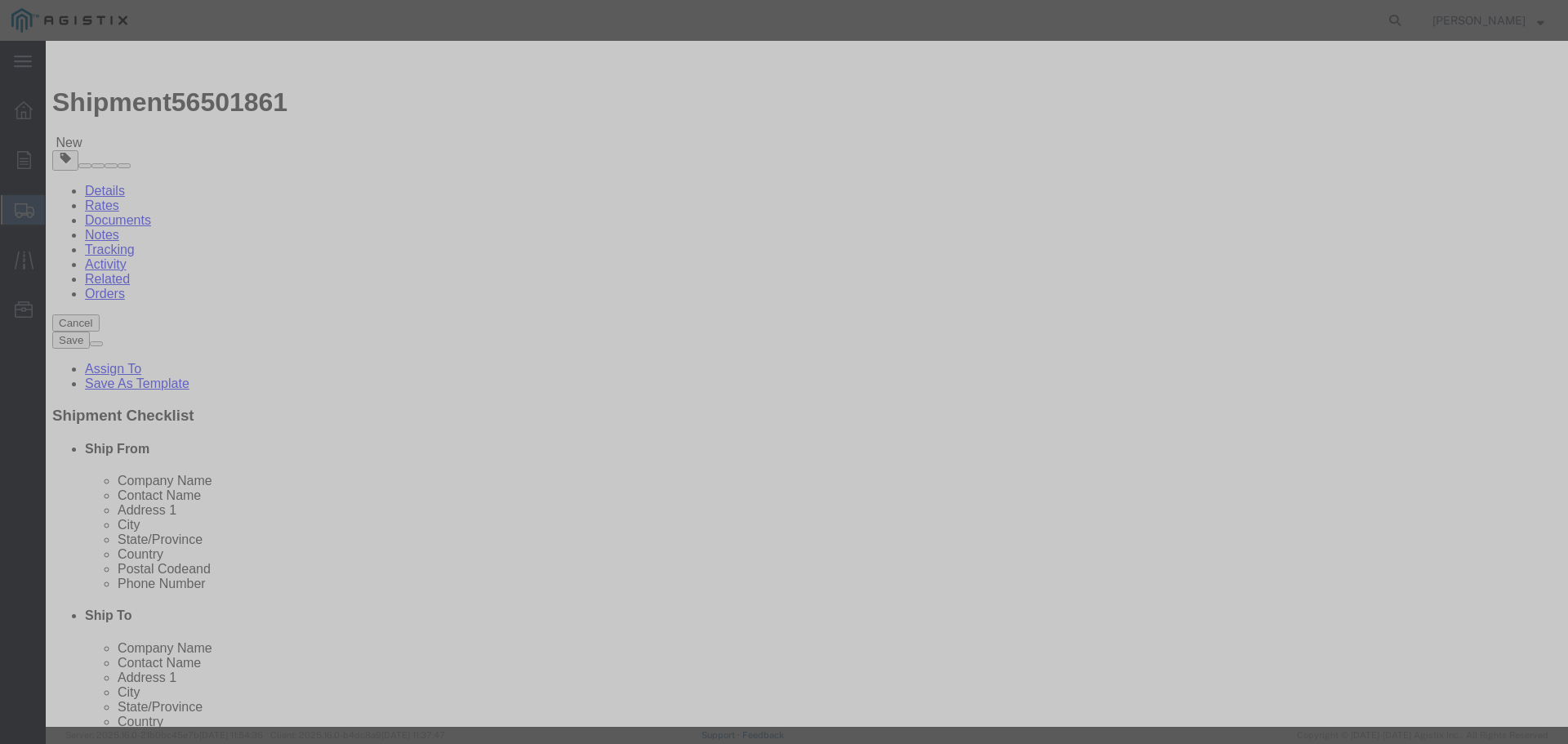
click input "text"
type input "40574"
select select "USD"
click select "Select 50 55 60 65 70 85 92.5 100 125 175 250 300 400"
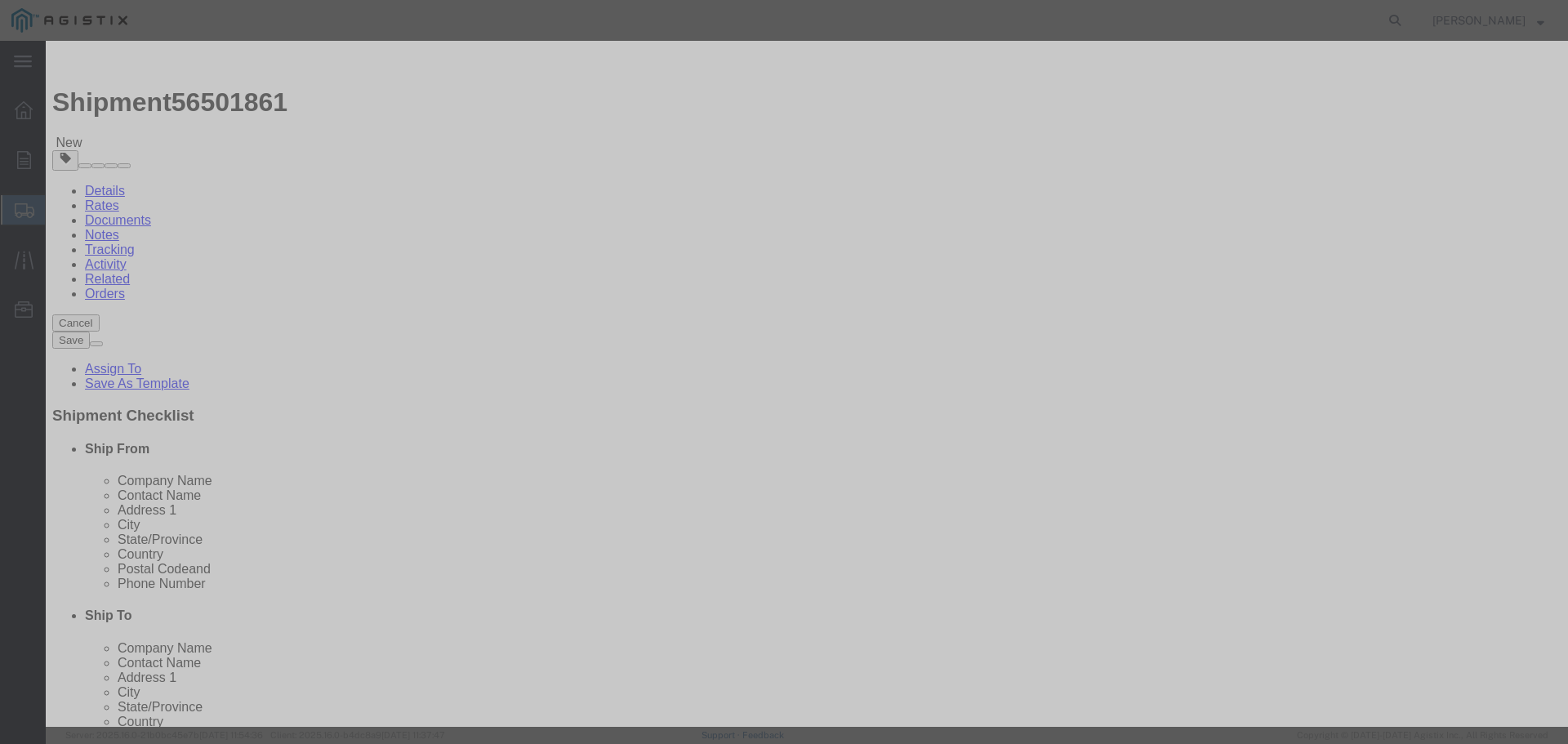
select select "50"
click select "Select 50 55 60 65 70 85 92.5 100 125 175 250 300 400"
click textarea
click textarea "PIck up number"
click textarea "PIck up number 363496"
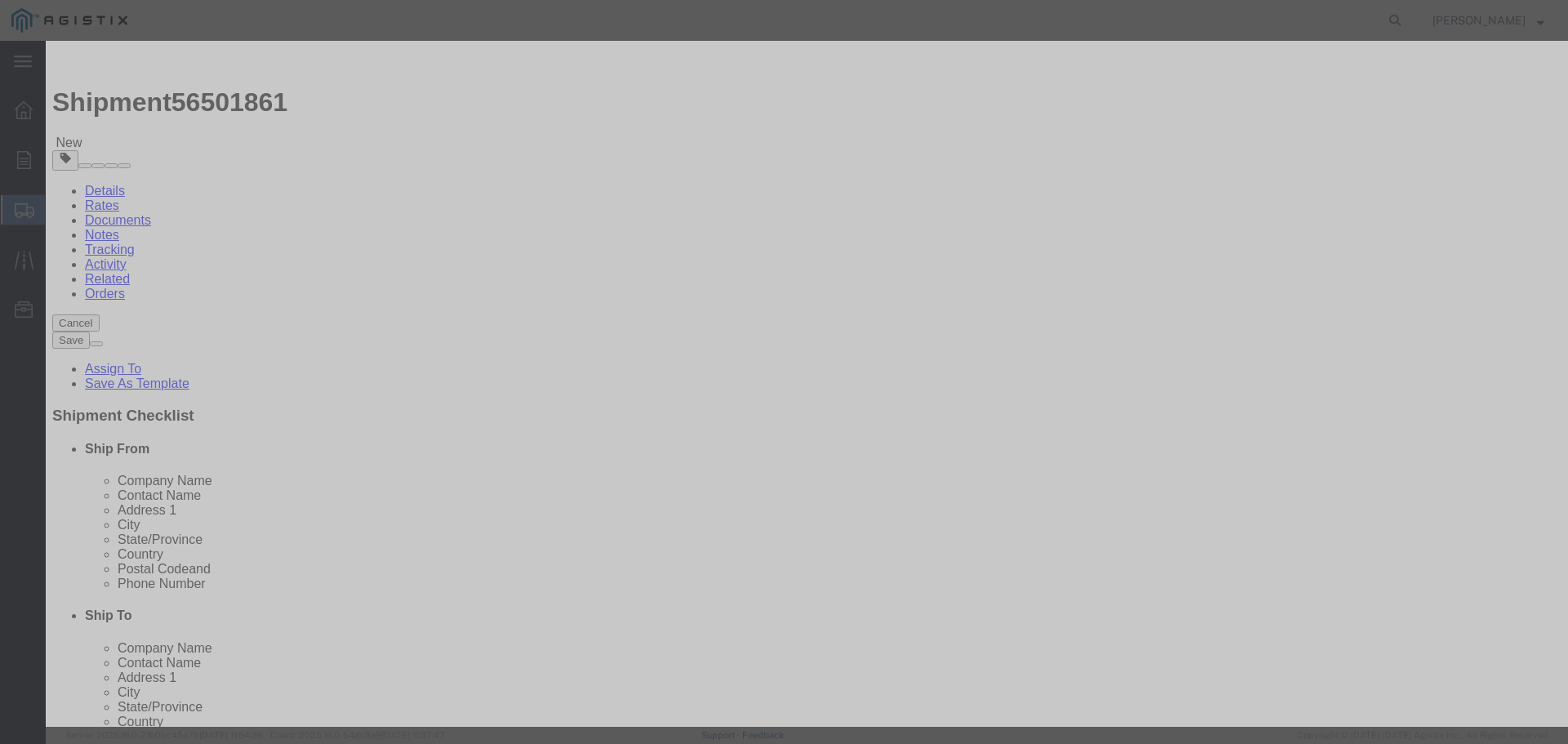
click input "text"
click textarea "Pick up number 363496"
type textarea "Pick up number 363496 Must be used at Origin"
click input "text"
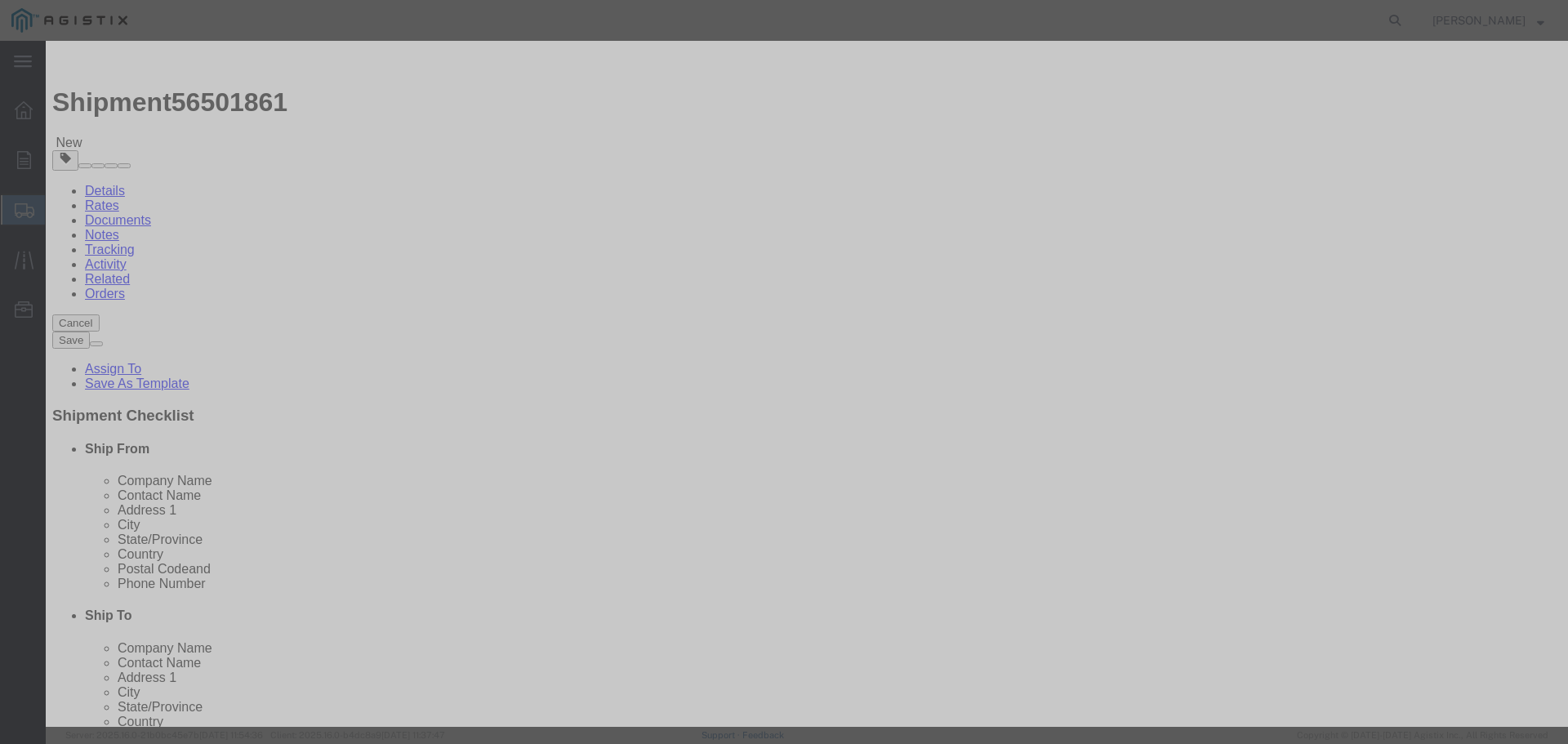
click input "0460650"
type input "040650"
click textarea
click textarea "Pick up number 363496 Must be used at Origin"
drag, startPoint x: 567, startPoint y: 255, endPoint x: 493, endPoint y: 258, distance: 74.1
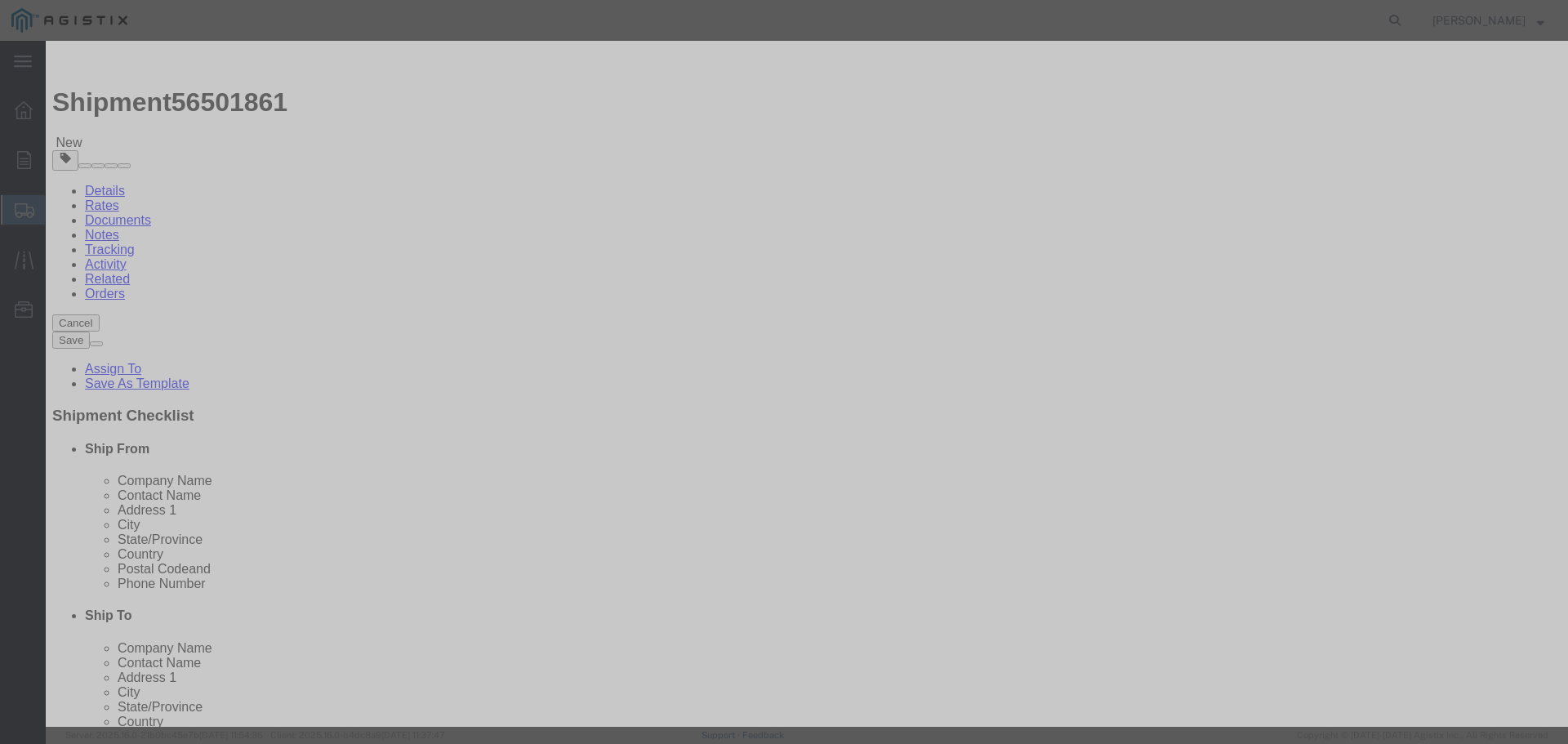
click textarea "Pick up number 363496 Must be used at Origin"
drag, startPoint x: 480, startPoint y: 251, endPoint x: 766, endPoint y: 254, distance: 286.0
click div "Product Name 218L Pieces 14 Select Bag Barrels 100Board Feet Bottle Box Blister…"
click textarea
paste textarea "Pick up number 363496 Must be used at Origin"
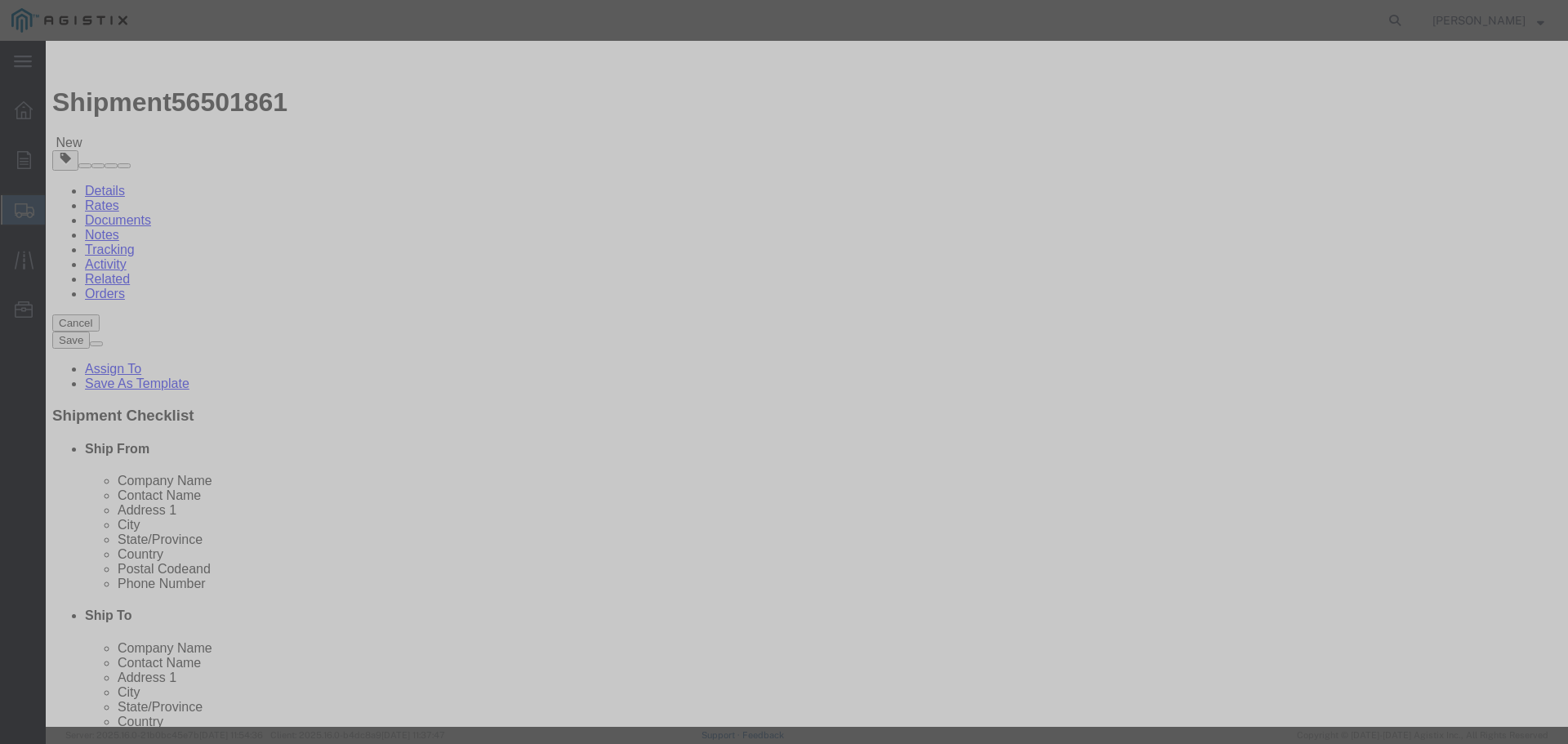
type textarea "Pick up number 363496 Must be used at Origin"
click button "Save & Close"
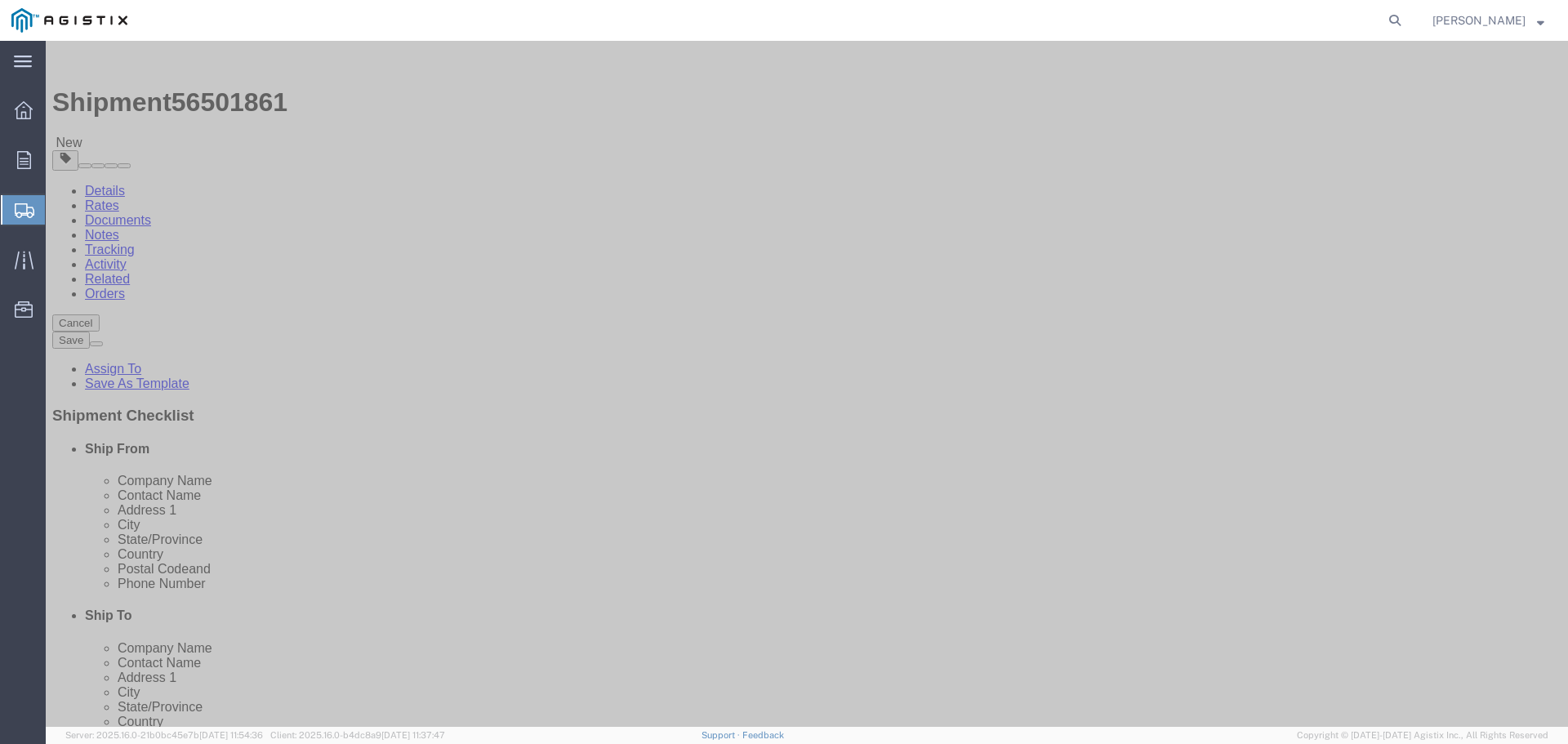
click button "Rate Shipment"
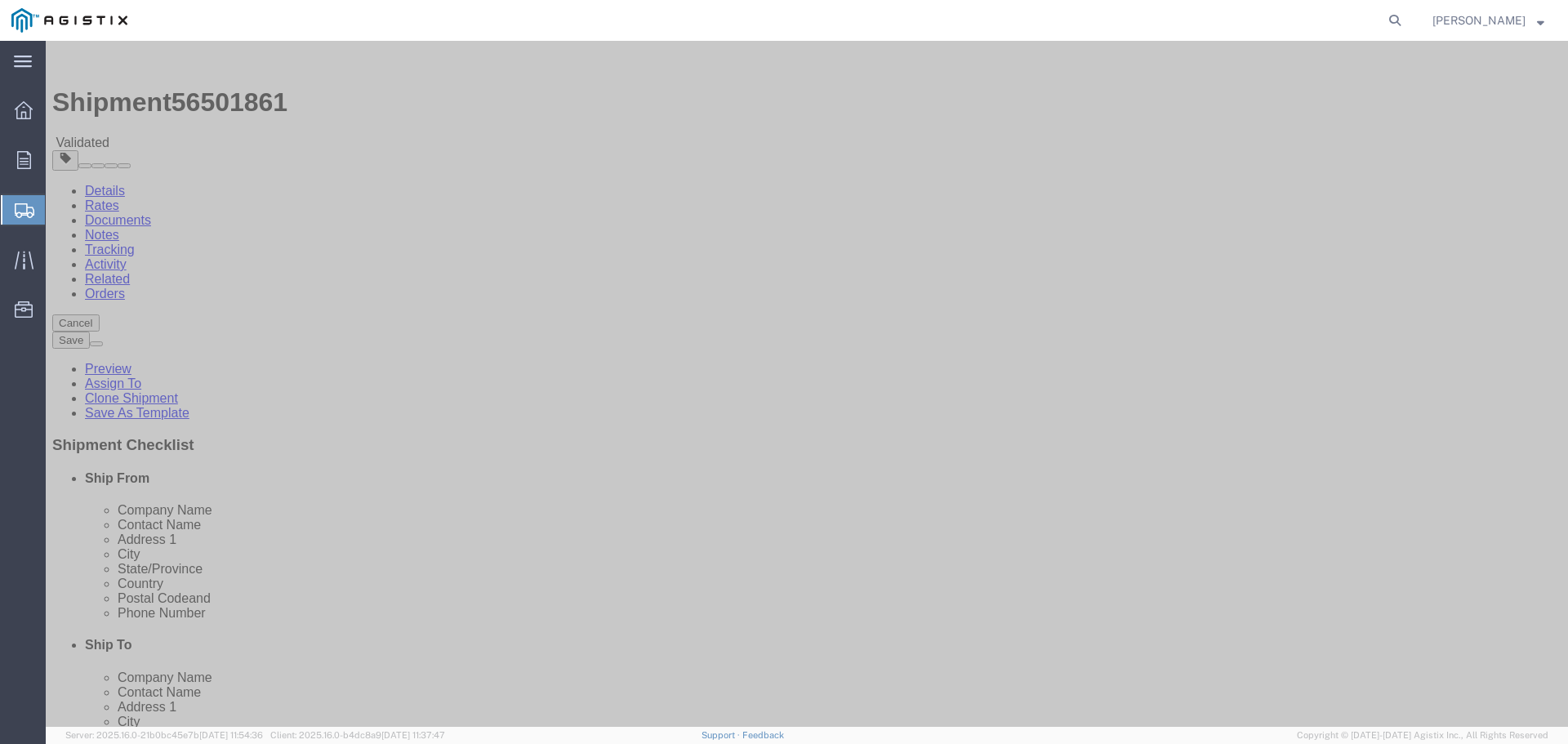
click at [257, 87] on span "56501861" at bounding box center [229, 102] width 116 height 30
drag, startPoint x: 269, startPoint y: 60, endPoint x: 84, endPoint y: 52, distance: 185.2
click at [84, 52] on div "Shipment 56501861 Validated" at bounding box center [807, 99] width 1509 height 103
copy h1 "Shipment 56501861"
